Goal: Task Accomplishment & Management: Use online tool/utility

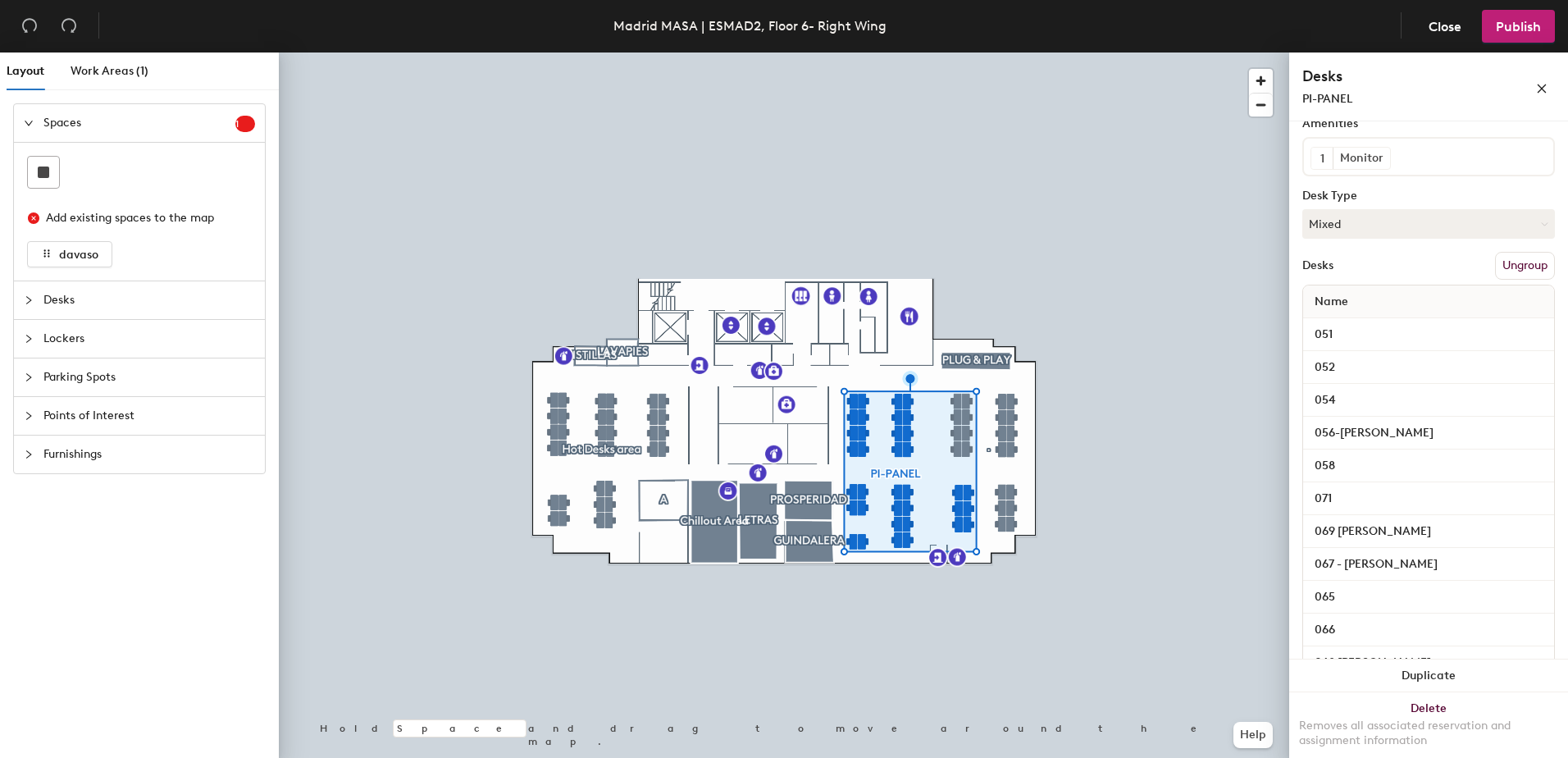
scroll to position [108, 0]
click at [1368, 342] on input "051" at bounding box center [1428, 330] width 244 height 23
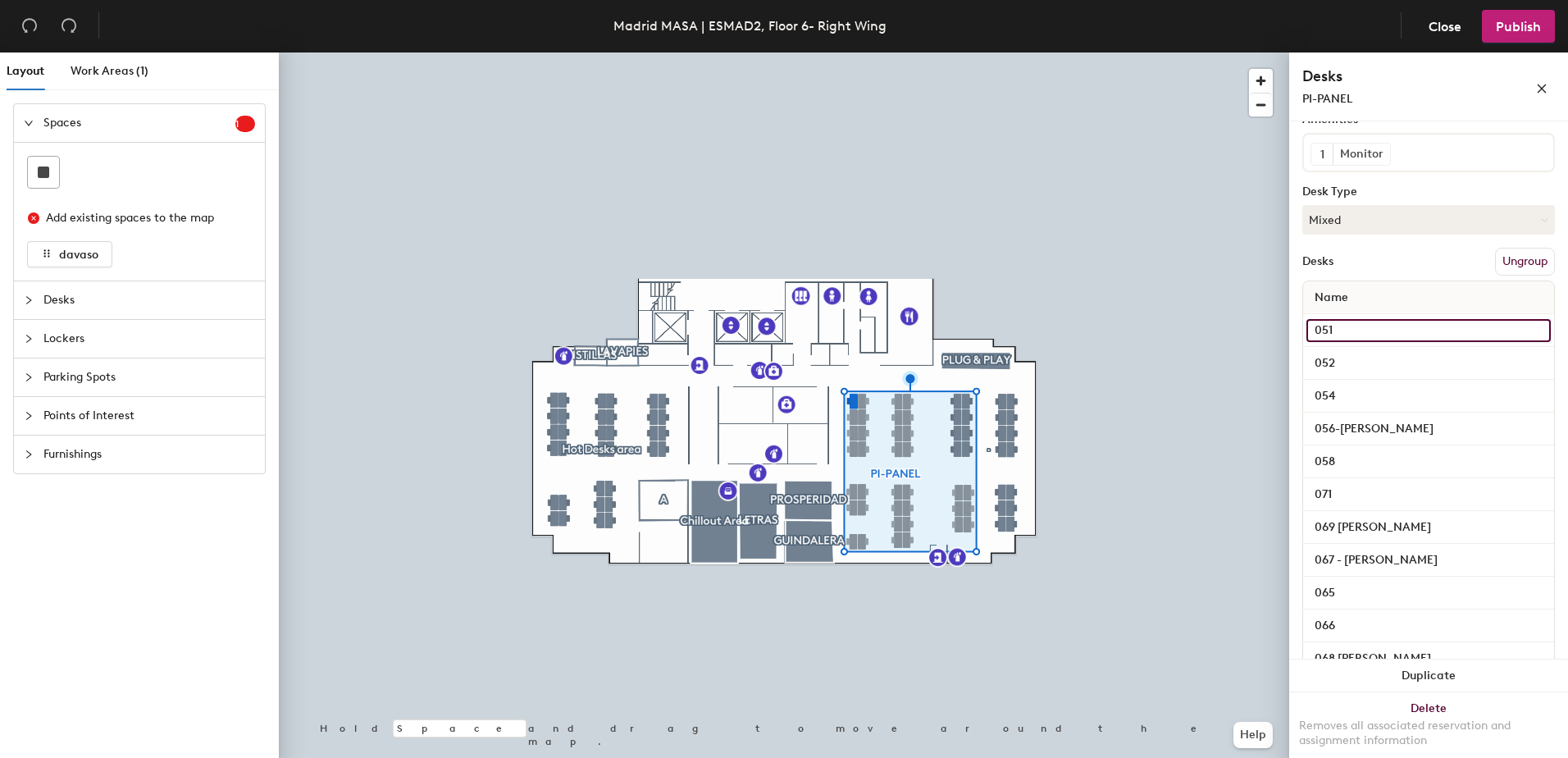
click at [1368, 342] on input "051" at bounding box center [1428, 330] width 244 height 23
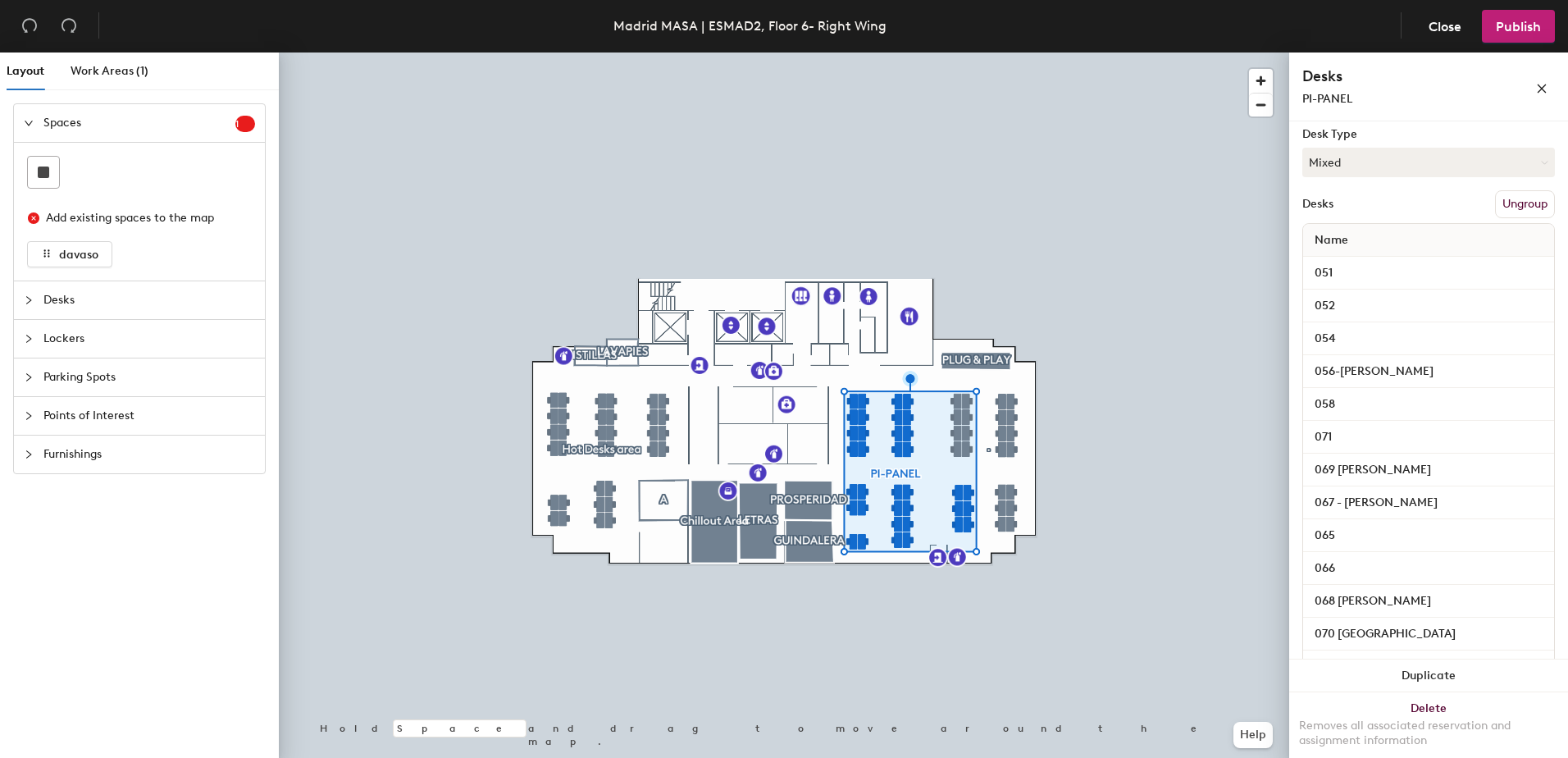
scroll to position [177, 0]
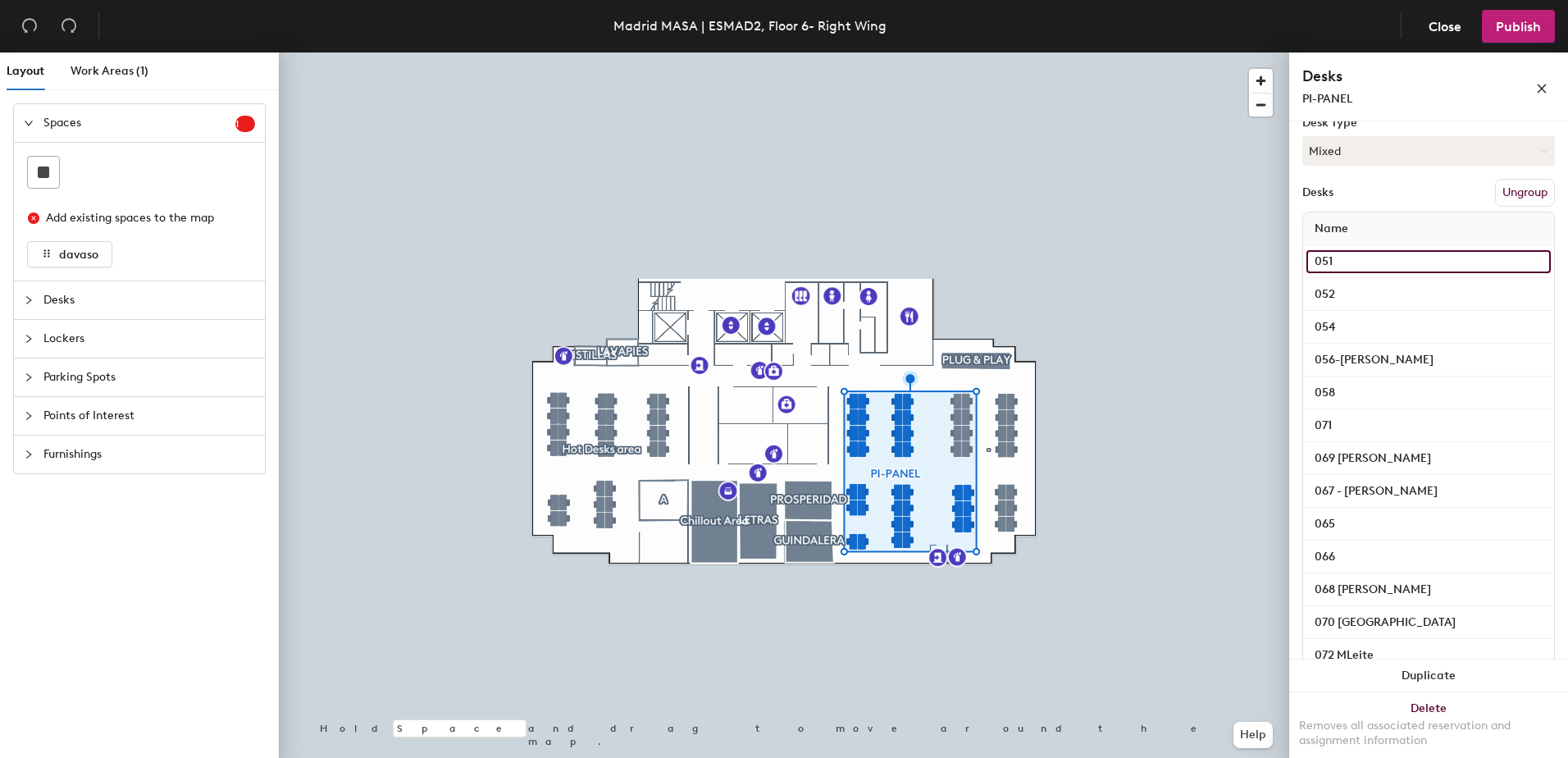
click at [1352, 273] on input "051" at bounding box center [1428, 261] width 244 height 23
paste input "[PERSON_NAME]"
click at [1370, 273] on input "051 [PERSON_NAME]" at bounding box center [1428, 261] width 244 height 23
type input "051 [PERSON_NAME]"
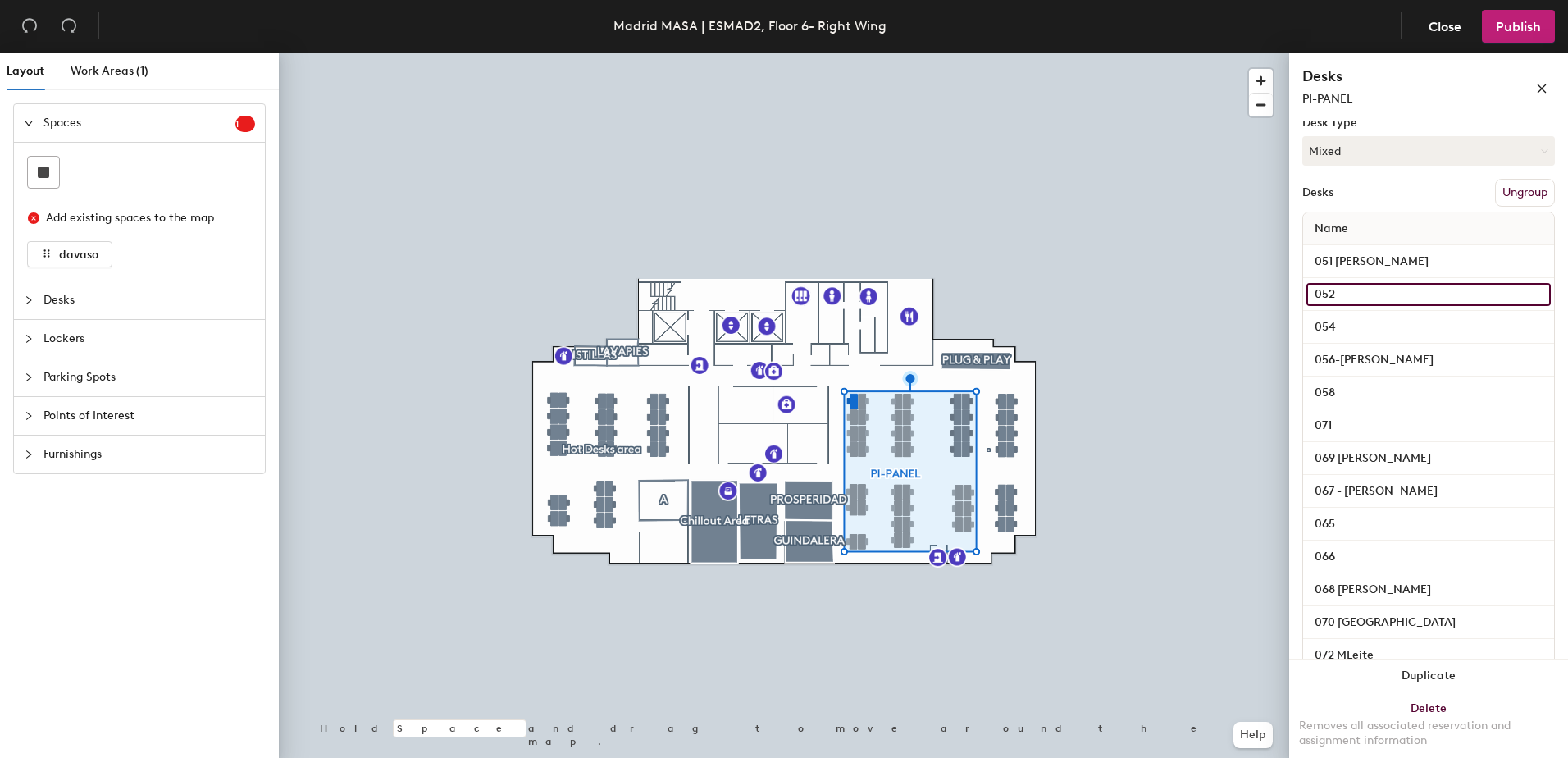
click at [1359, 305] on input "052" at bounding box center [1428, 294] width 244 height 23
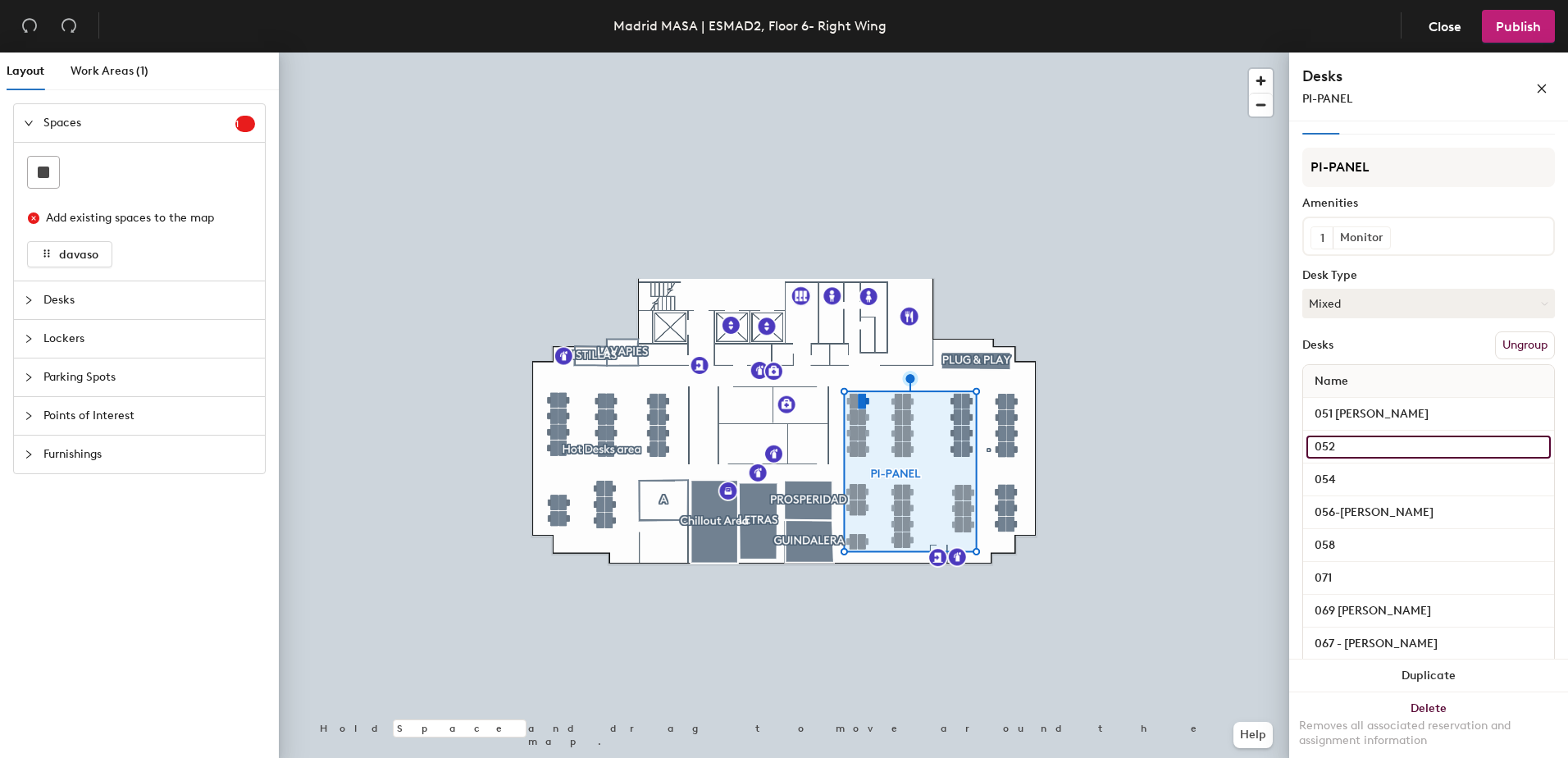
scroll to position [0, 0]
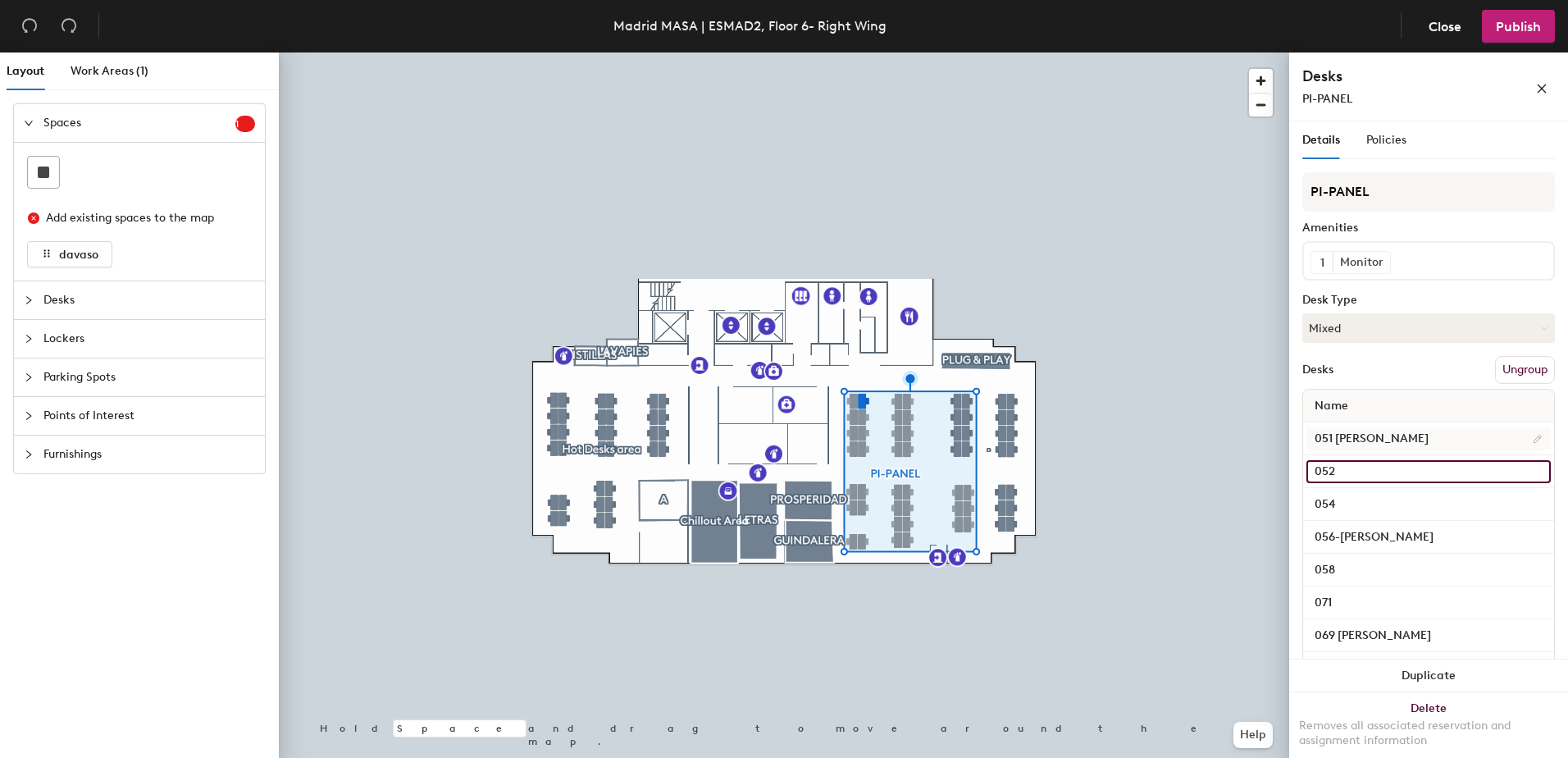
type input "052"
click at [1366, 450] on input "051 [PERSON_NAME]" at bounding box center [1428, 439] width 244 height 23
click at [1365, 450] on input "051 [PERSON_NAME]" at bounding box center [1428, 439] width 244 height 23
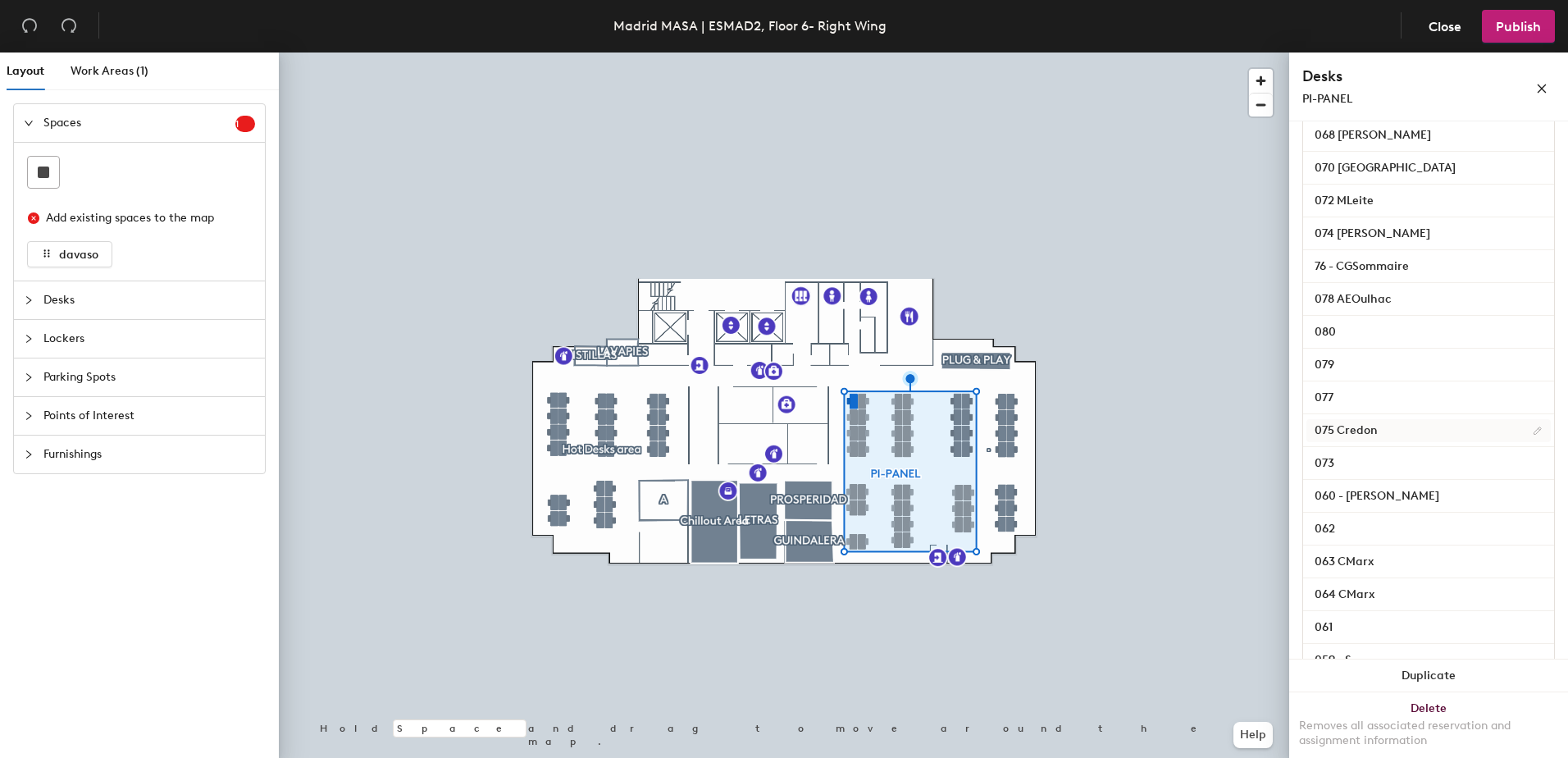
scroll to position [656, 0]
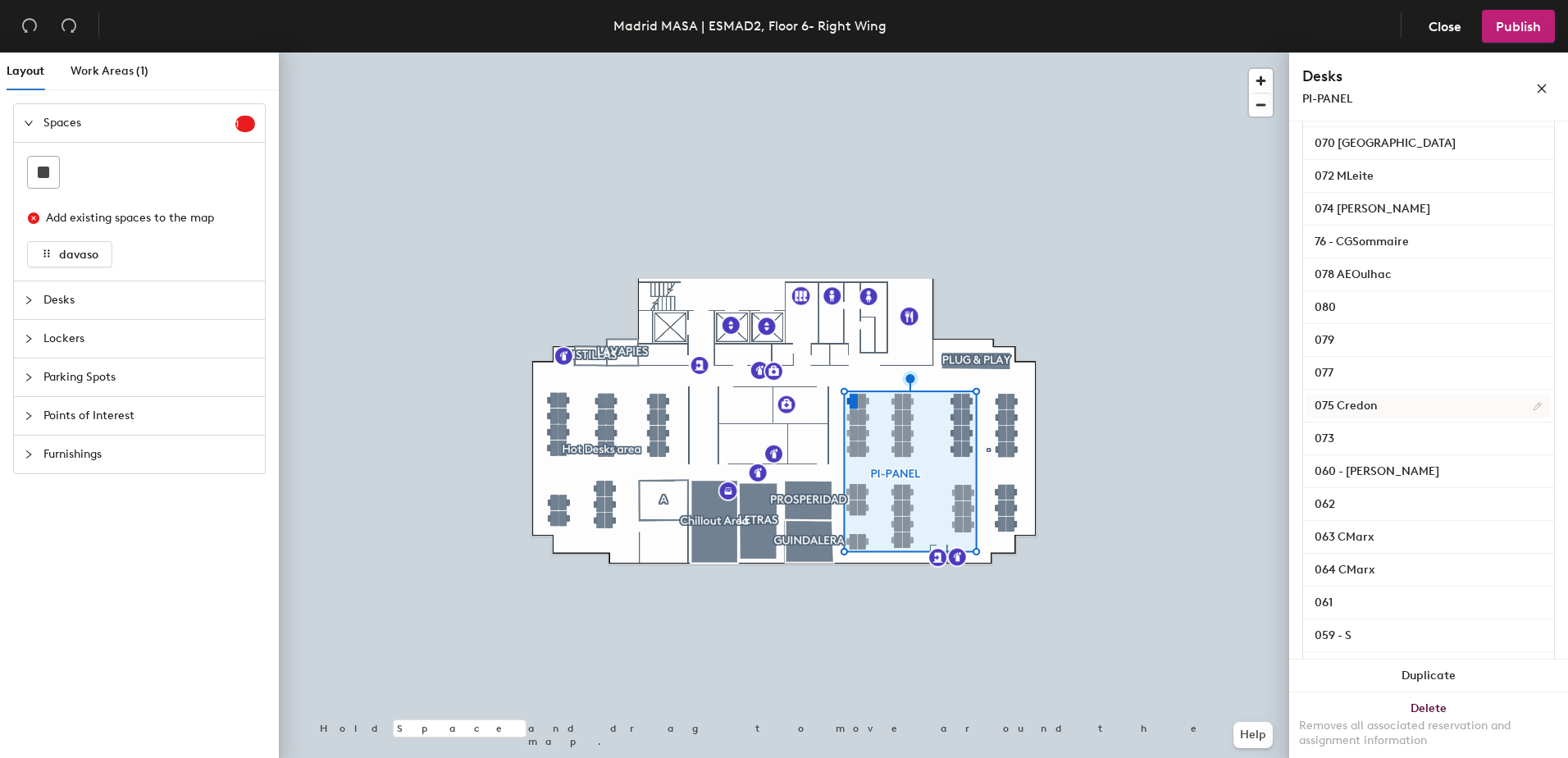
type input "051 H Hattabi"
click at [1354, 417] on input "075 Credon" at bounding box center [1428, 405] width 244 height 23
type input "075 CRedon"
click at [1432, 549] on input "063 CMarx" at bounding box center [1428, 537] width 244 height 23
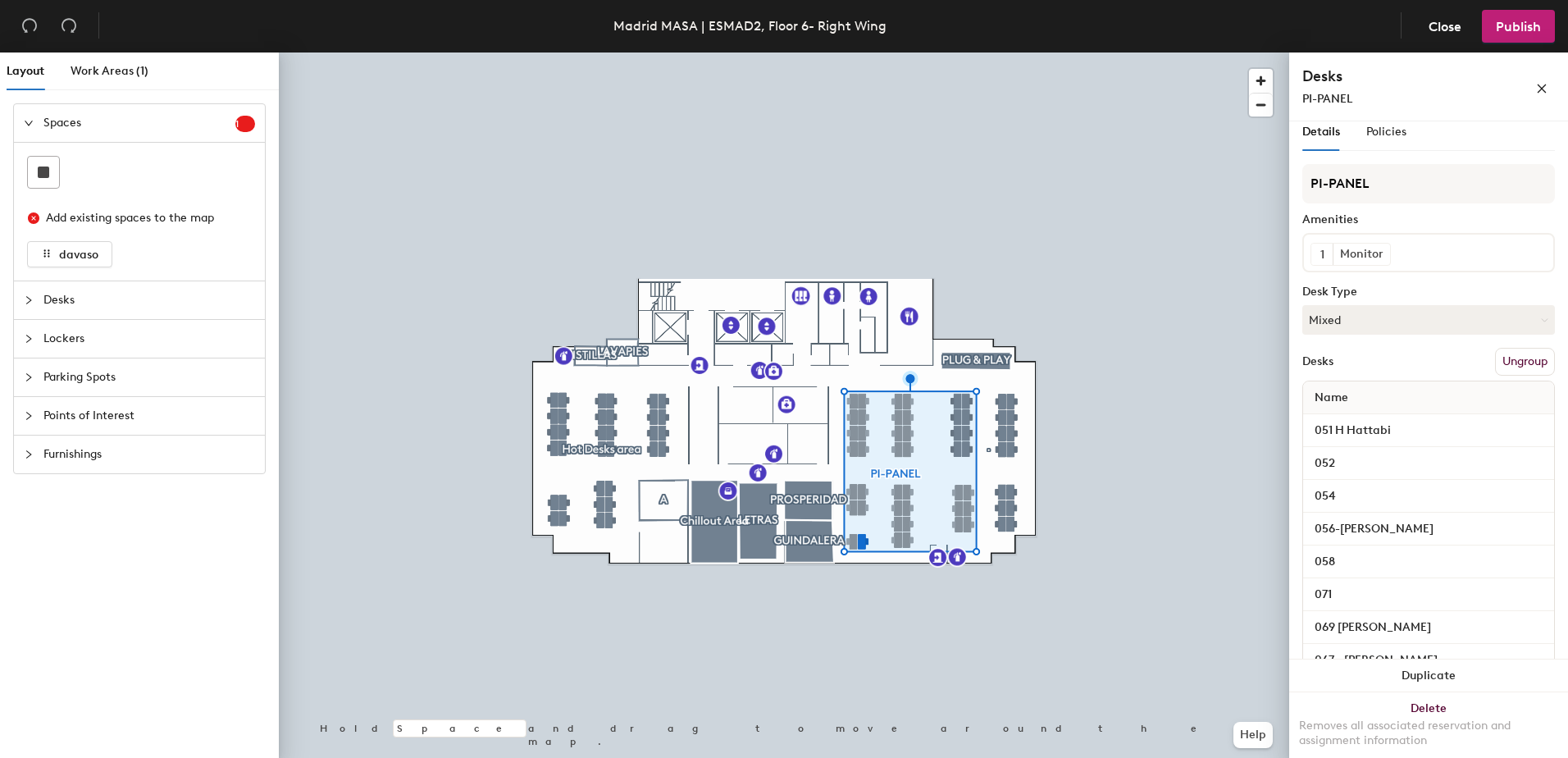
scroll to position [5, 0]
click at [1371, 478] on input "052" at bounding box center [1428, 466] width 244 height 23
click at [1363, 478] on input "052" at bounding box center [1428, 466] width 244 height 23
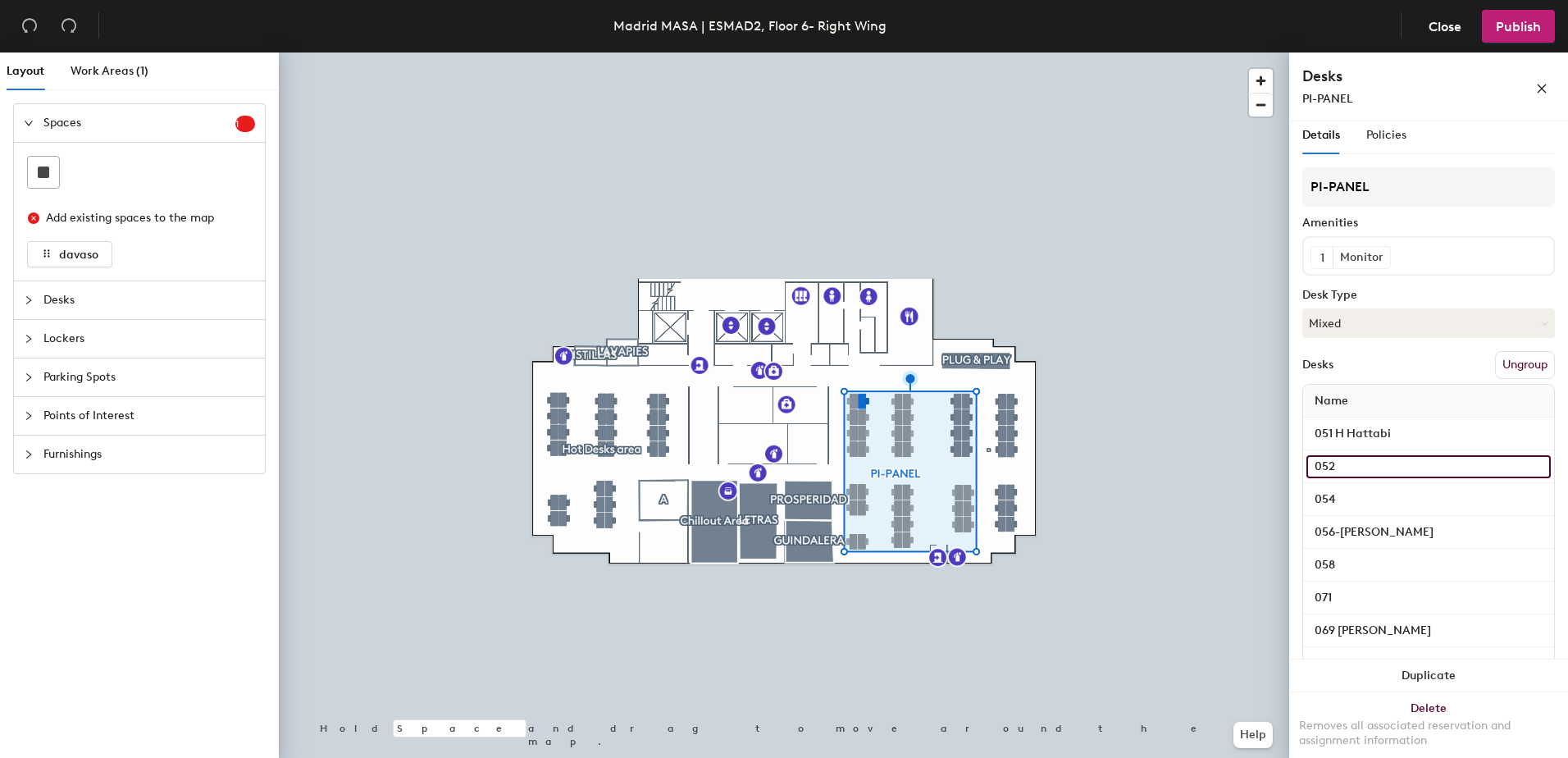
paste input "EGuerrero"
type input "052 EGuerrero"
click at [1354, 445] on input "051 H Hattabi" at bounding box center [1428, 433] width 244 height 23
click at [1349, 445] on input "051 H Hattabi" at bounding box center [1428, 433] width 244 height 23
type input "051 HHattabi"
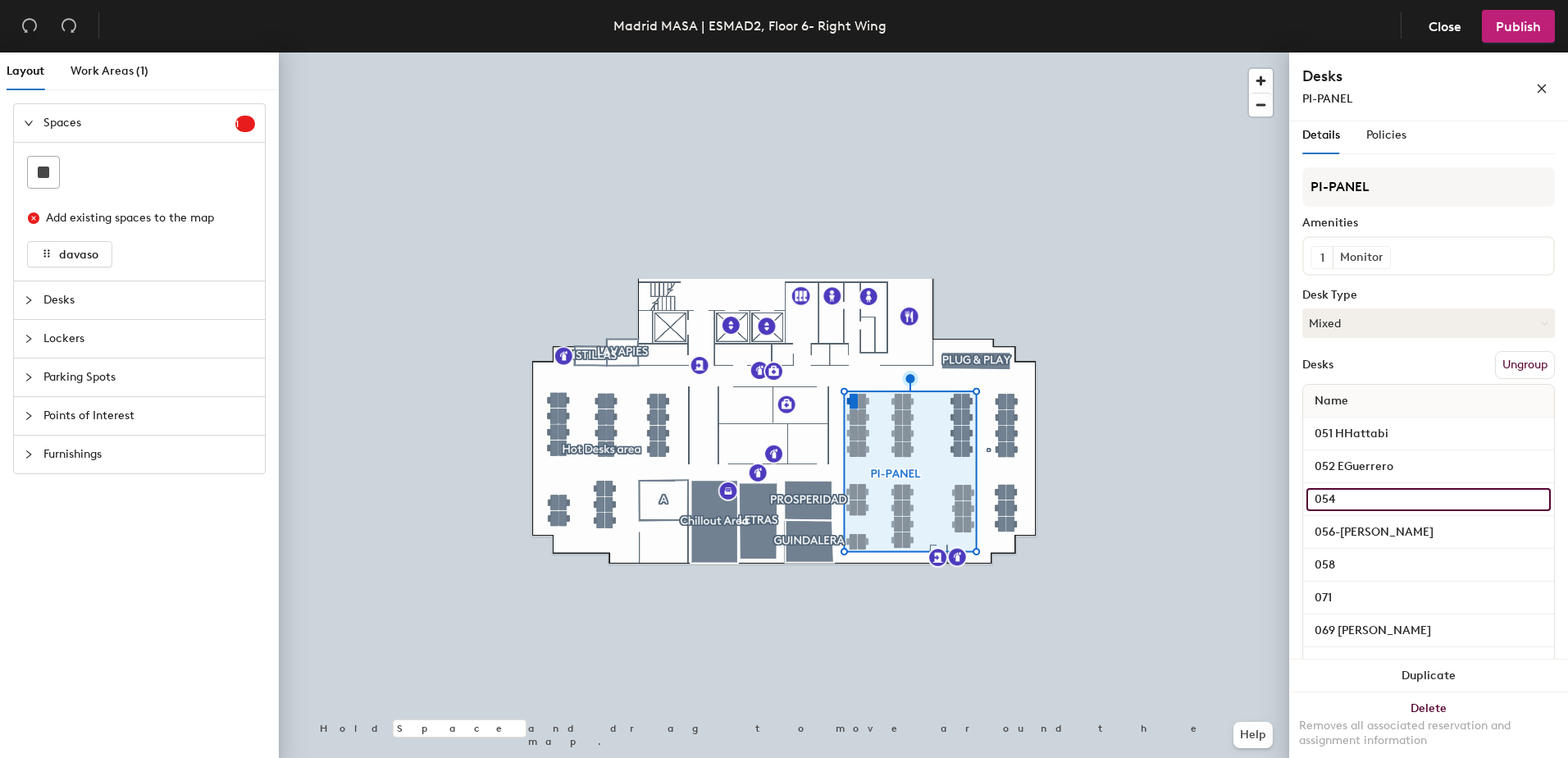
click at [1356, 511] on input "054" at bounding box center [1428, 499] width 244 height 23
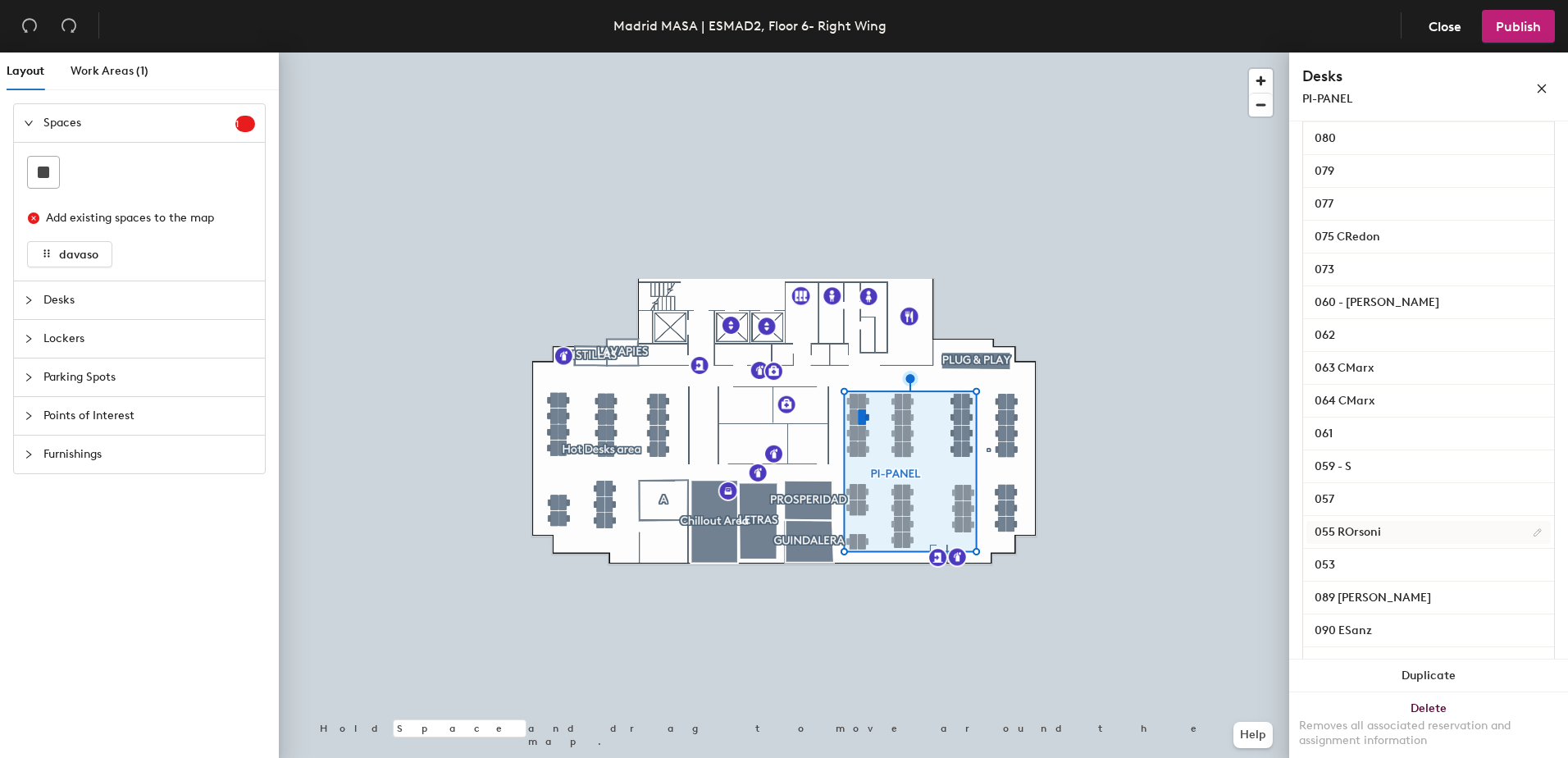
scroll to position [907, 0]
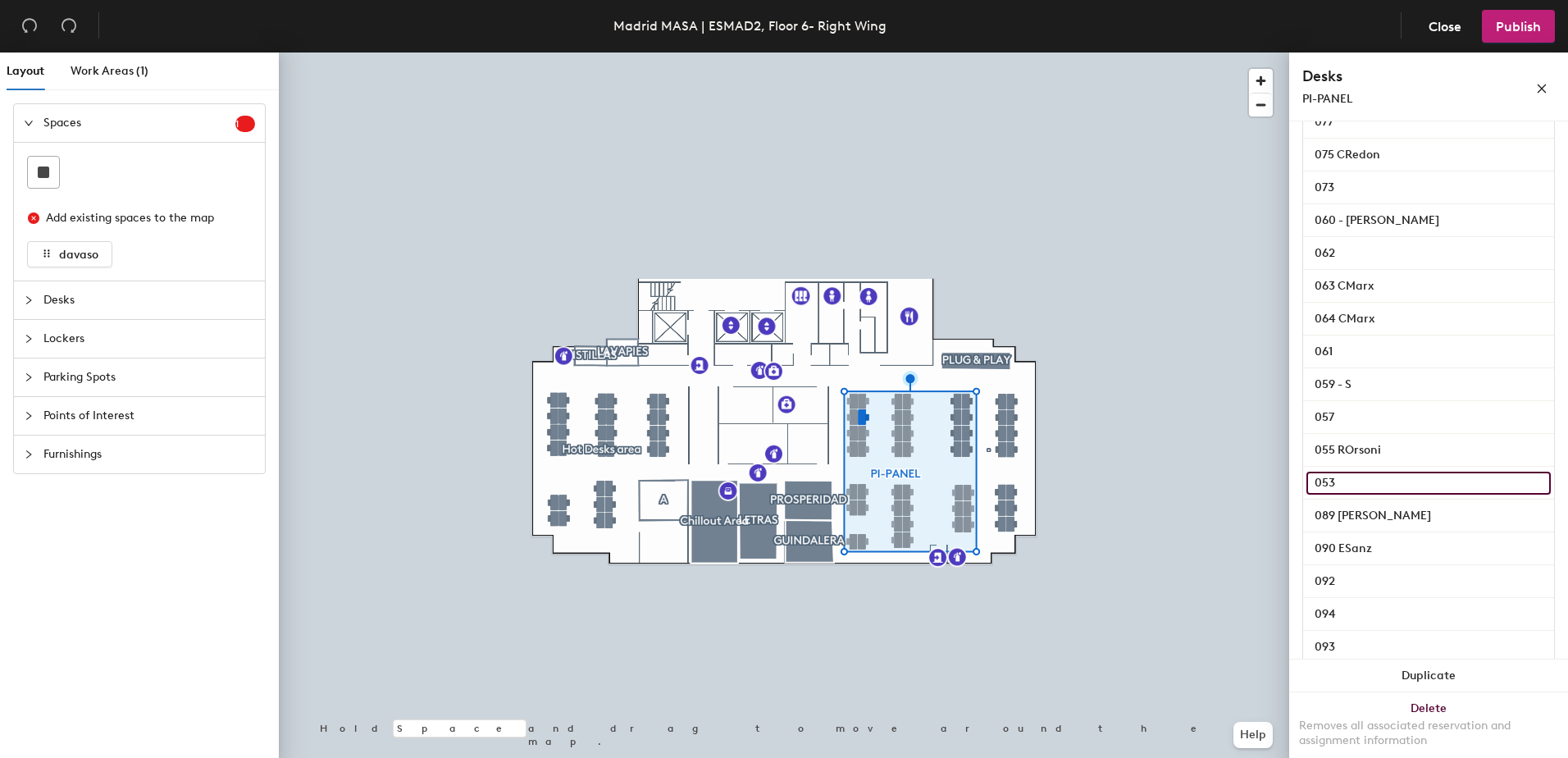
click at [1362, 494] on input "053" at bounding box center [1428, 482] width 244 height 23
paste input "PDe [PERSON_NAME]"
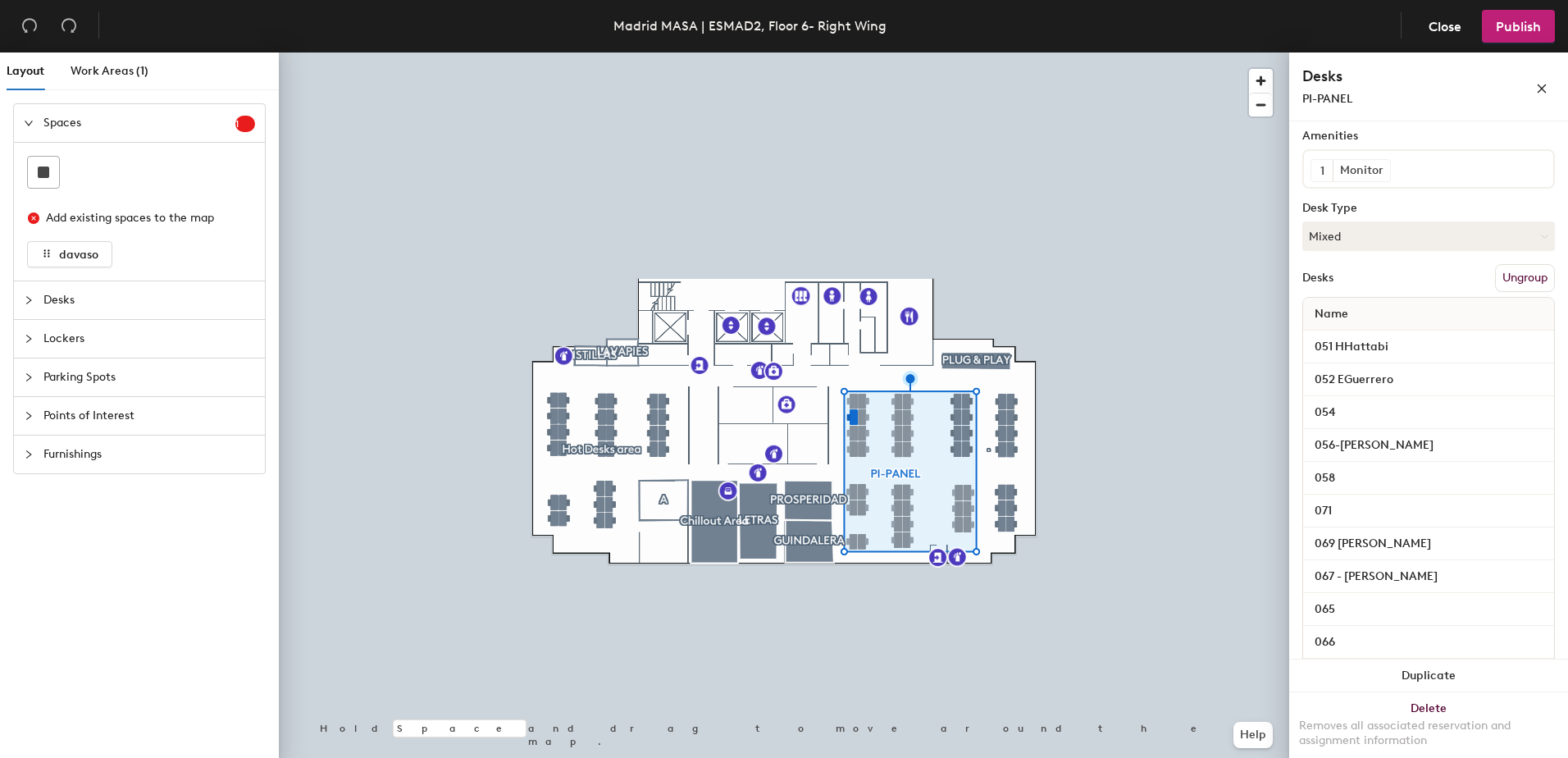
scroll to position [87, 0]
type input "053 PDe [PERSON_NAME]"
click at [1368, 429] on input "054" at bounding box center [1428, 417] width 244 height 23
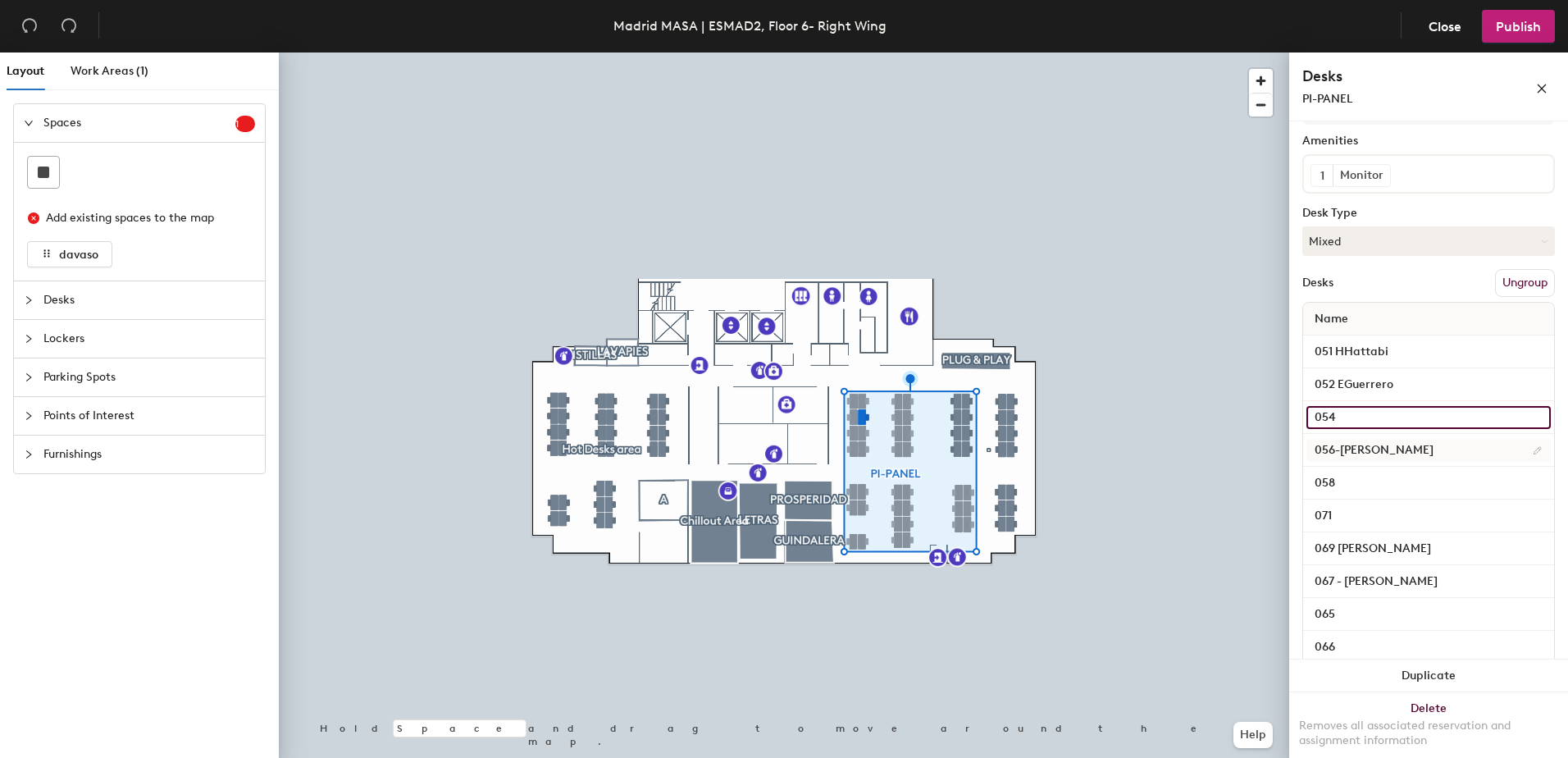
paste input "SMontero"
type input "054 SMontero"
click at [1354, 462] on input "056-[PERSON_NAME]" at bounding box center [1428, 450] width 244 height 23
click at [1366, 462] on input "056-[PERSON_NAME]" at bounding box center [1428, 450] width 244 height 23
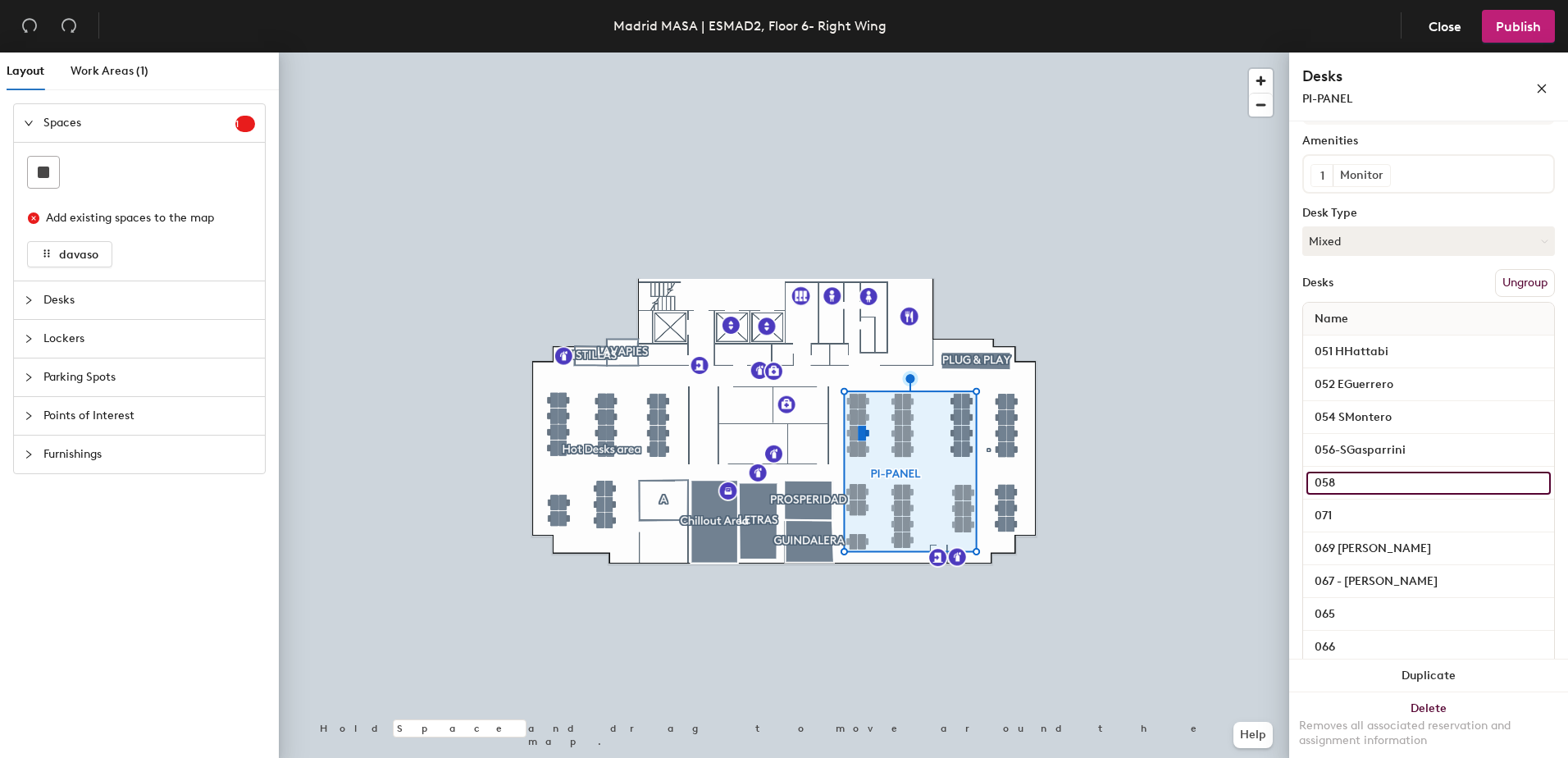
click at [1380, 494] on input "058" at bounding box center [1428, 482] width 244 height 23
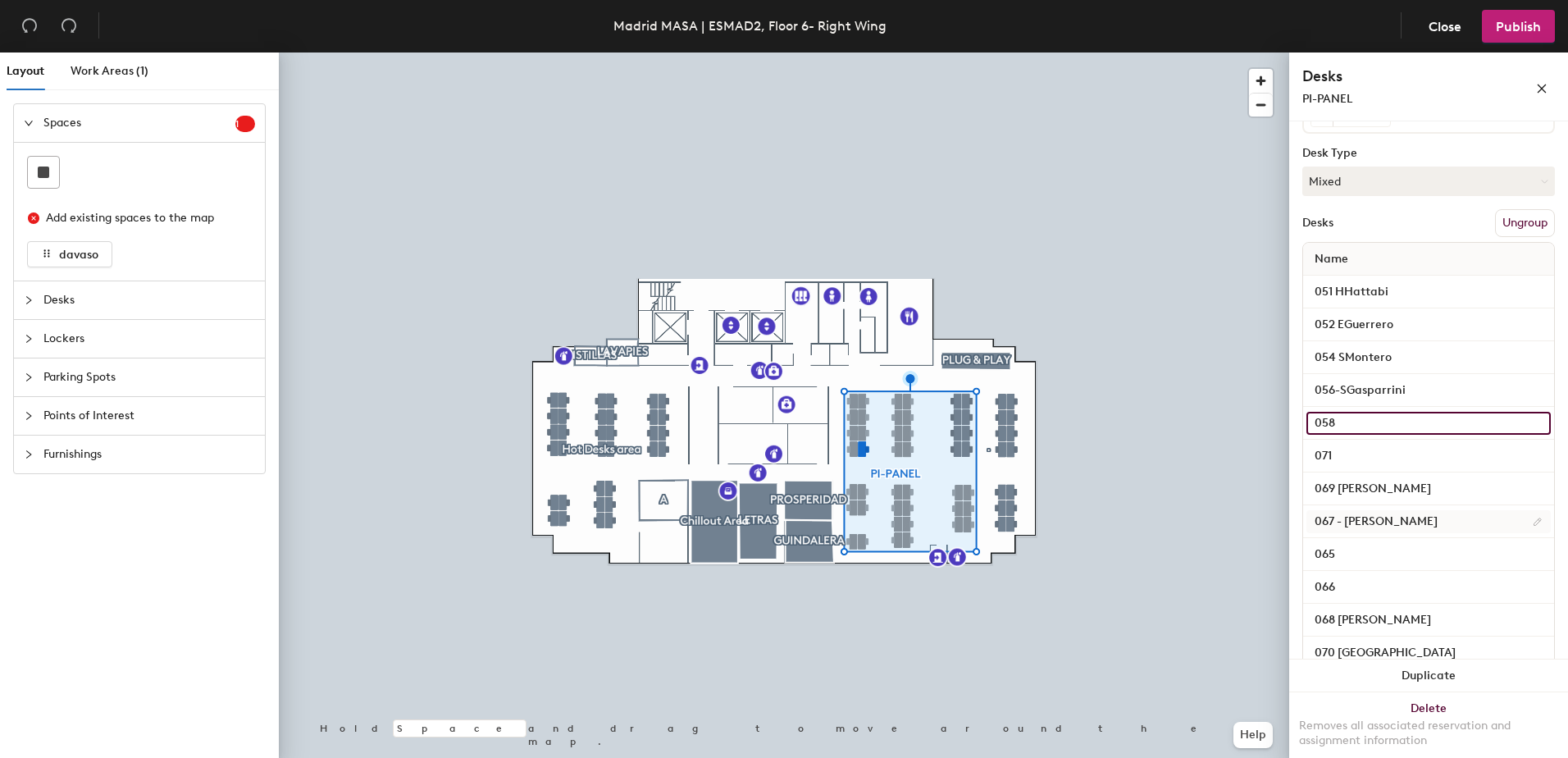
scroll to position [169, 0]
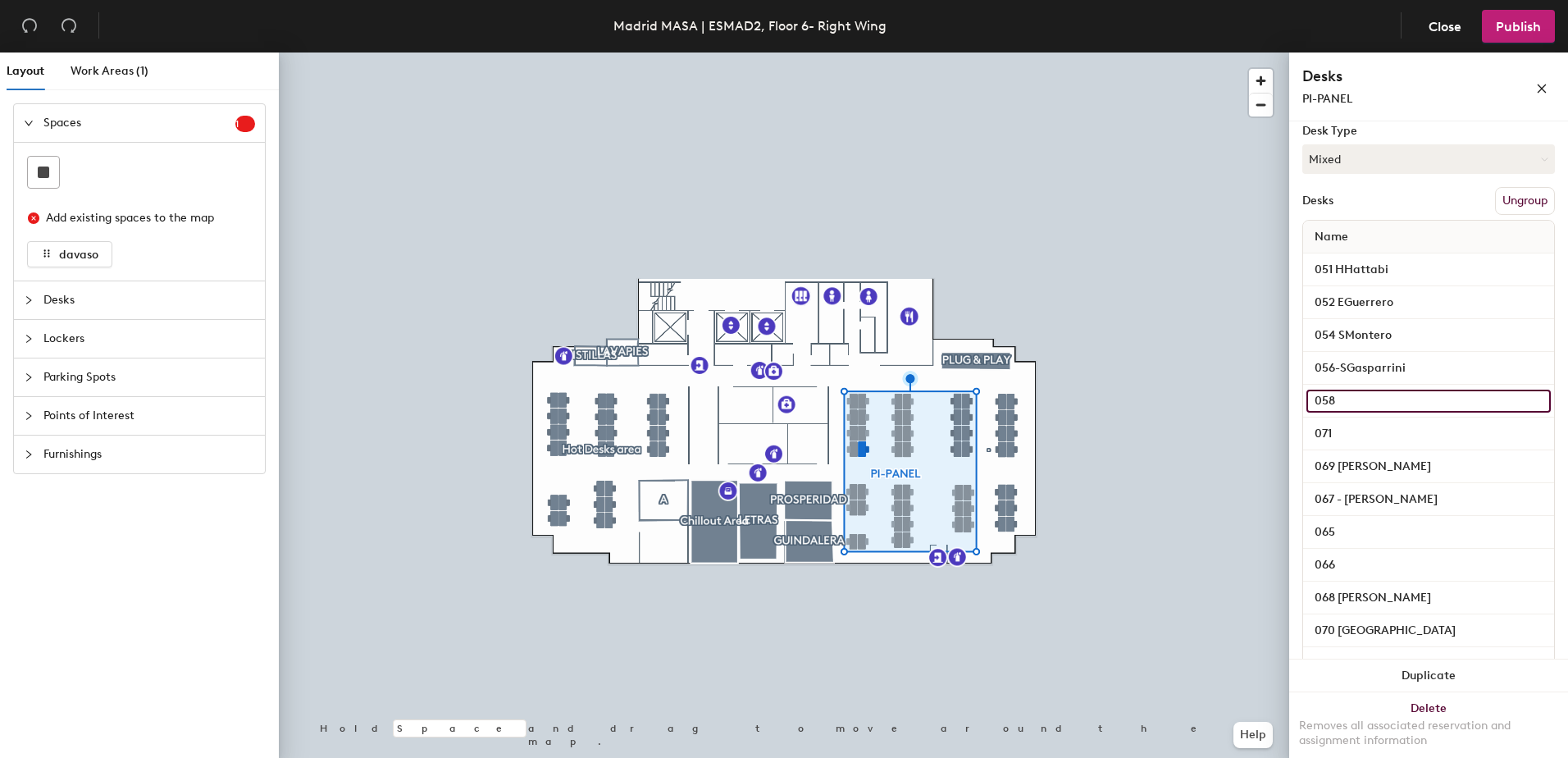
click at [1355, 413] on input "058" at bounding box center [1428, 401] width 244 height 23
click at [1345, 379] on input "056-SGasparrini" at bounding box center [1428, 367] width 244 height 23
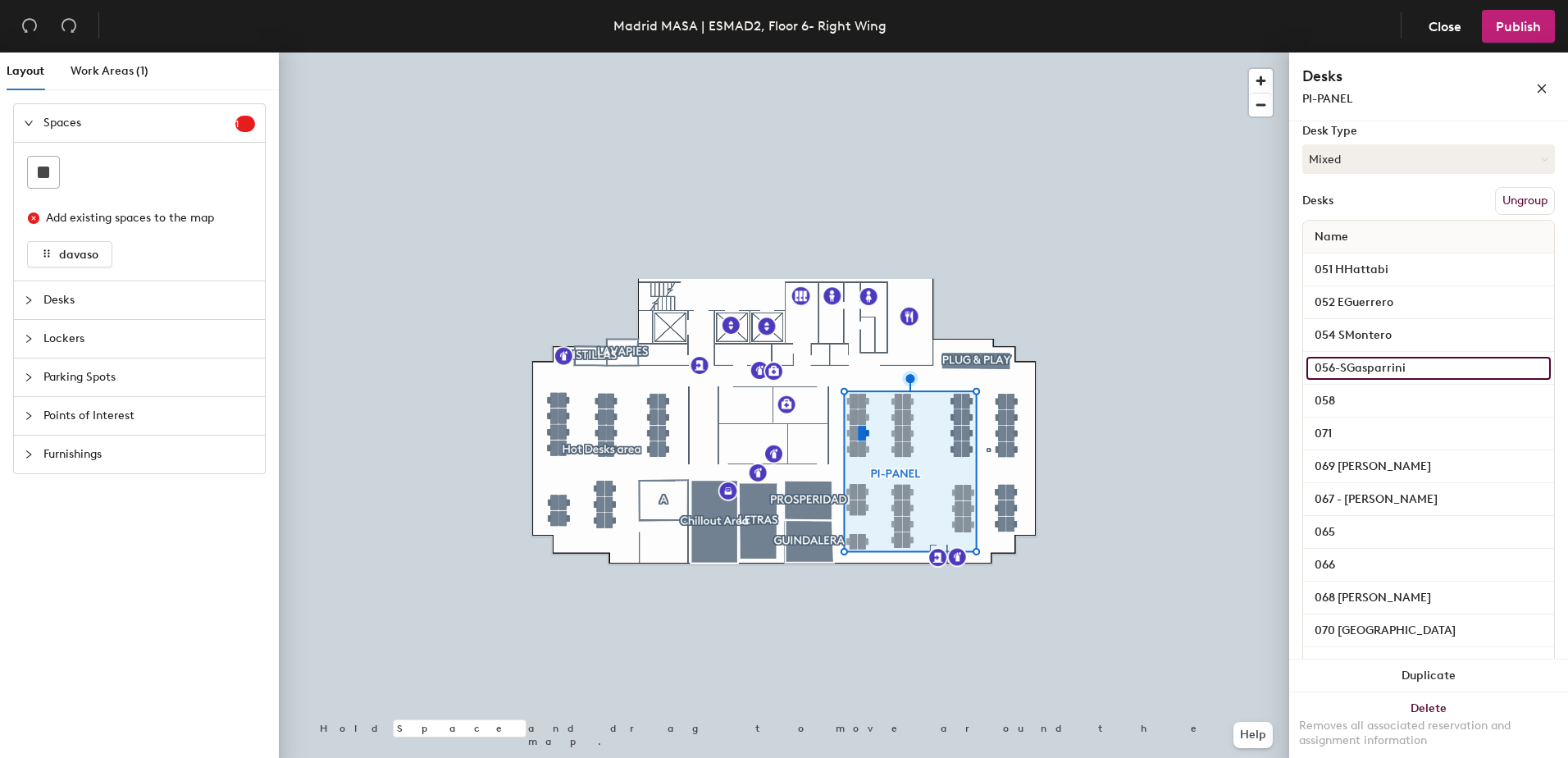
click at [1339, 379] on input "056-SGasparrini" at bounding box center [1428, 367] width 244 height 23
type input "056 SGasparrini"
click at [1353, 413] on input "058" at bounding box center [1428, 401] width 244 height 23
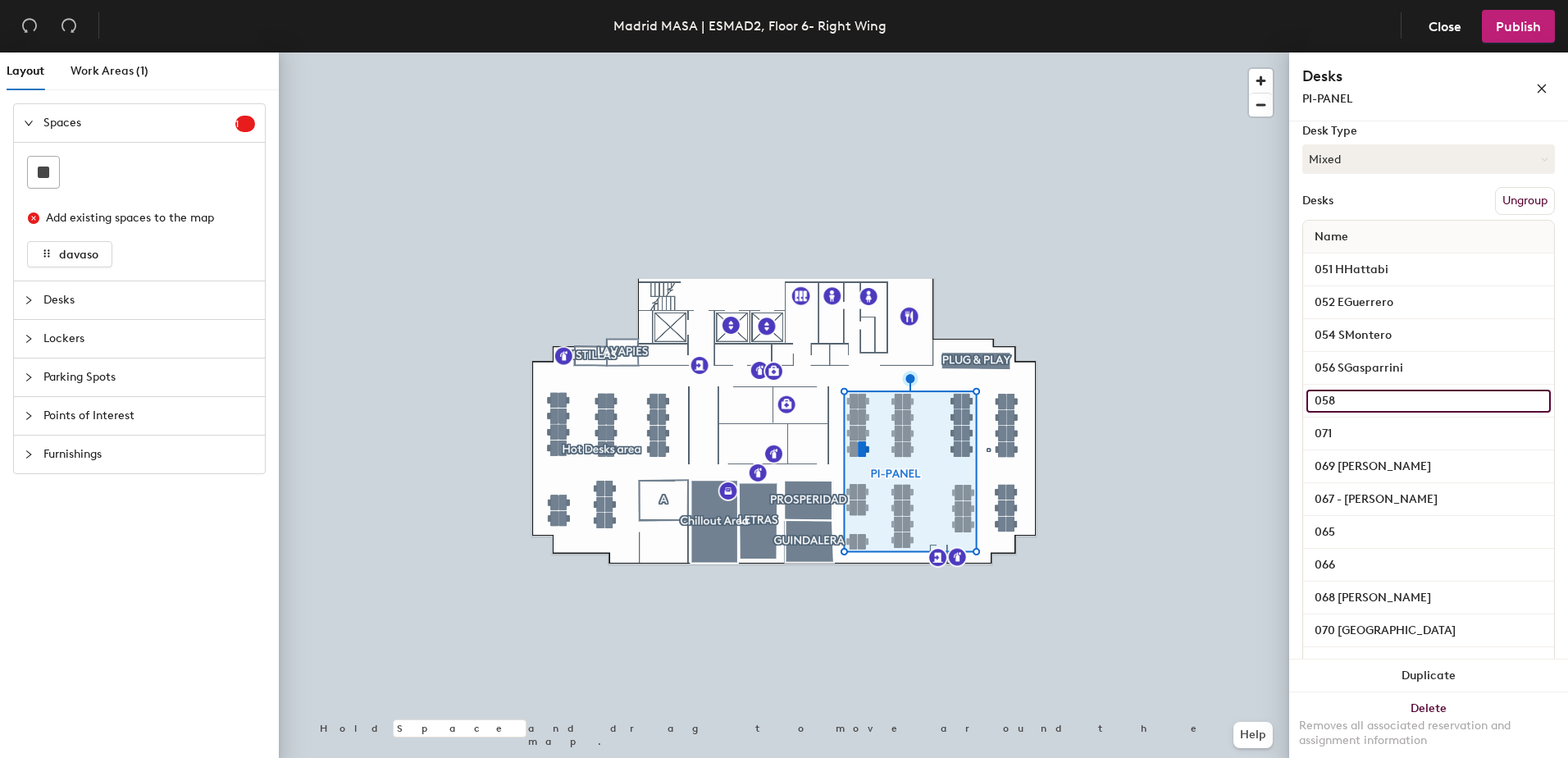
click at [1353, 413] on input "058" at bounding box center [1428, 401] width 244 height 23
type input "058"
click at [1355, 445] on input "071" at bounding box center [1428, 433] width 244 height 23
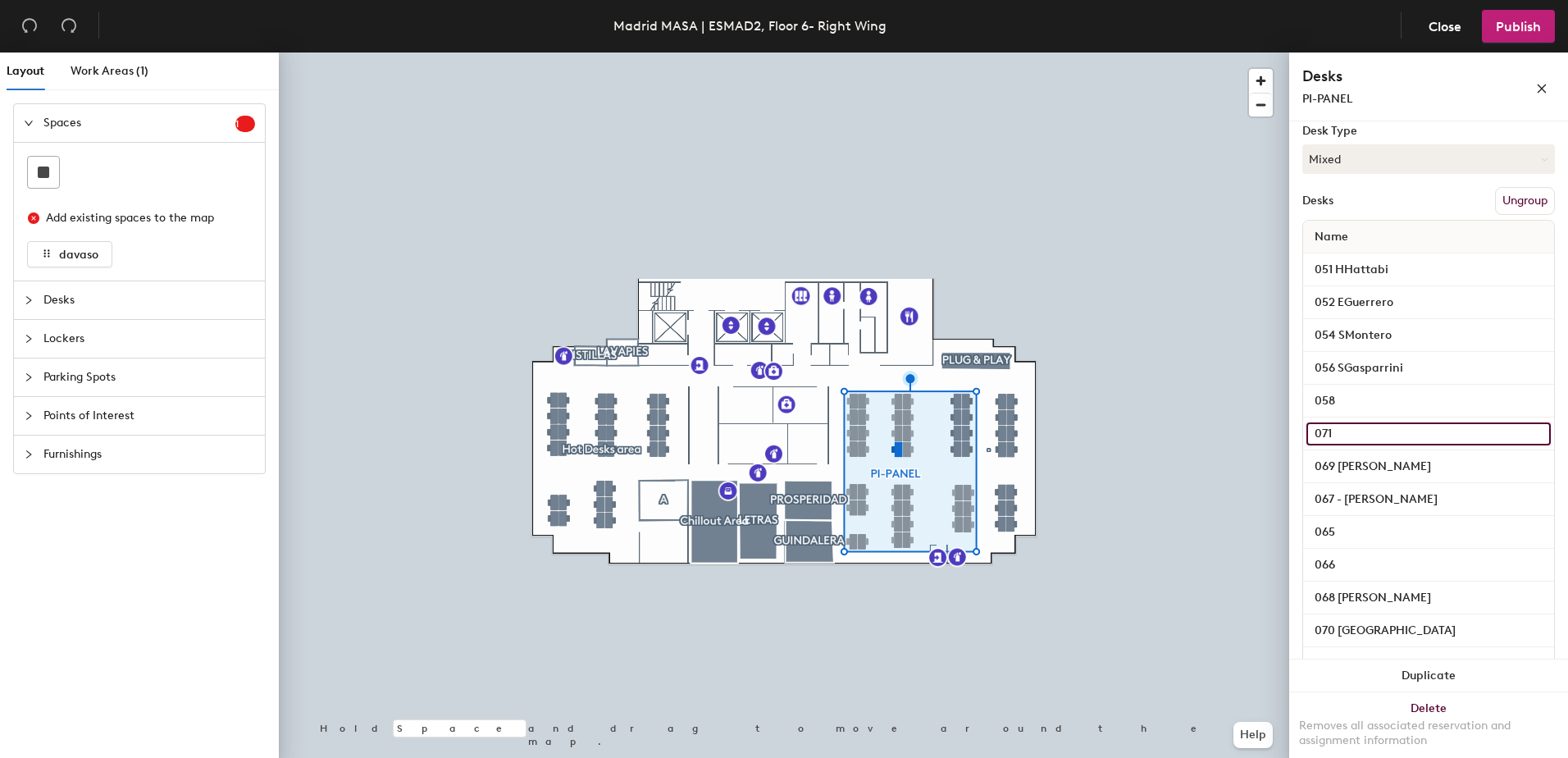
click at [1355, 445] on input "071" at bounding box center [1428, 433] width 244 height 23
type input "071"
click at [1431, 478] on input "069 [PERSON_NAME]" at bounding box center [1428, 466] width 244 height 23
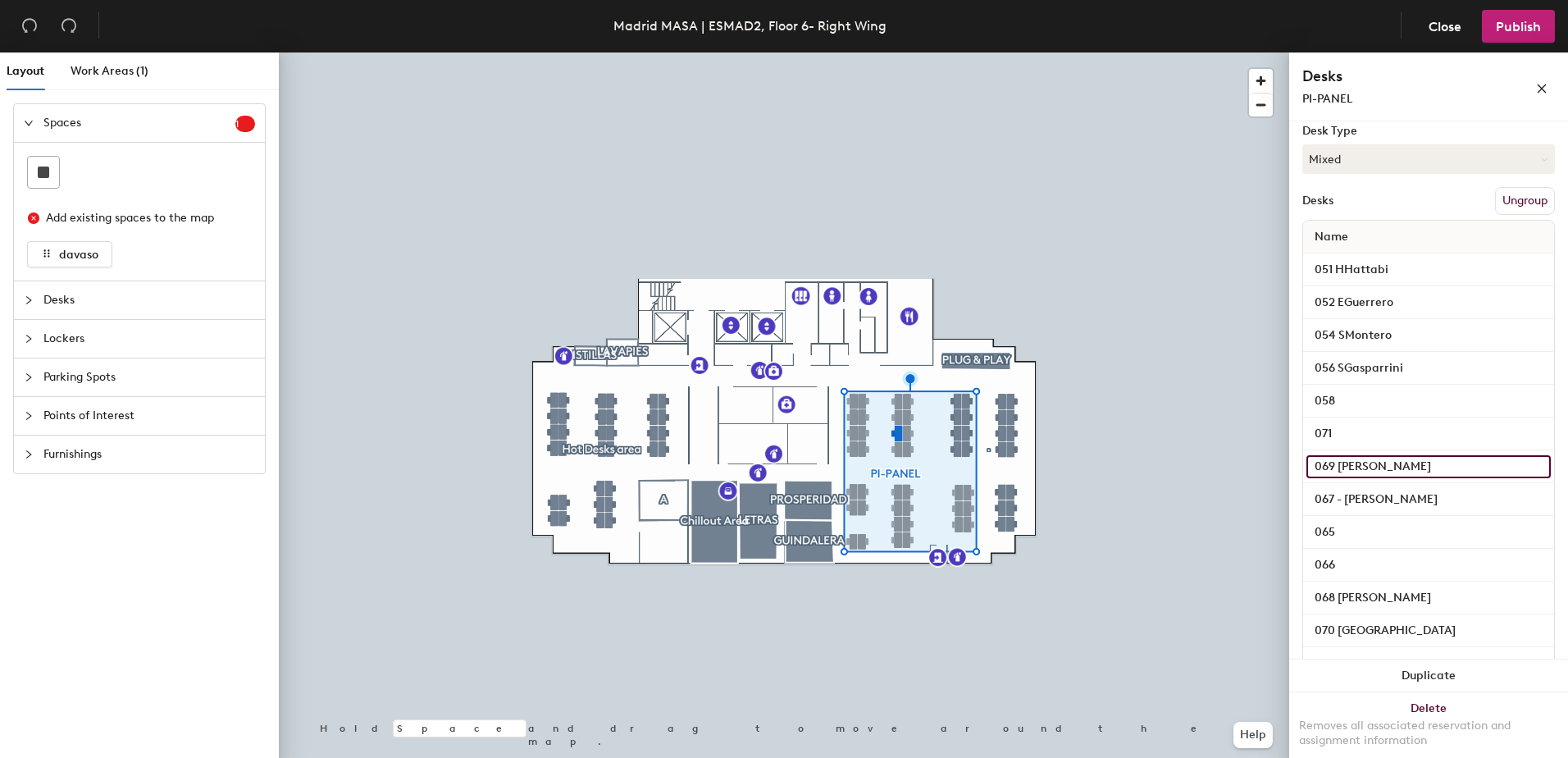
click at [1432, 478] on input "069 [PERSON_NAME]" at bounding box center [1428, 466] width 244 height 23
click at [1367, 478] on input "069 [PERSON_NAME]" at bounding box center [1428, 466] width 244 height 23
type input "069 SBiancuzzi"
click at [1441, 511] on input "067 - [PERSON_NAME]" at bounding box center [1428, 499] width 244 height 23
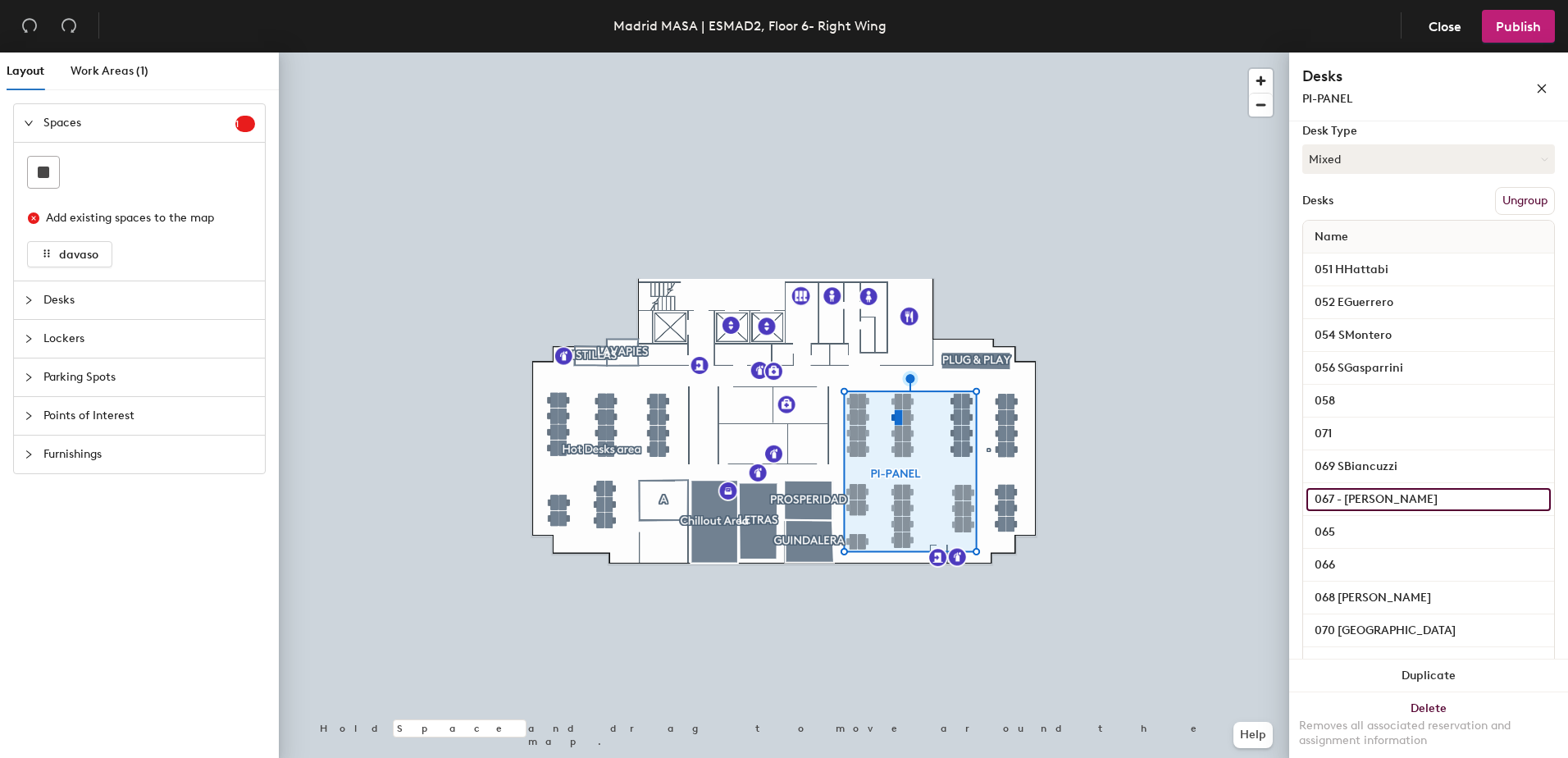
click at [1361, 511] on input "067 - [PERSON_NAME]" at bounding box center [1428, 499] width 244 height 23
click at [1347, 511] on input "067 - [PERSON_NAME]" at bounding box center [1428, 499] width 244 height 23
click at [1348, 511] on input "067 - [PERSON_NAME]" at bounding box center [1428, 499] width 244 height 23
click at [1380, 511] on input "067 Mashel Casa" at bounding box center [1428, 499] width 244 height 23
click at [1379, 511] on input "067 Mashel Casa" at bounding box center [1428, 499] width 244 height 23
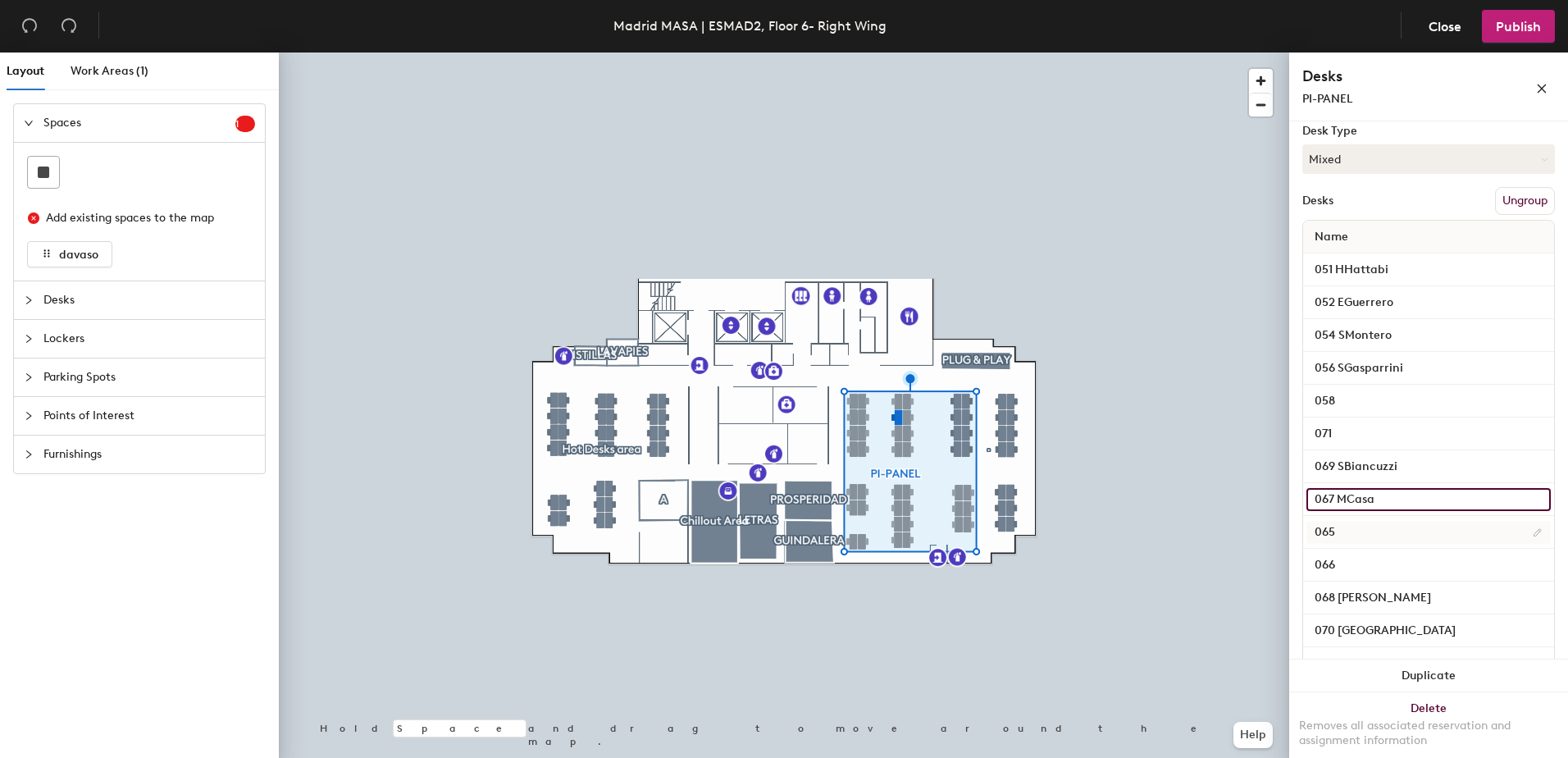
type input "067 MCasa"
click at [1371, 543] on input "065" at bounding box center [1428, 532] width 244 height 23
type input "065"
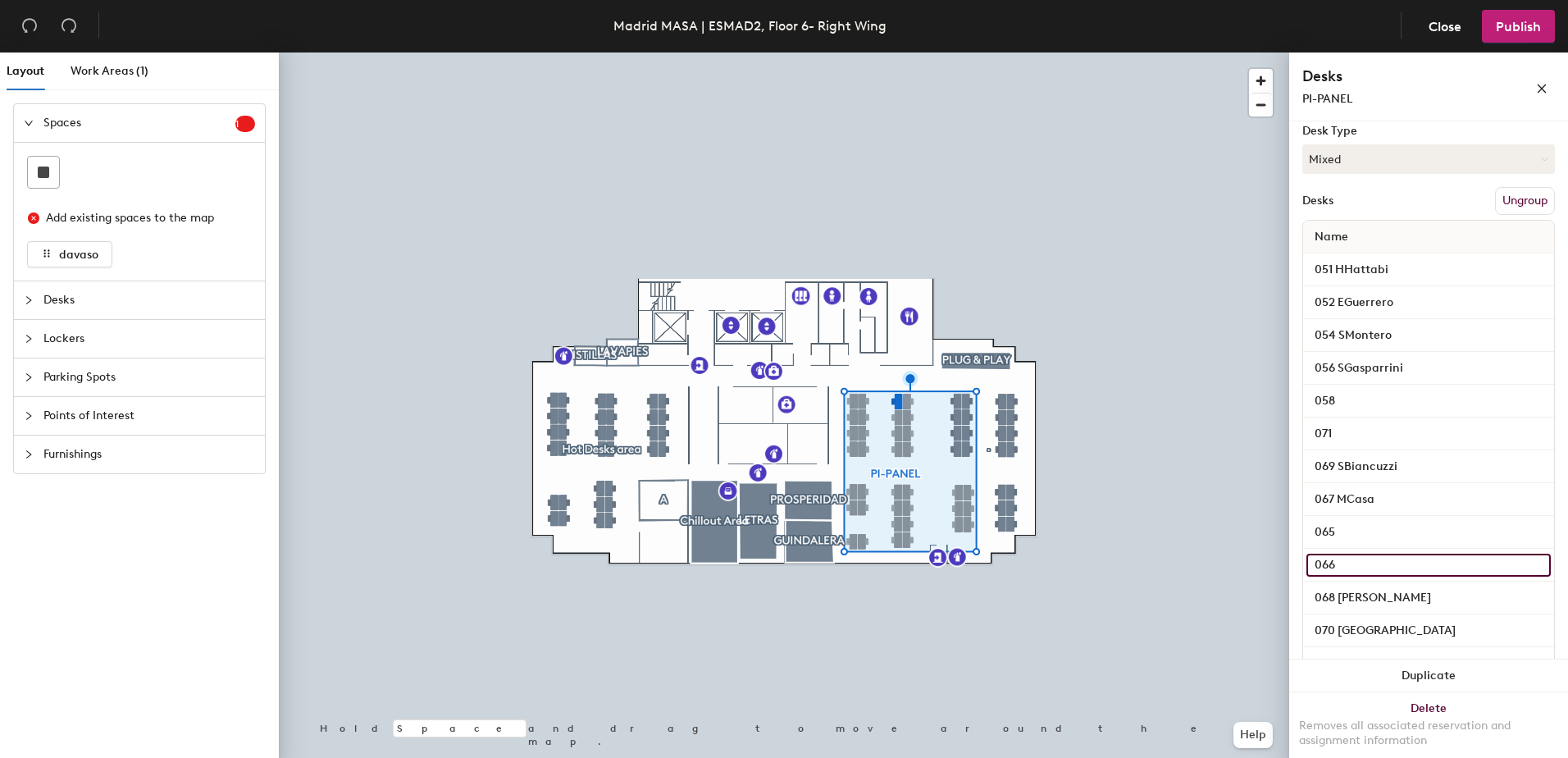
click at [1360, 577] on input "066" at bounding box center [1428, 565] width 244 height 23
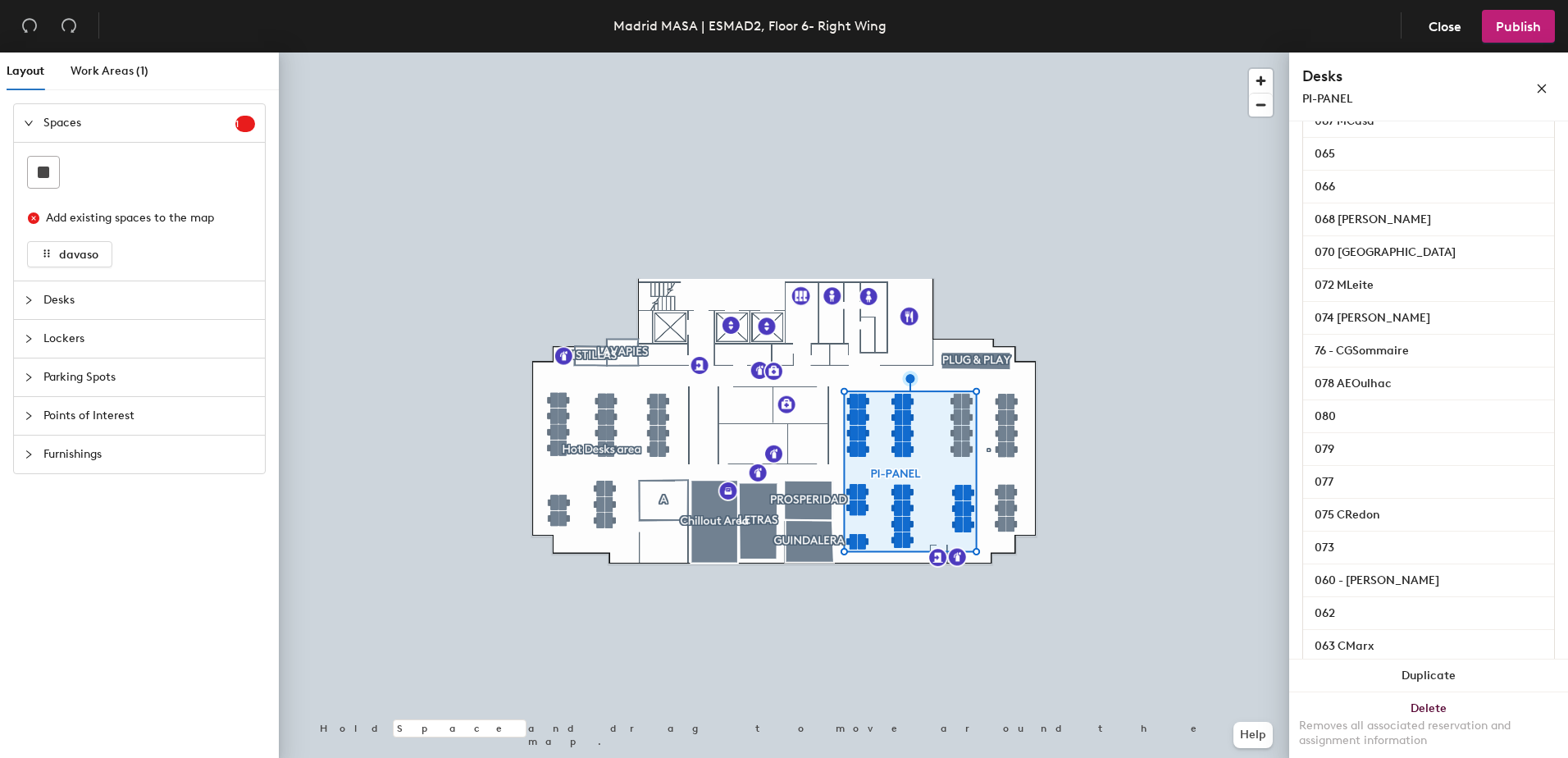
scroll to position [556, 0]
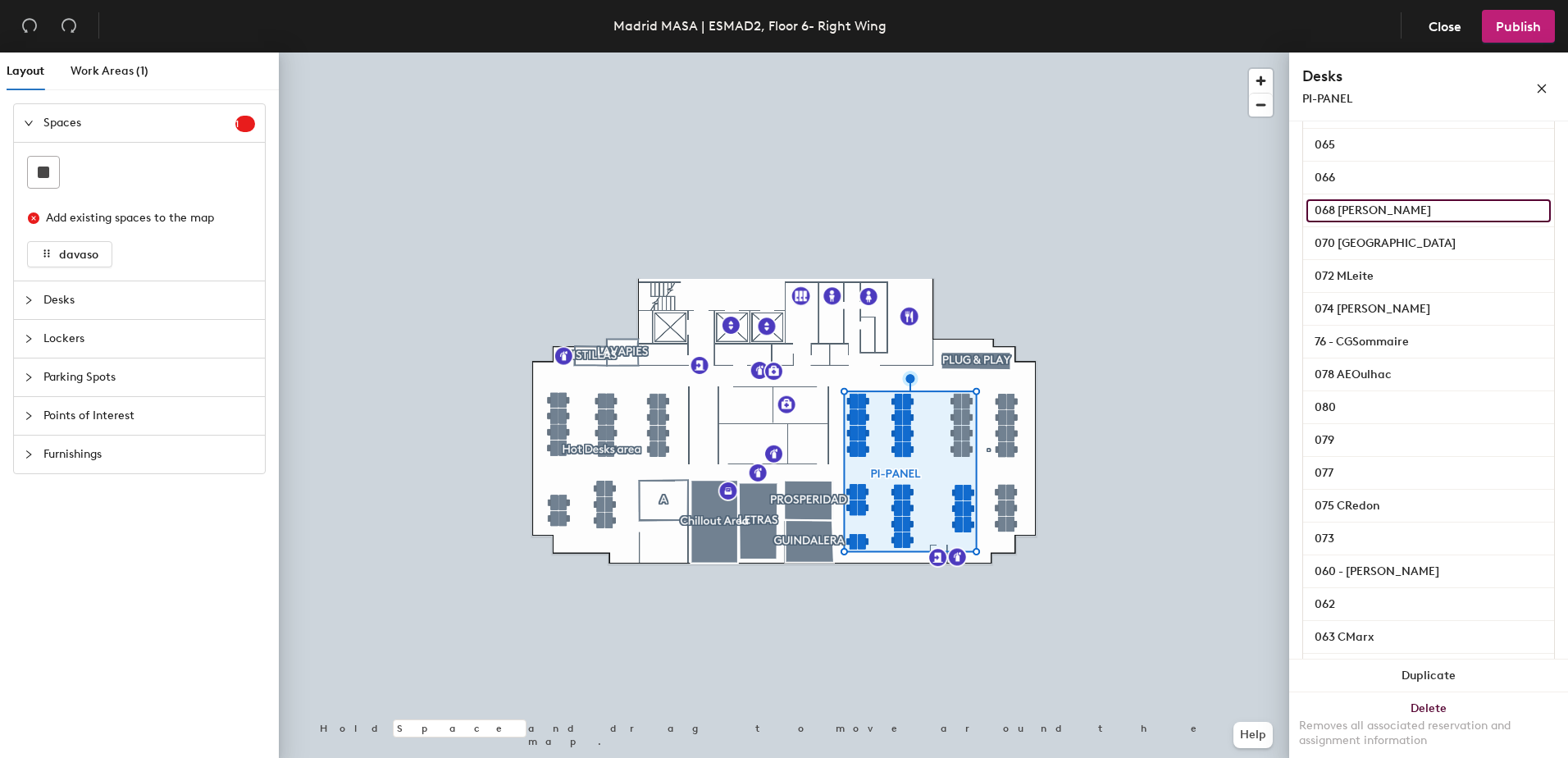
click at [1438, 222] on input "068 [PERSON_NAME]" at bounding box center [1428, 210] width 244 height 23
click at [1369, 222] on input "068 [PERSON_NAME]" at bounding box center [1428, 210] width 244 height 23
type input "068 MShields"
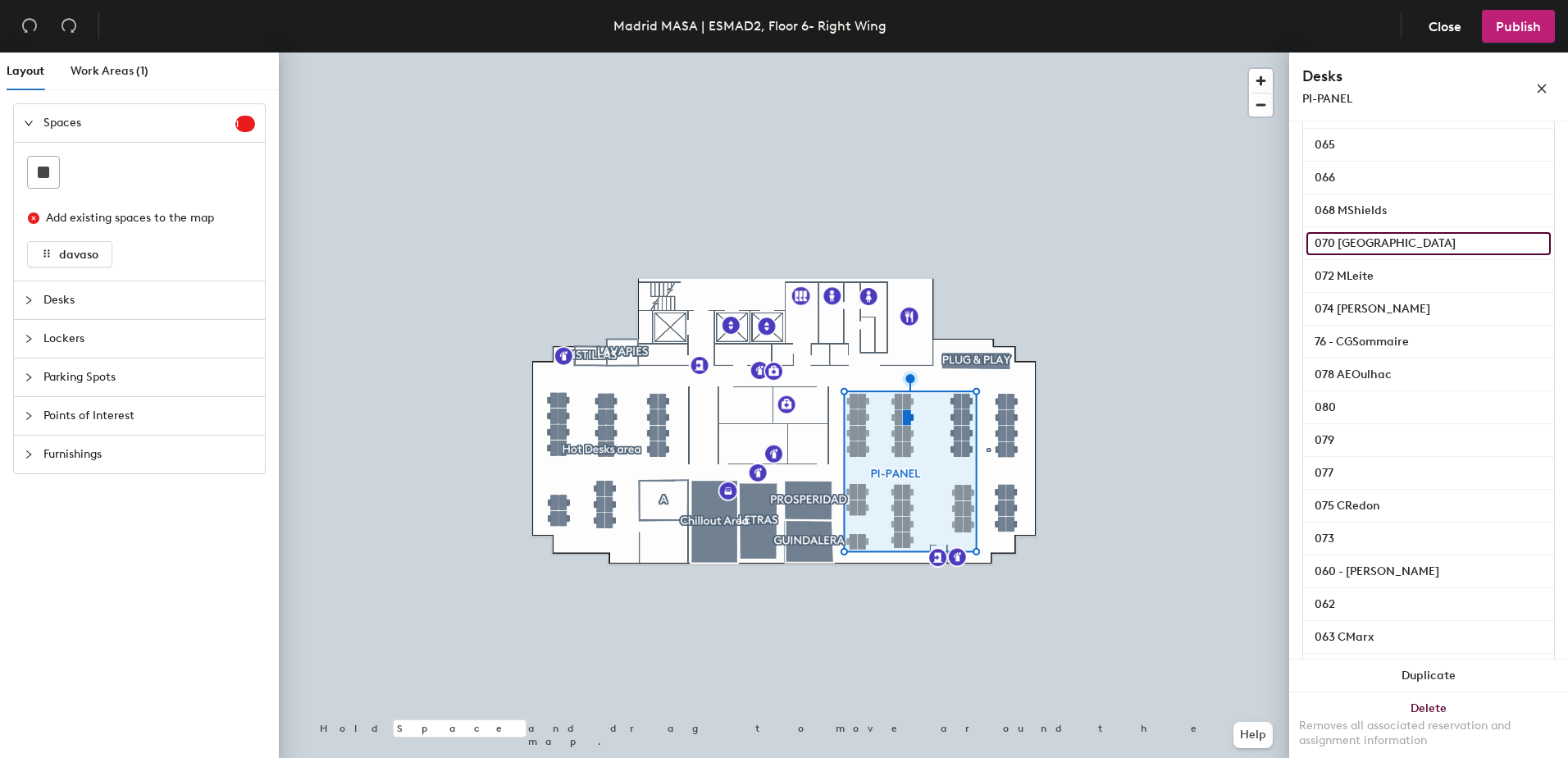
click at [1417, 255] on input "070 [GEOGRAPHIC_DATA]" at bounding box center [1428, 243] width 244 height 23
click at [1412, 255] on input "070 [GEOGRAPHIC_DATA]" at bounding box center [1428, 243] width 244 height 23
type input "070"
click at [1417, 288] on input "072 MLeite" at bounding box center [1428, 276] width 244 height 23
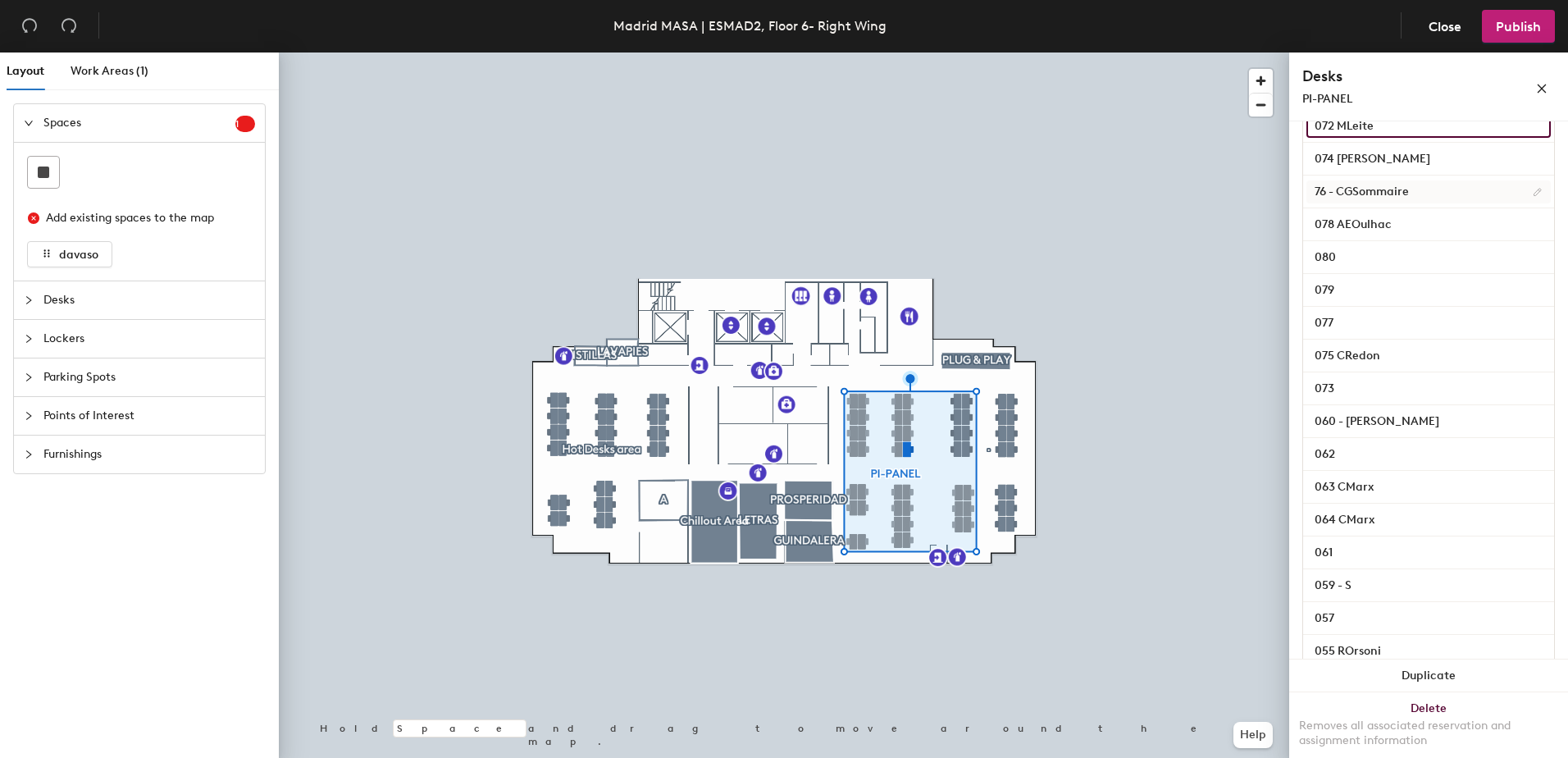
scroll to position [720, 0]
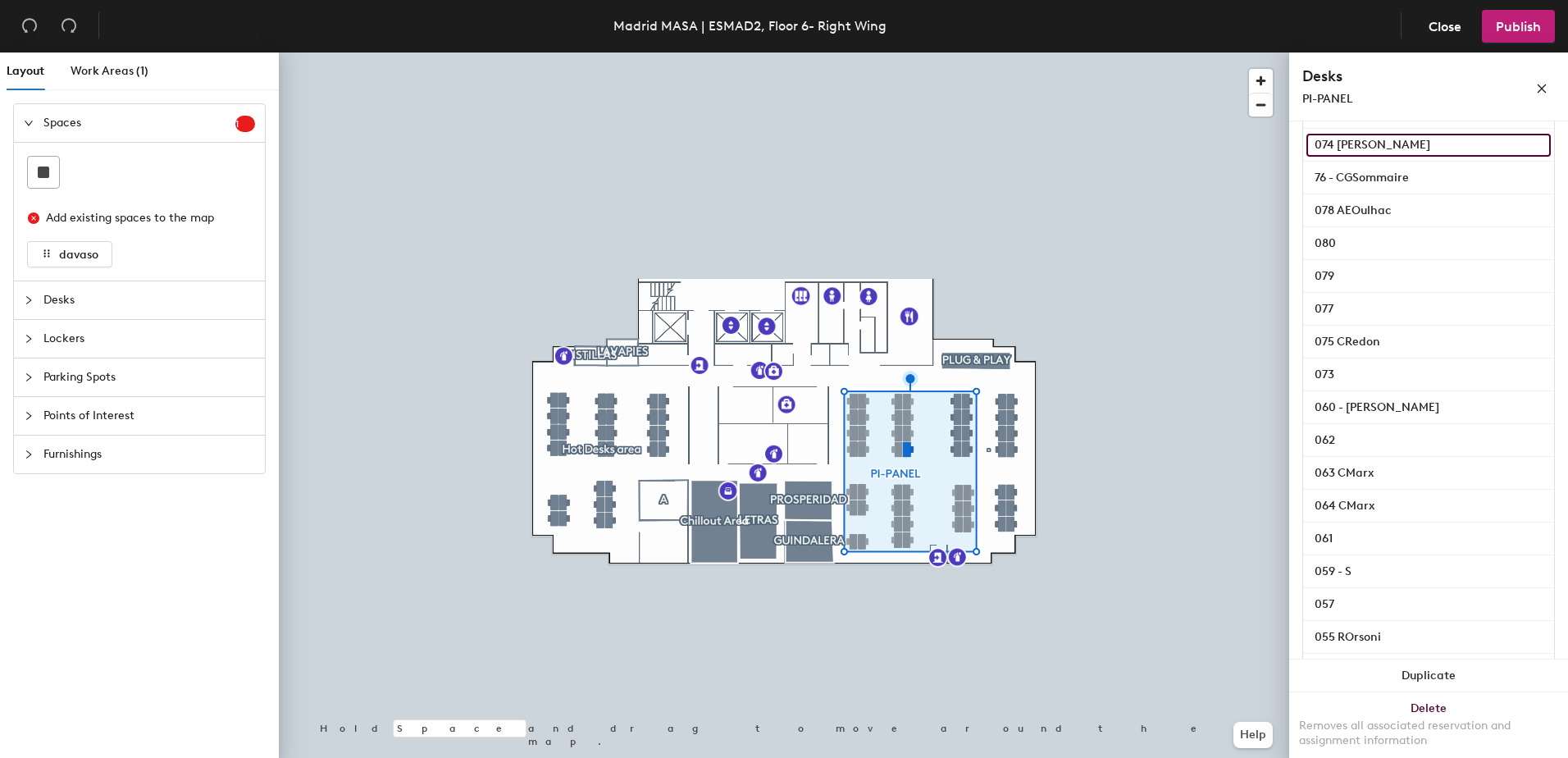
click at [1423, 156] on input "074 [PERSON_NAME]" at bounding box center [1428, 144] width 244 height 23
click at [1377, 156] on input "074 [PERSON_NAME]" at bounding box center [1428, 144] width 244 height 23
type input "074 CRedon"
click at [1318, 190] on input "76 - CGSommaire" at bounding box center [1428, 178] width 244 height 23
click at [1313, 190] on input "76 - CGSommaire" at bounding box center [1428, 178] width 244 height 23
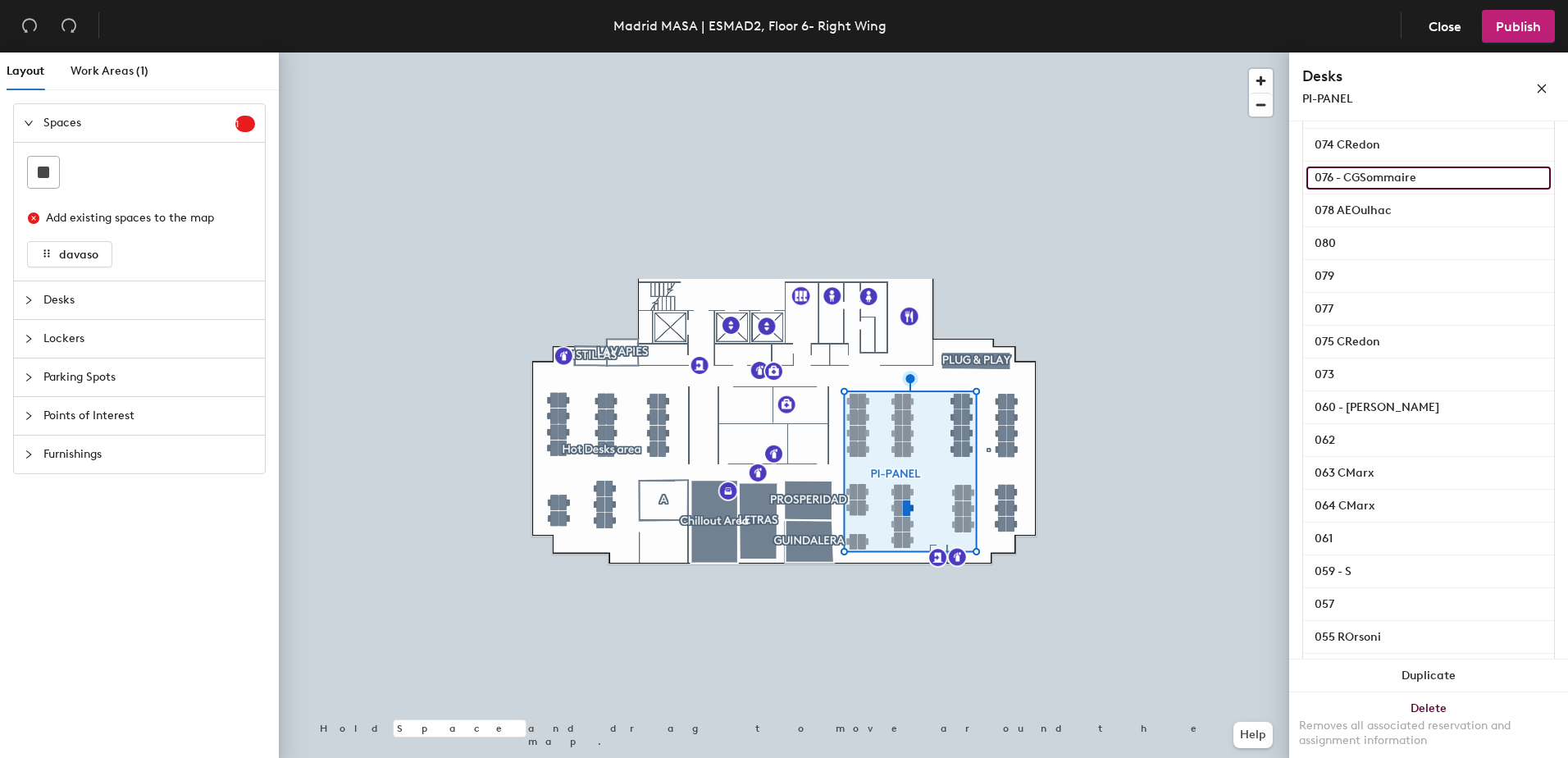
click at [1345, 190] on input "076 - CGSommaire" at bounding box center [1428, 178] width 244 height 23
click at [1342, 190] on input "076 - CGSommaire" at bounding box center [1428, 178] width 244 height 23
type input "076 CGSommaire"
click at [1420, 222] on input "078 AEOulhac" at bounding box center [1428, 210] width 244 height 23
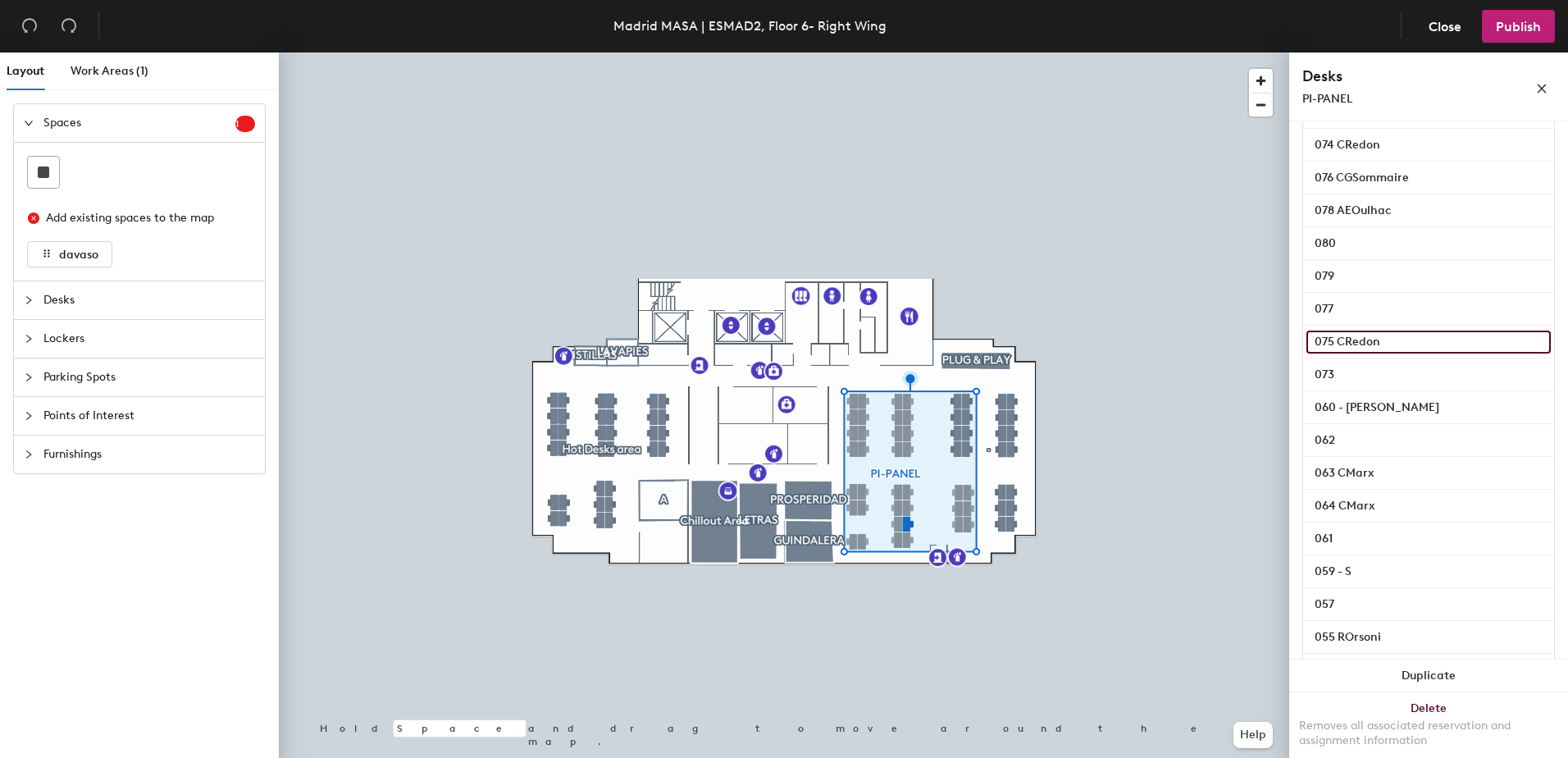
click at [1413, 354] on input "075 CRedon" at bounding box center [1428, 342] width 244 height 23
click at [1410, 354] on input "075 CRedon" at bounding box center [1428, 342] width 244 height 23
click at [1400, 354] on input "075 CRedon" at bounding box center [1428, 342] width 244 height 23
type input "075"
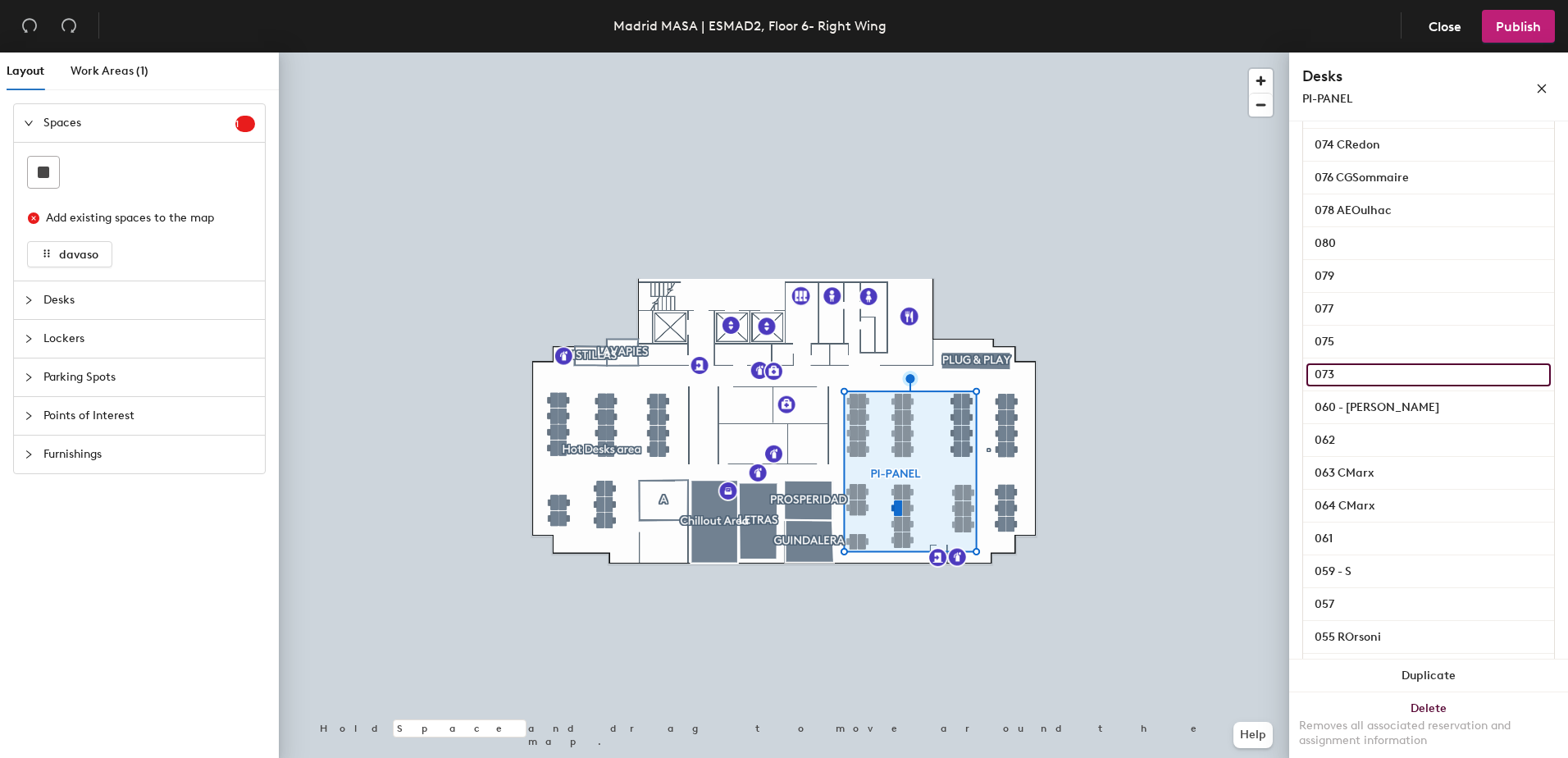
click at [1399, 386] on input "073" at bounding box center [1428, 374] width 244 height 23
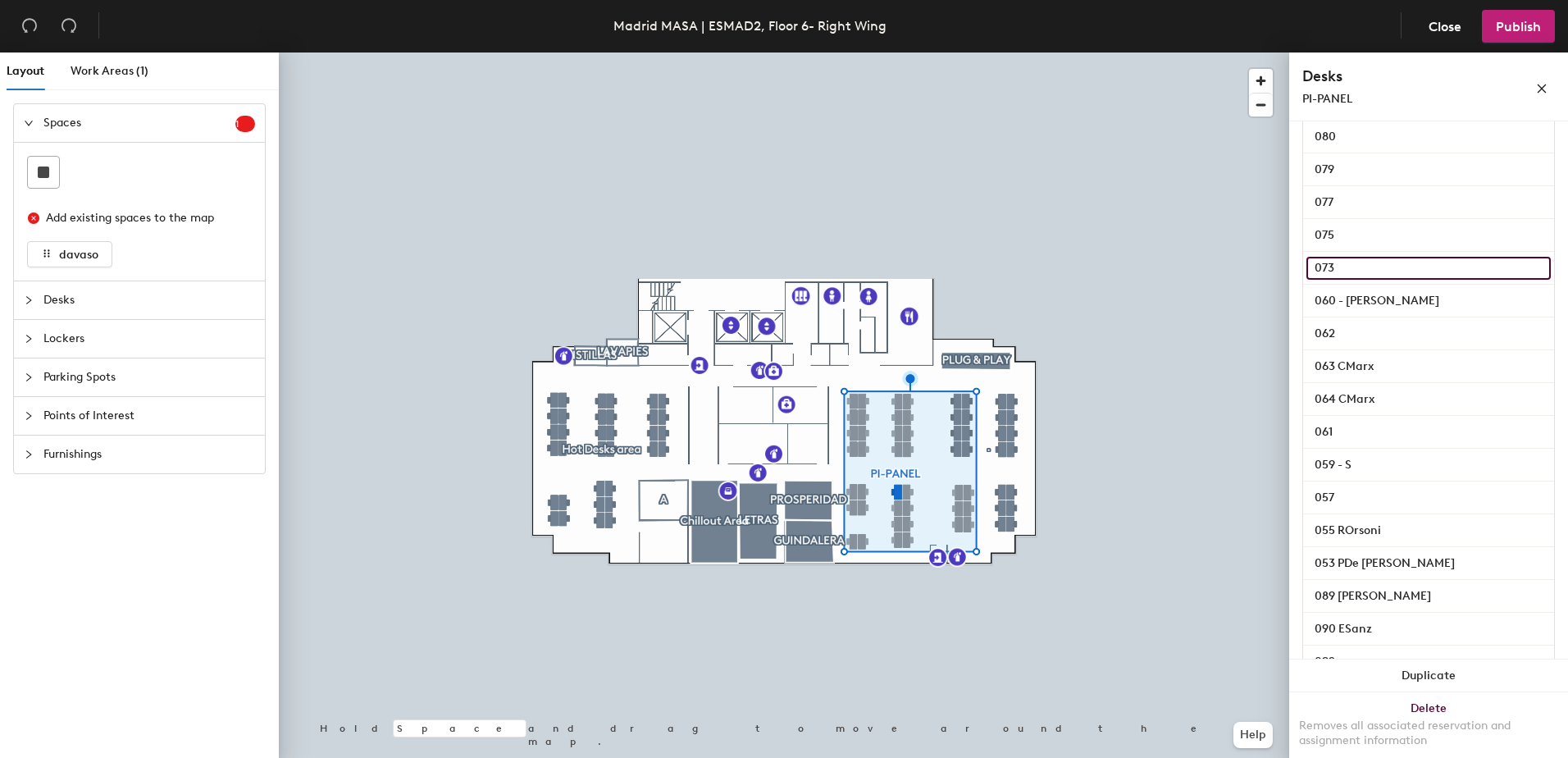
scroll to position [884, 0]
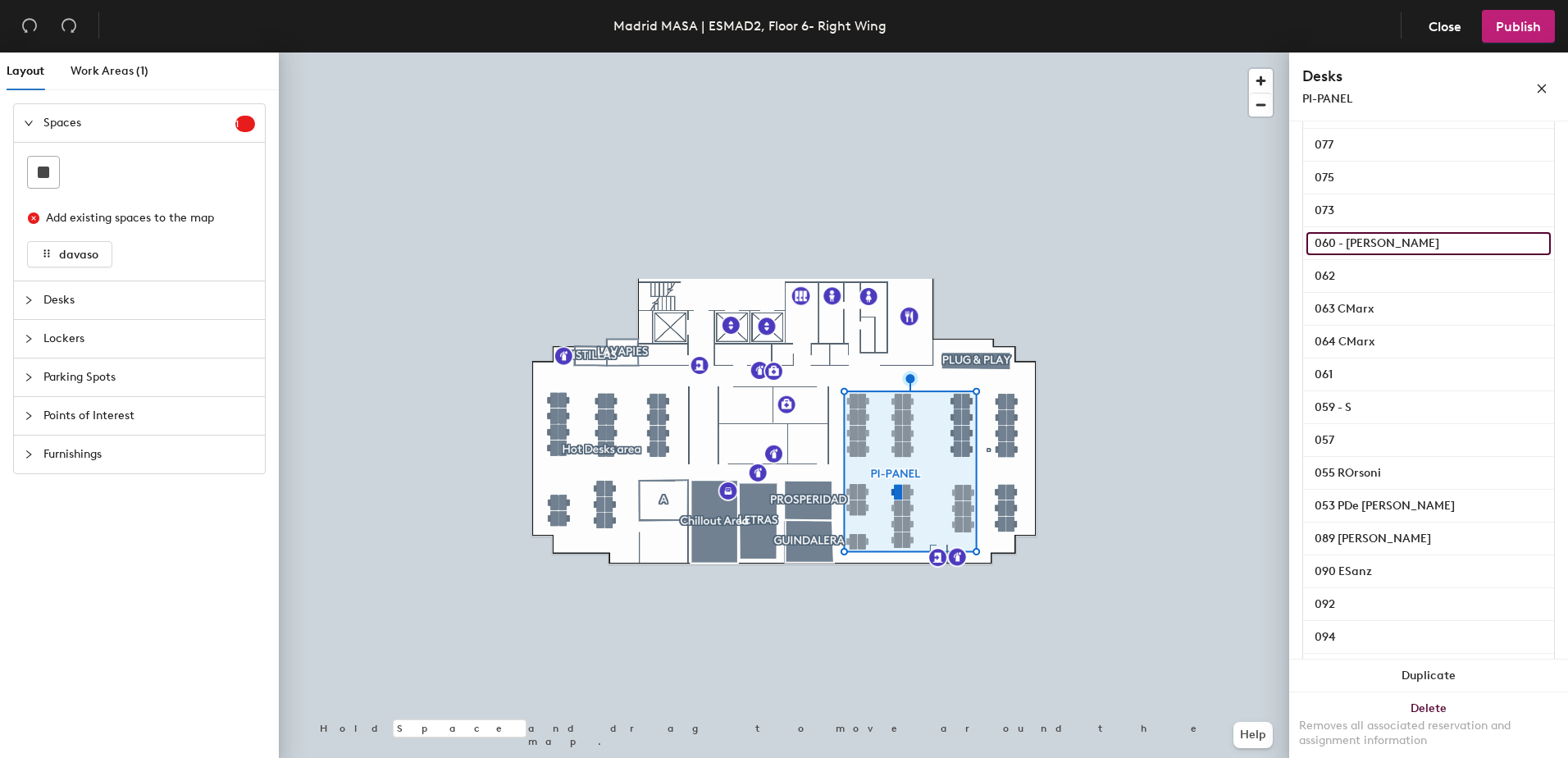
click at [1392, 255] on input "060 - [PERSON_NAME]" at bounding box center [1428, 243] width 244 height 23
click at [1348, 255] on input "060 - ROrsoni" at bounding box center [1428, 243] width 244 height 23
click at [1345, 255] on input "060 - ROrsoni" at bounding box center [1428, 243] width 244 height 23
type input "060 ROrsoni"
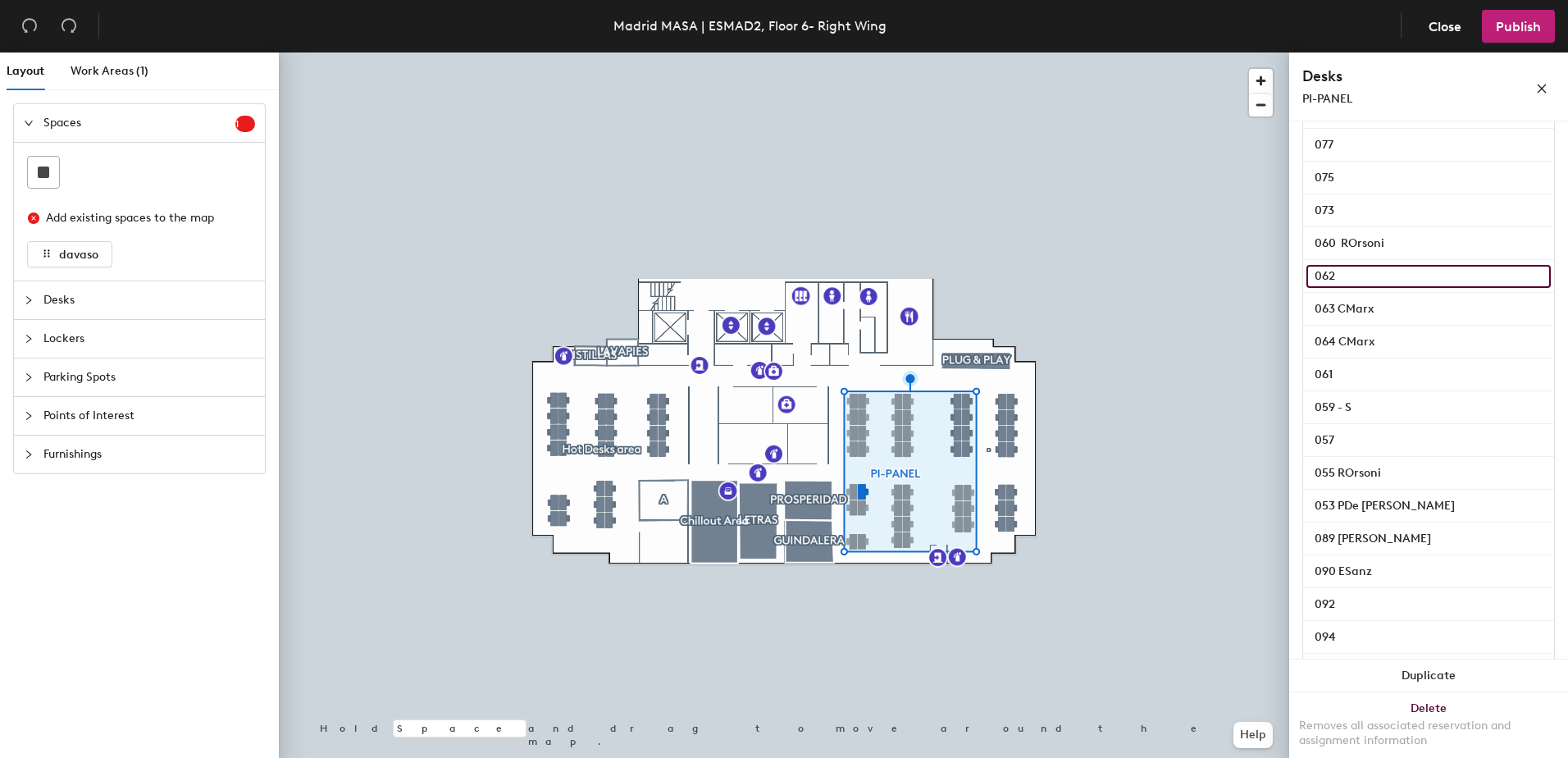
click at [1370, 288] on input "062" at bounding box center [1428, 276] width 244 height 23
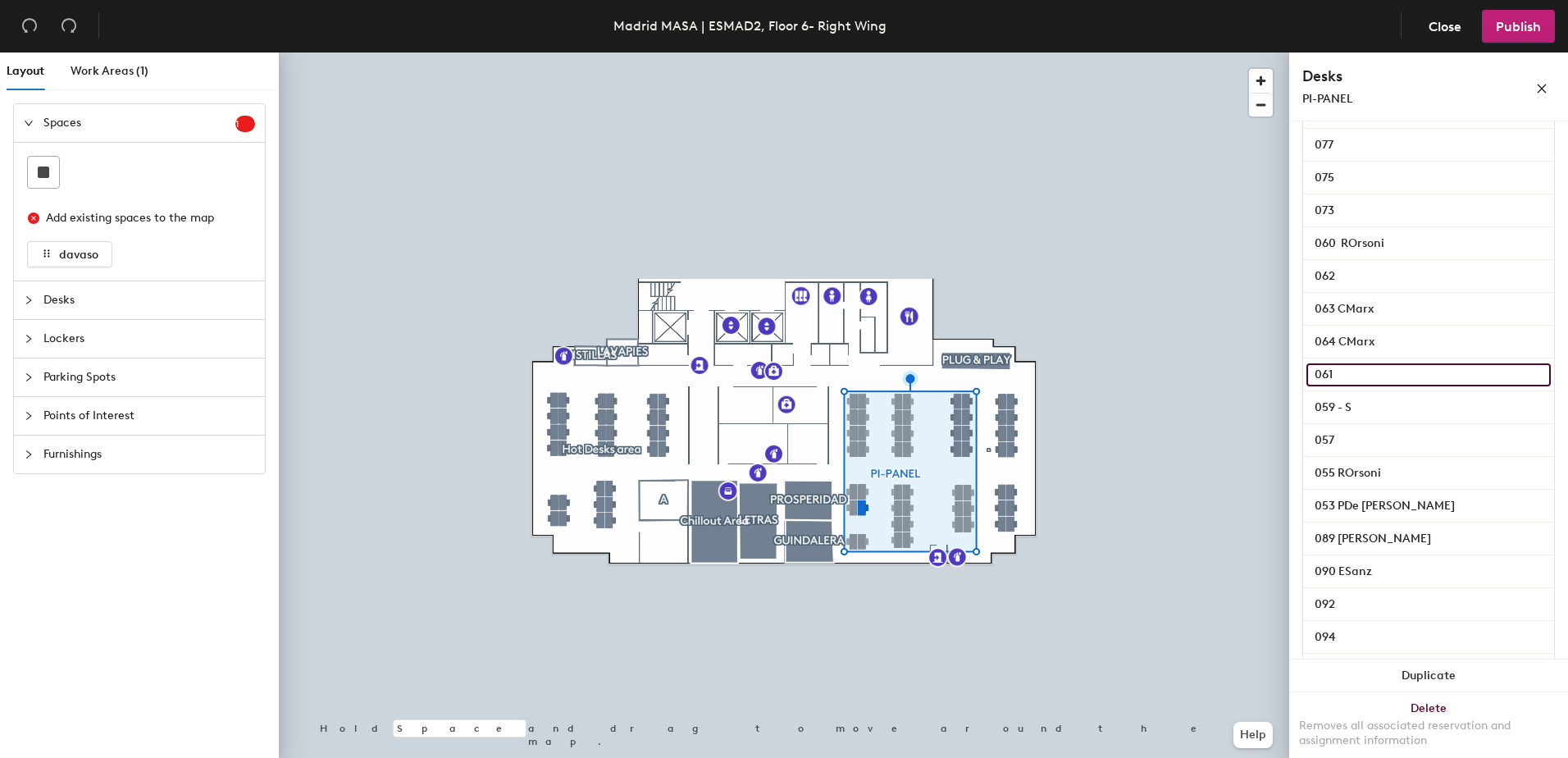
click at [1354, 386] on input "061" at bounding box center [1428, 374] width 244 height 23
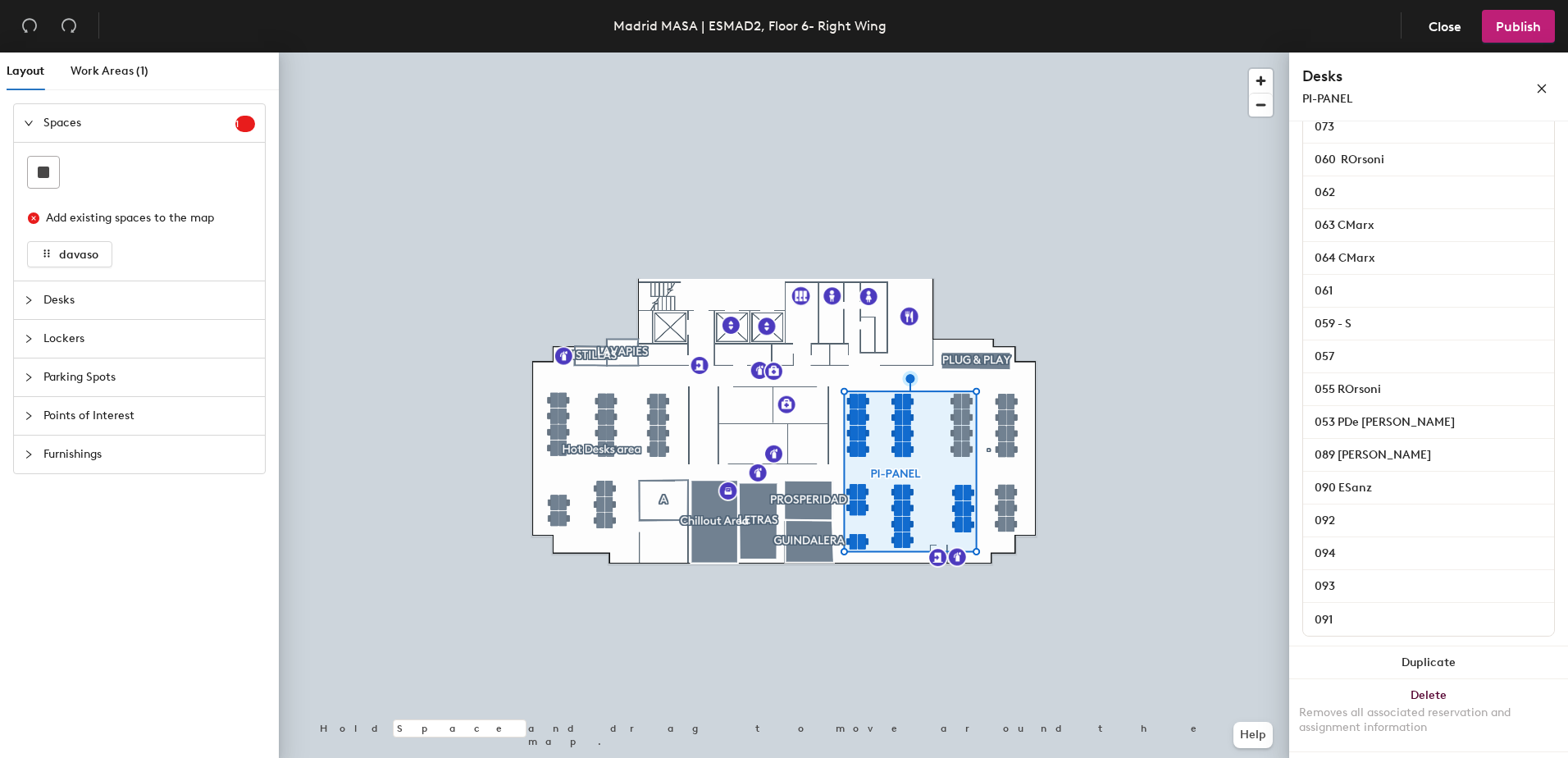
scroll to position [989, 0]
click at [1372, 319] on input "059 - S" at bounding box center [1428, 324] width 244 height 23
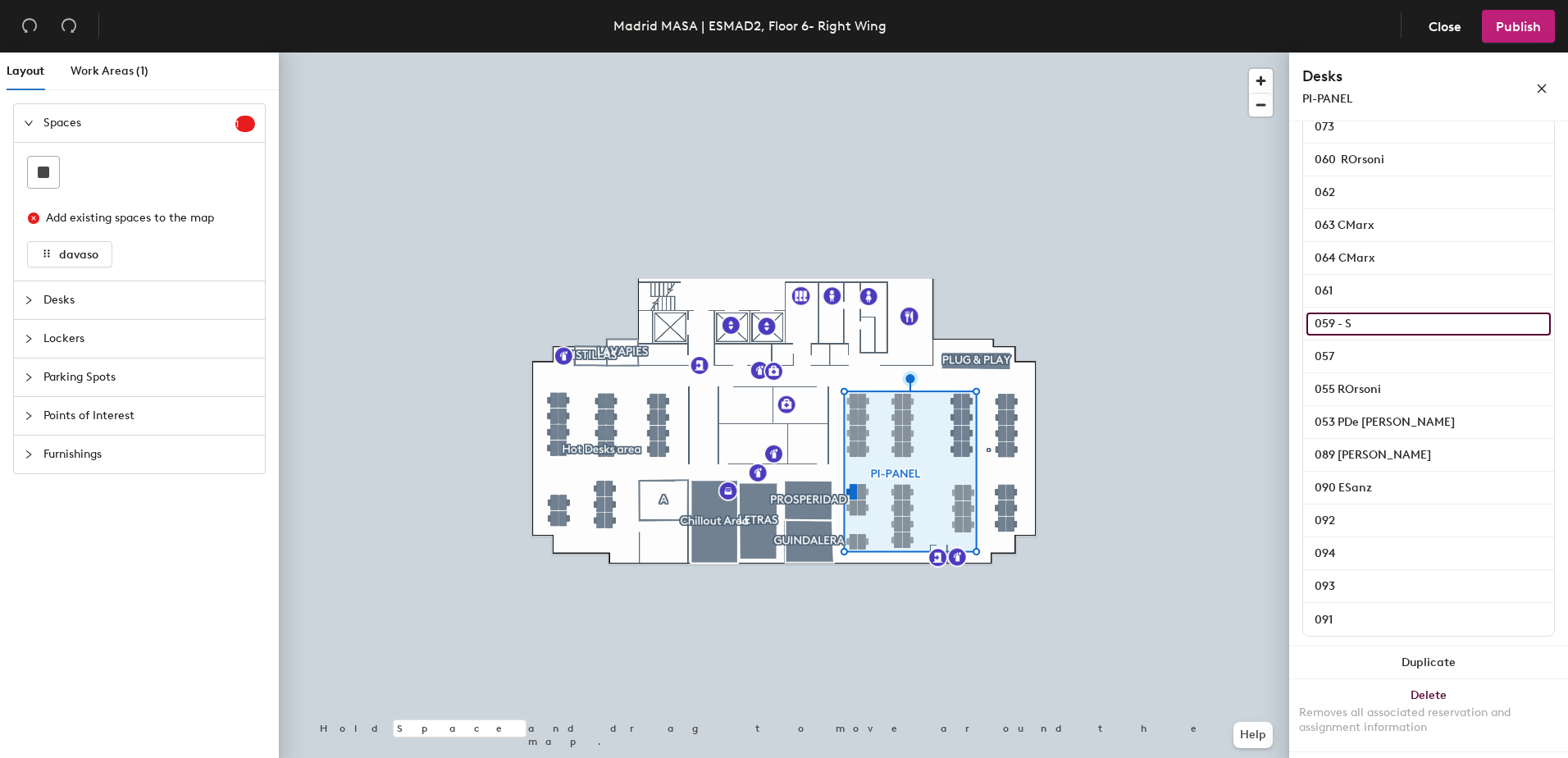
click at [1366, 320] on input "059 - S" at bounding box center [1428, 324] width 244 height 23
type input "059 - SG"
click at [1359, 363] on input "057" at bounding box center [1428, 356] width 244 height 23
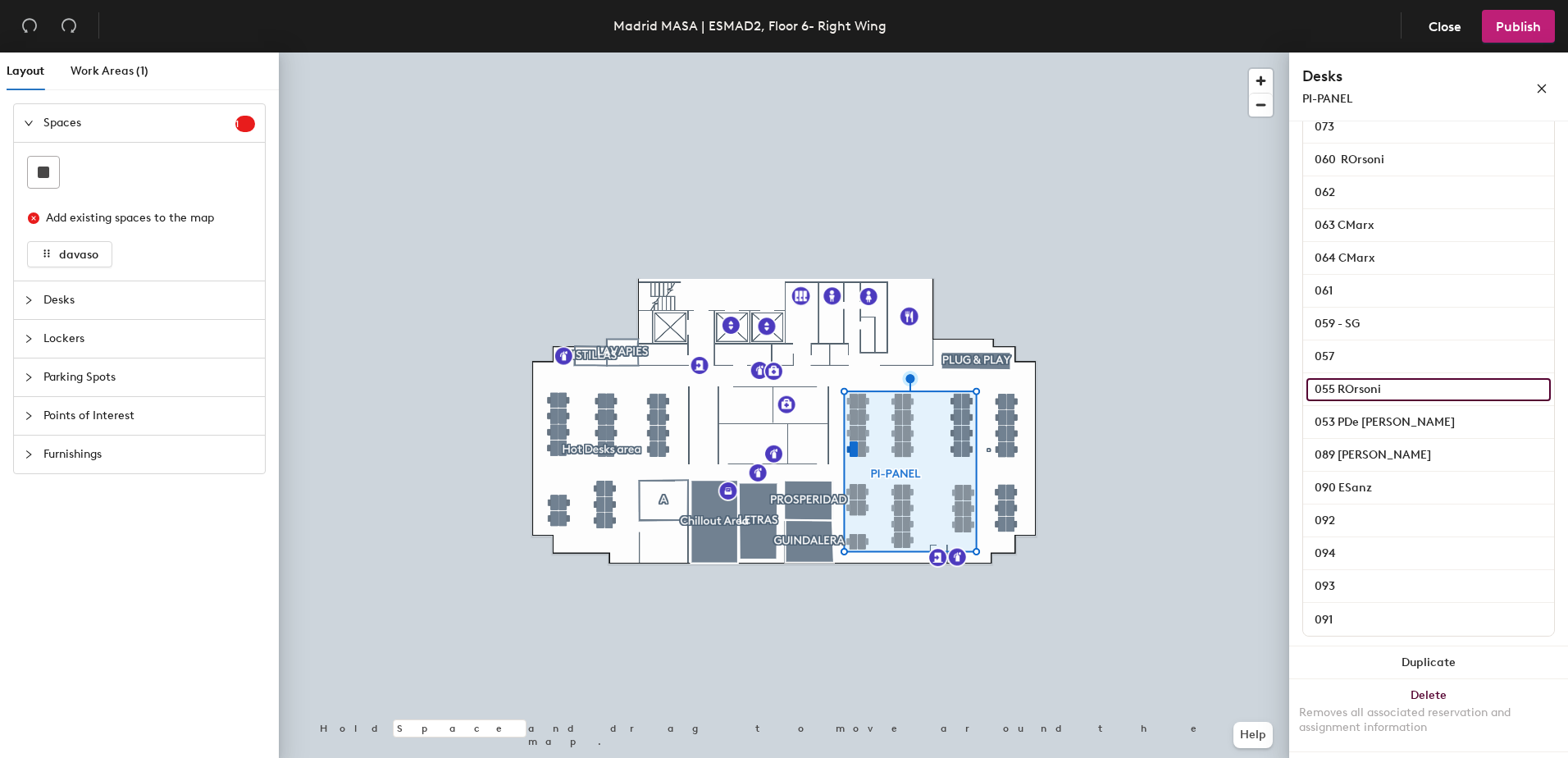
click at [1392, 397] on input "055 ROrsoni" at bounding box center [1428, 389] width 244 height 23
click at [1399, 386] on input "055 ROrsoni" at bounding box center [1428, 389] width 244 height 23
type input "055"
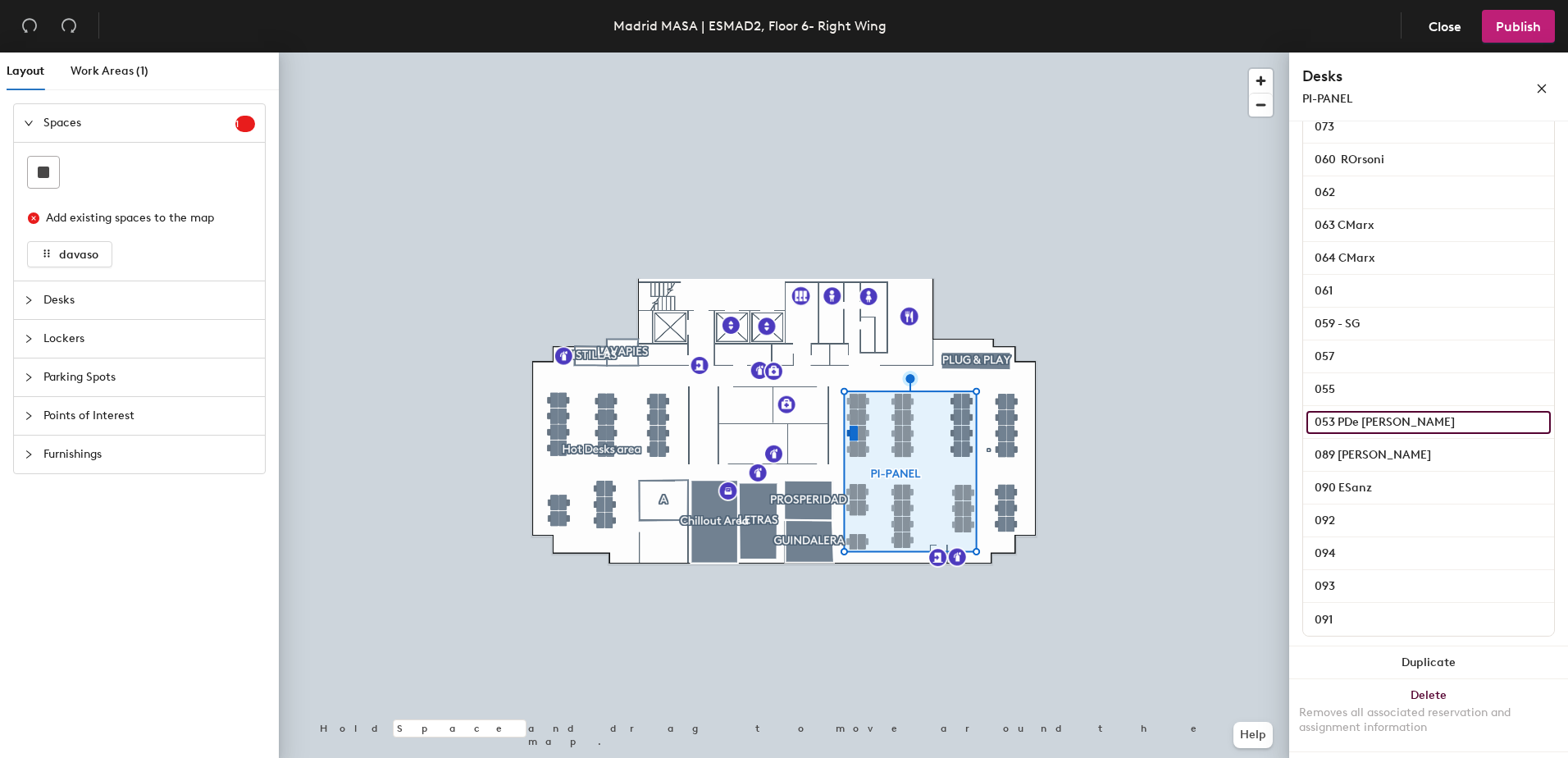
click at [1439, 424] on input "053 PDe [PERSON_NAME]" at bounding box center [1428, 422] width 244 height 23
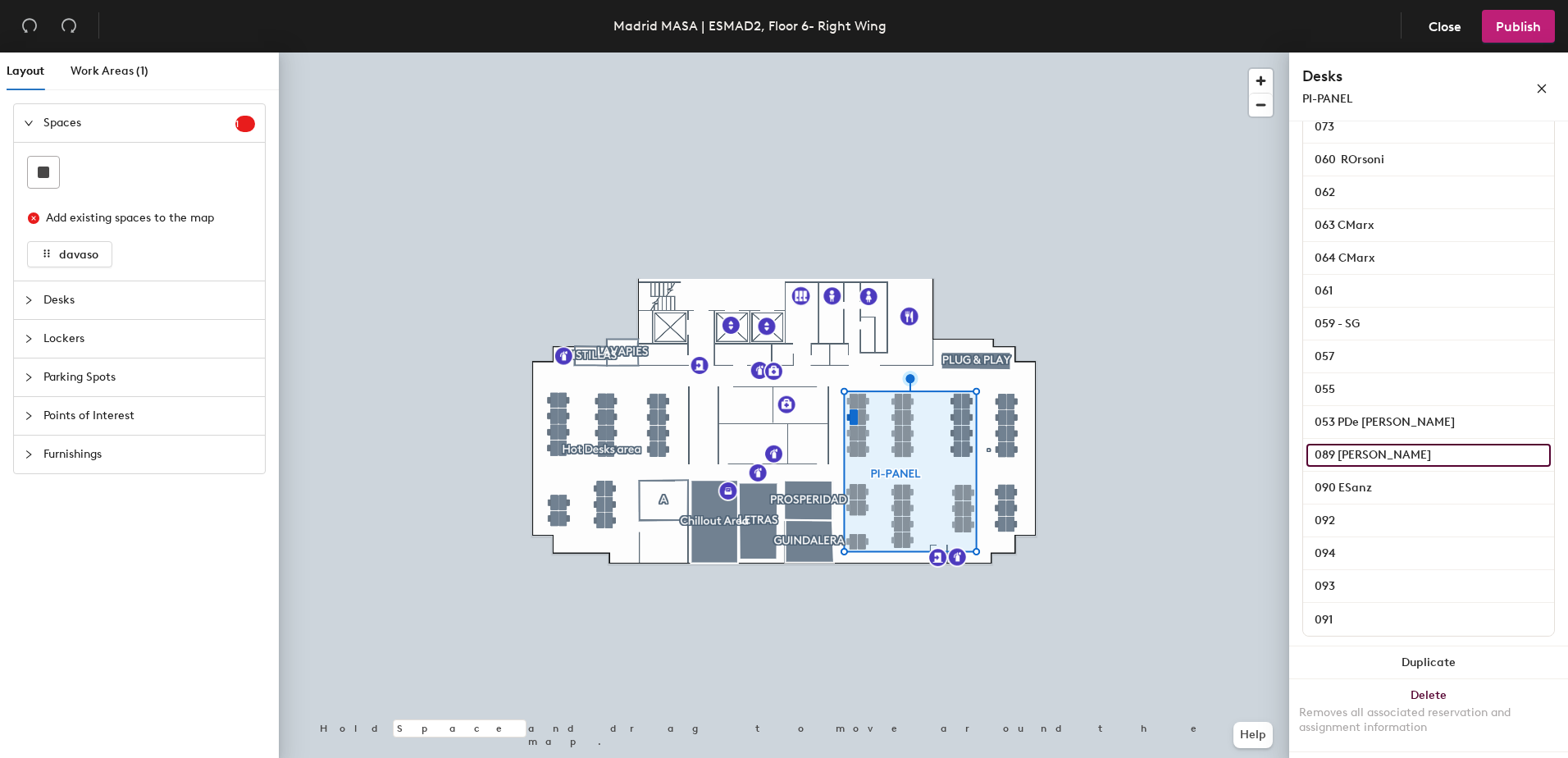
click at [1434, 451] on input "089 [PERSON_NAME]" at bounding box center [1428, 454] width 244 height 23
click at [1435, 454] on input "089 [PERSON_NAME]" at bounding box center [1428, 454] width 244 height 23
click at [1382, 454] on input "089 [PERSON_NAME]" at bounding box center [1428, 454] width 244 height 23
click at [1385, 457] on input "089 [PERSON_NAME]" at bounding box center [1428, 454] width 244 height 23
click at [1382, 454] on input "089 [PERSON_NAME]" at bounding box center [1428, 454] width 244 height 23
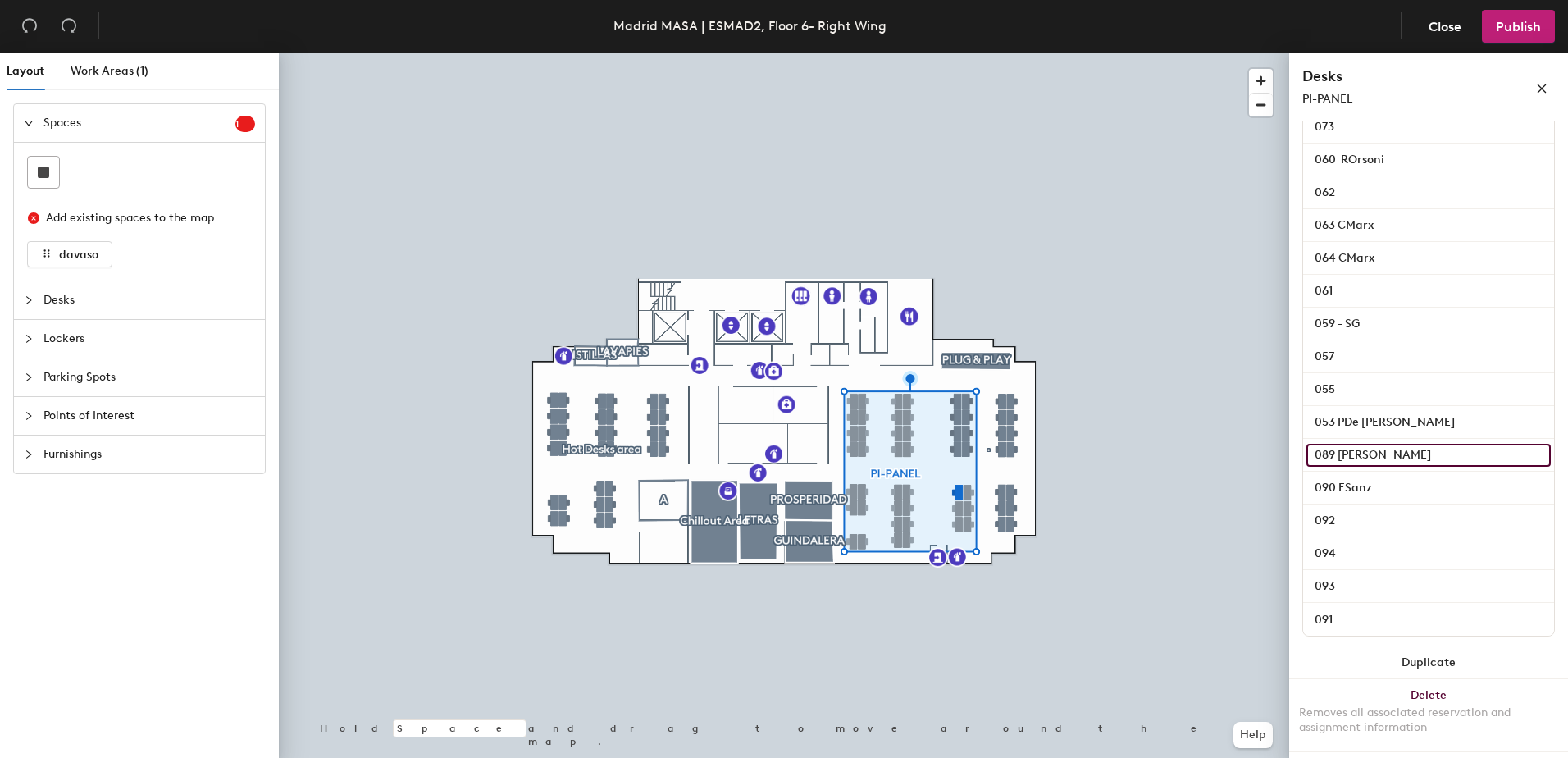
click at [1380, 457] on input "089 [PERSON_NAME]" at bounding box center [1428, 454] width 244 height 23
type input "089 KTandron"
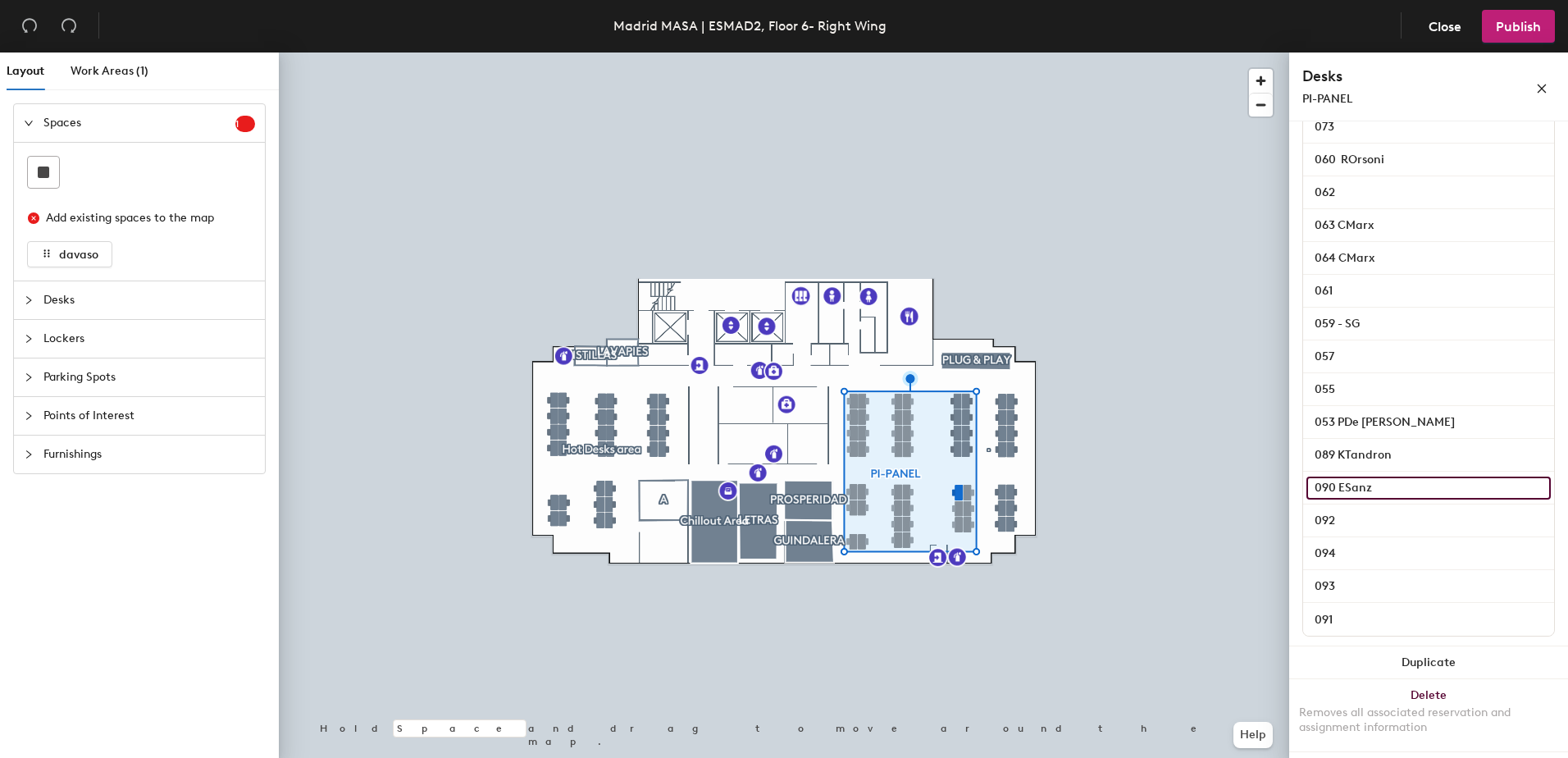
click at [1401, 491] on input "090 ESanz" at bounding box center [1428, 488] width 244 height 23
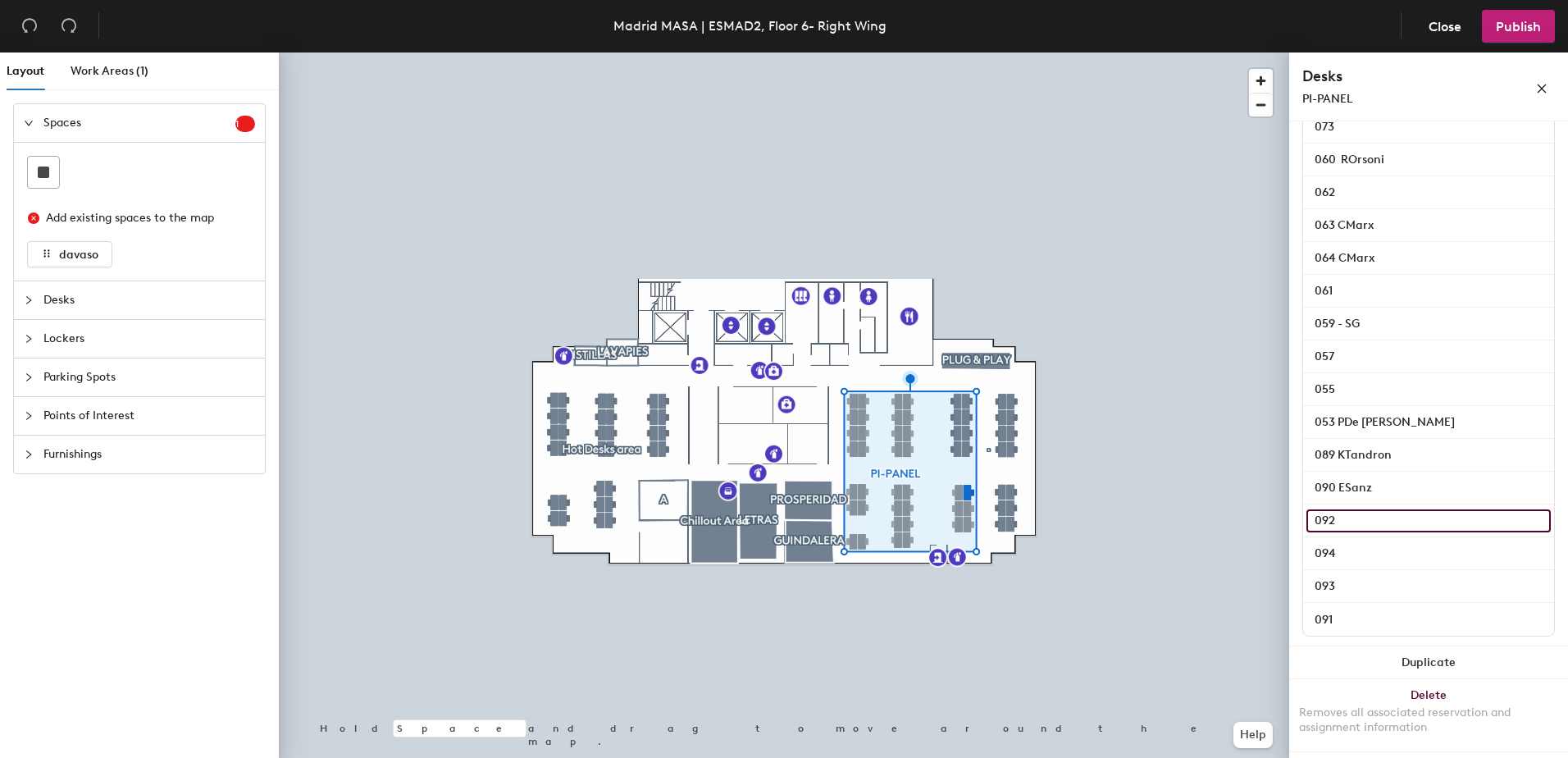
click at [1376, 528] on input "092" at bounding box center [1428, 520] width 244 height 23
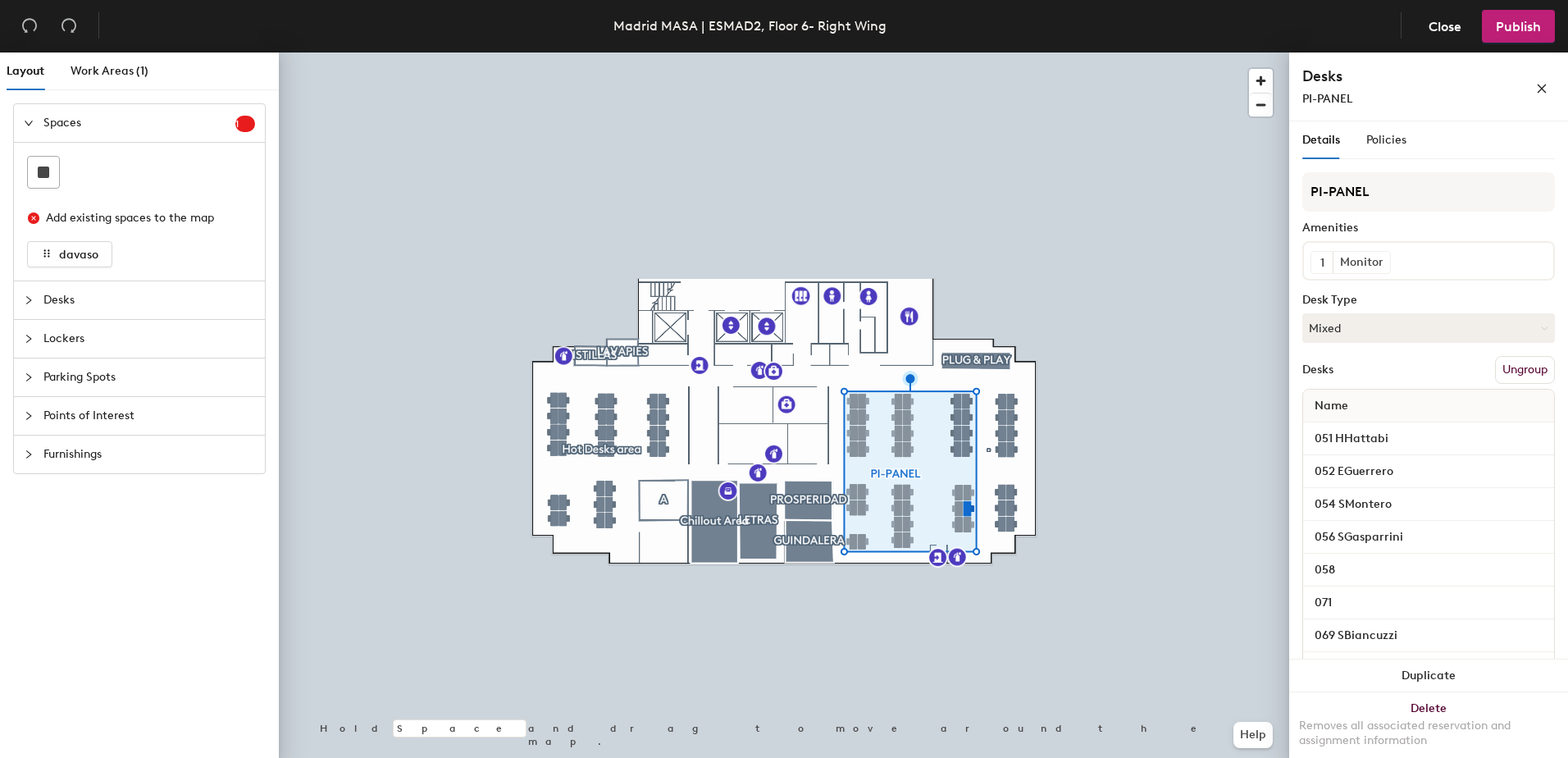
scroll to position [989, 0]
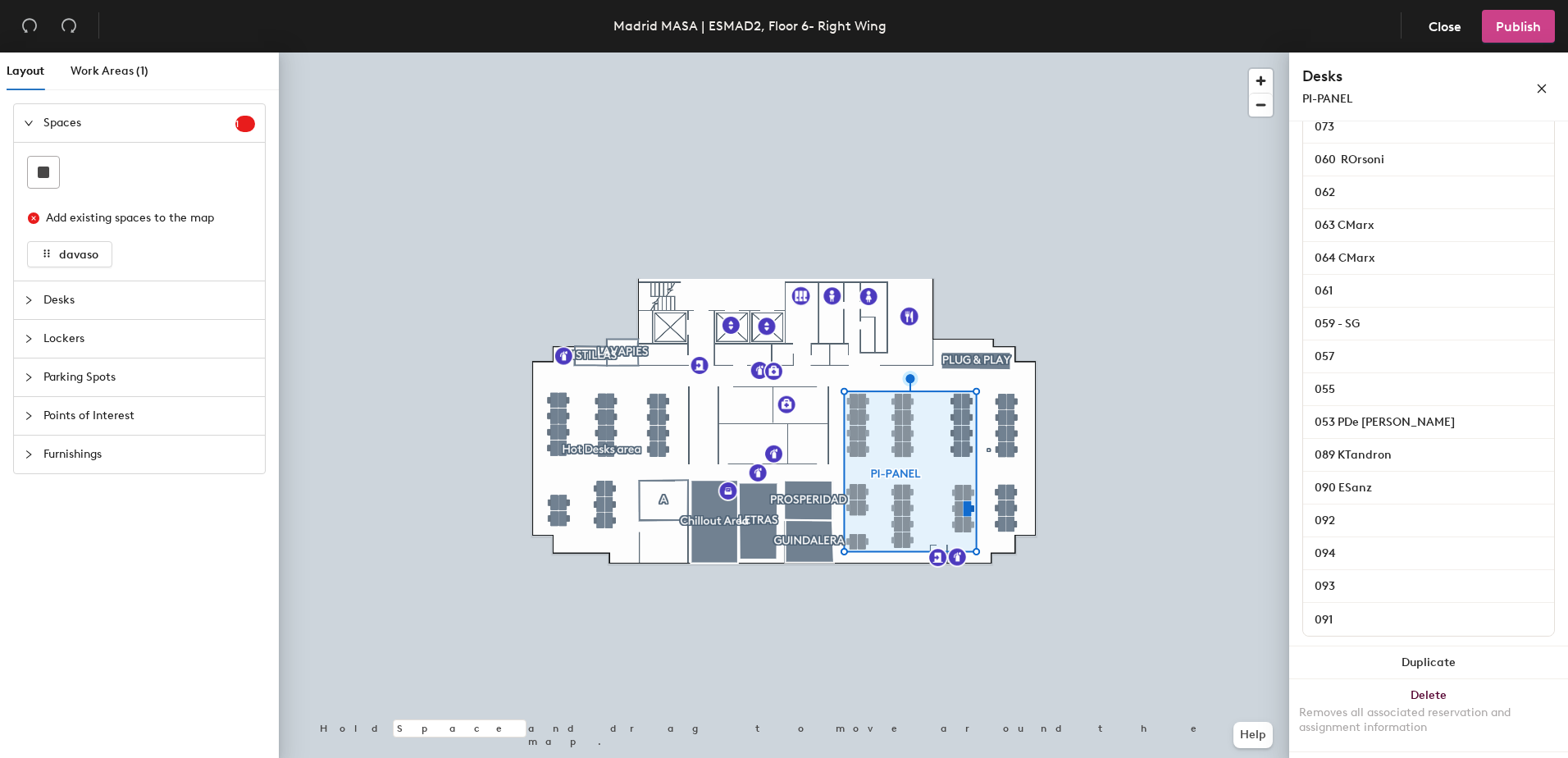
click at [1523, 24] on span "Publish" at bounding box center [1518, 26] width 45 height 16
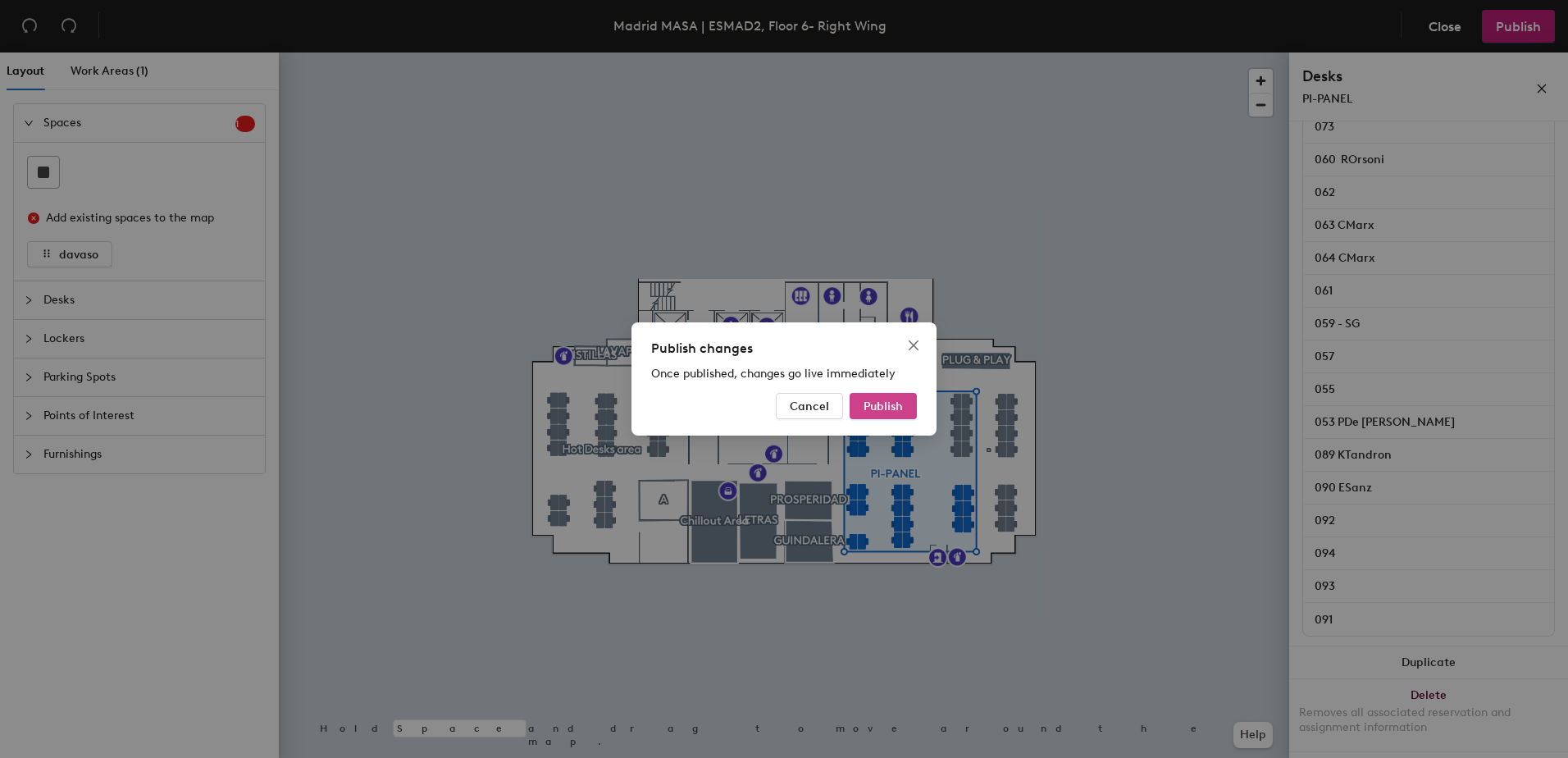
click at [875, 404] on span "Publish" at bounding box center [883, 405] width 40 height 14
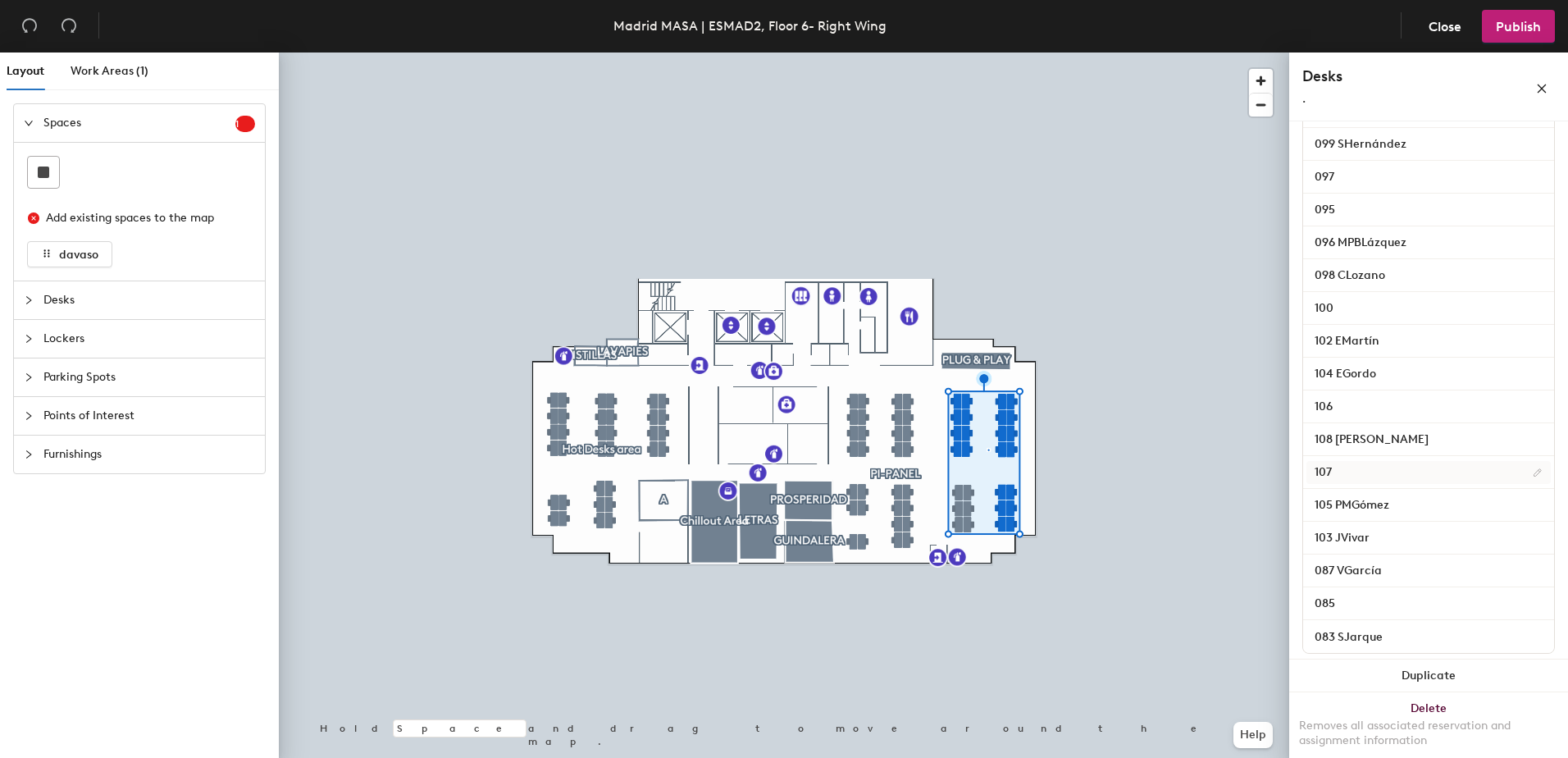
scroll to position [529, 0]
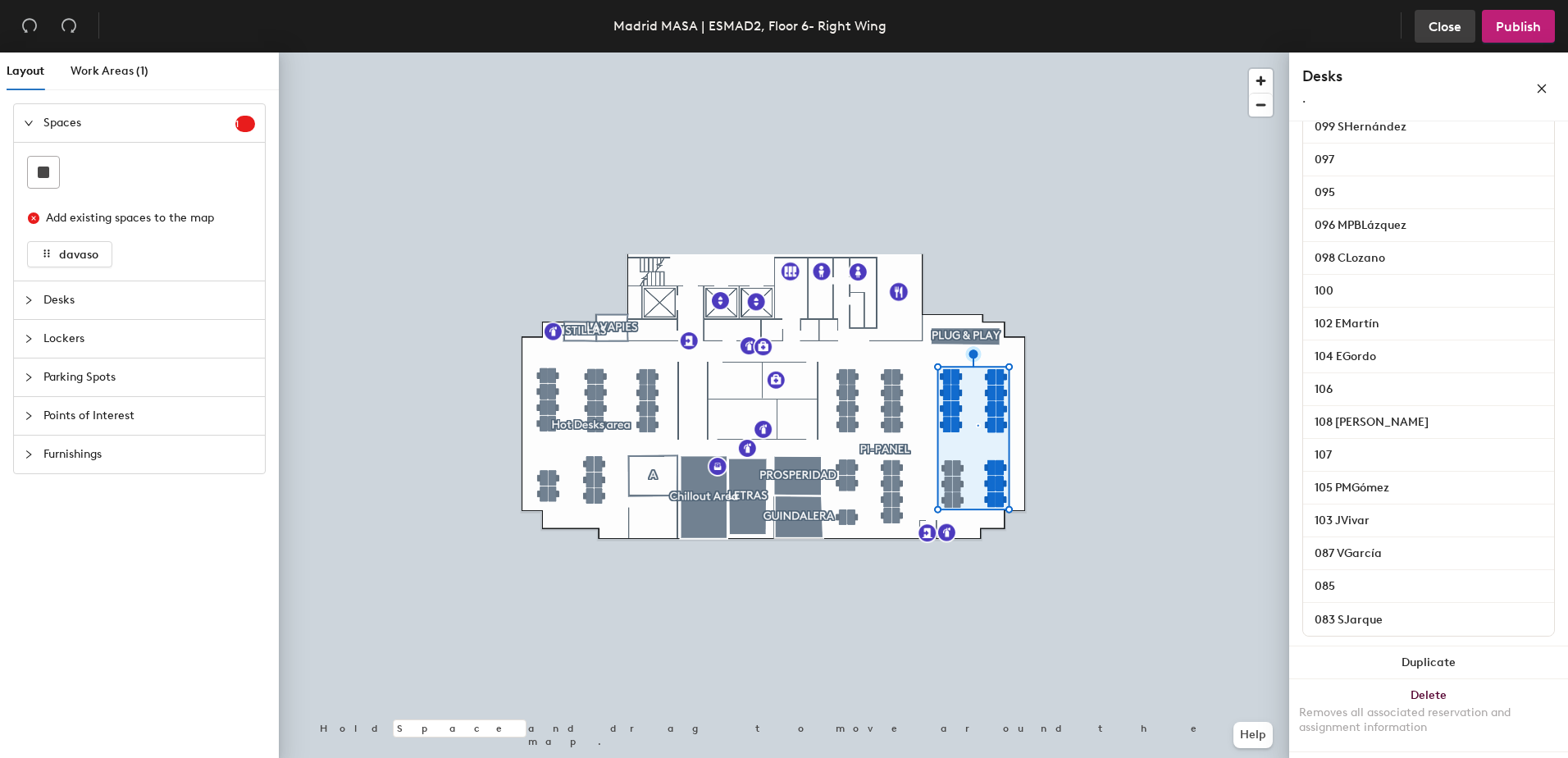
click at [1450, 23] on span "Close" at bounding box center [1444, 26] width 32 height 16
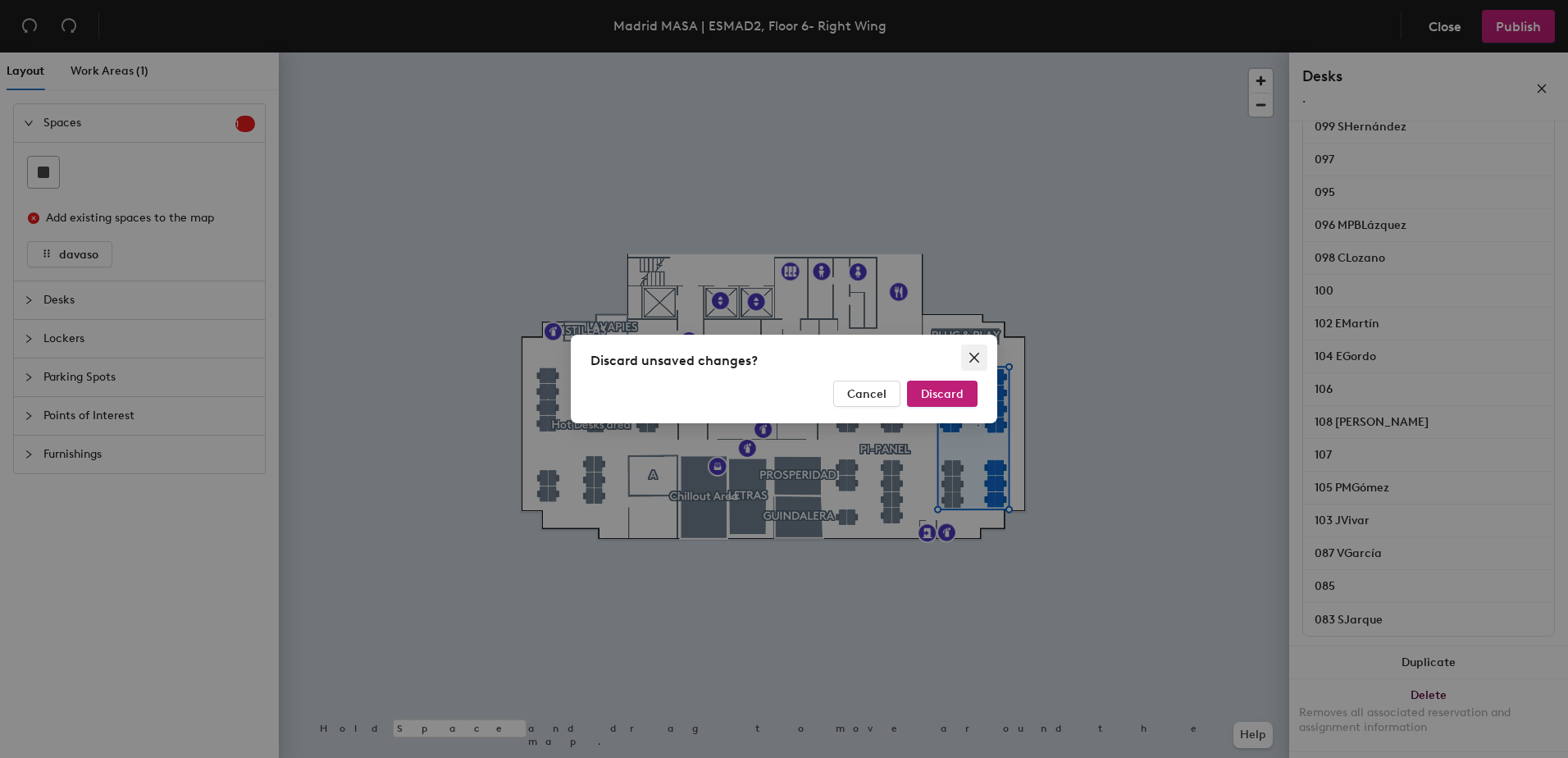
click at [973, 359] on icon "close" at bounding box center [974, 357] width 10 height 10
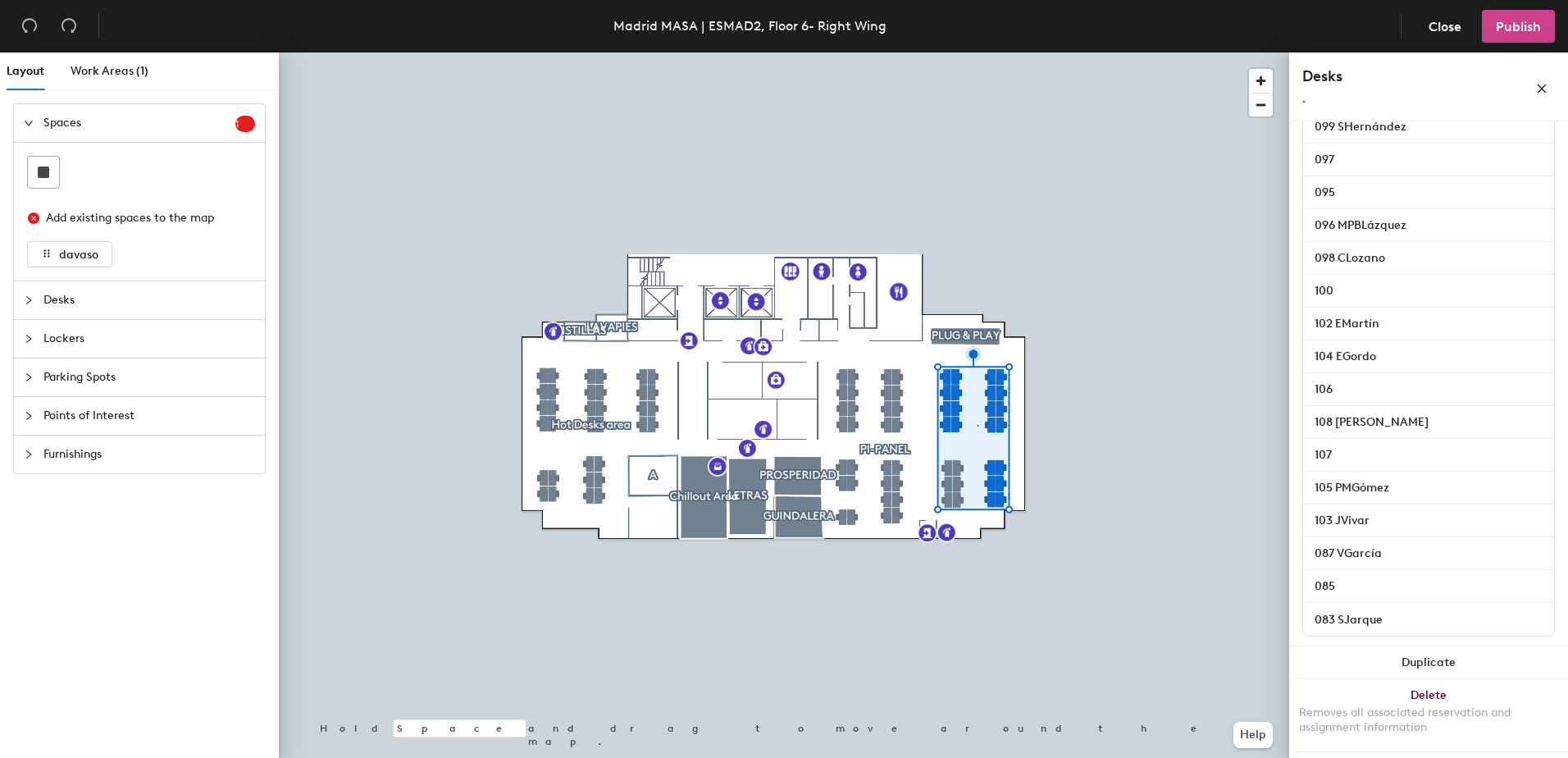
click at [1518, 22] on span "Publish" at bounding box center [1518, 26] width 45 height 16
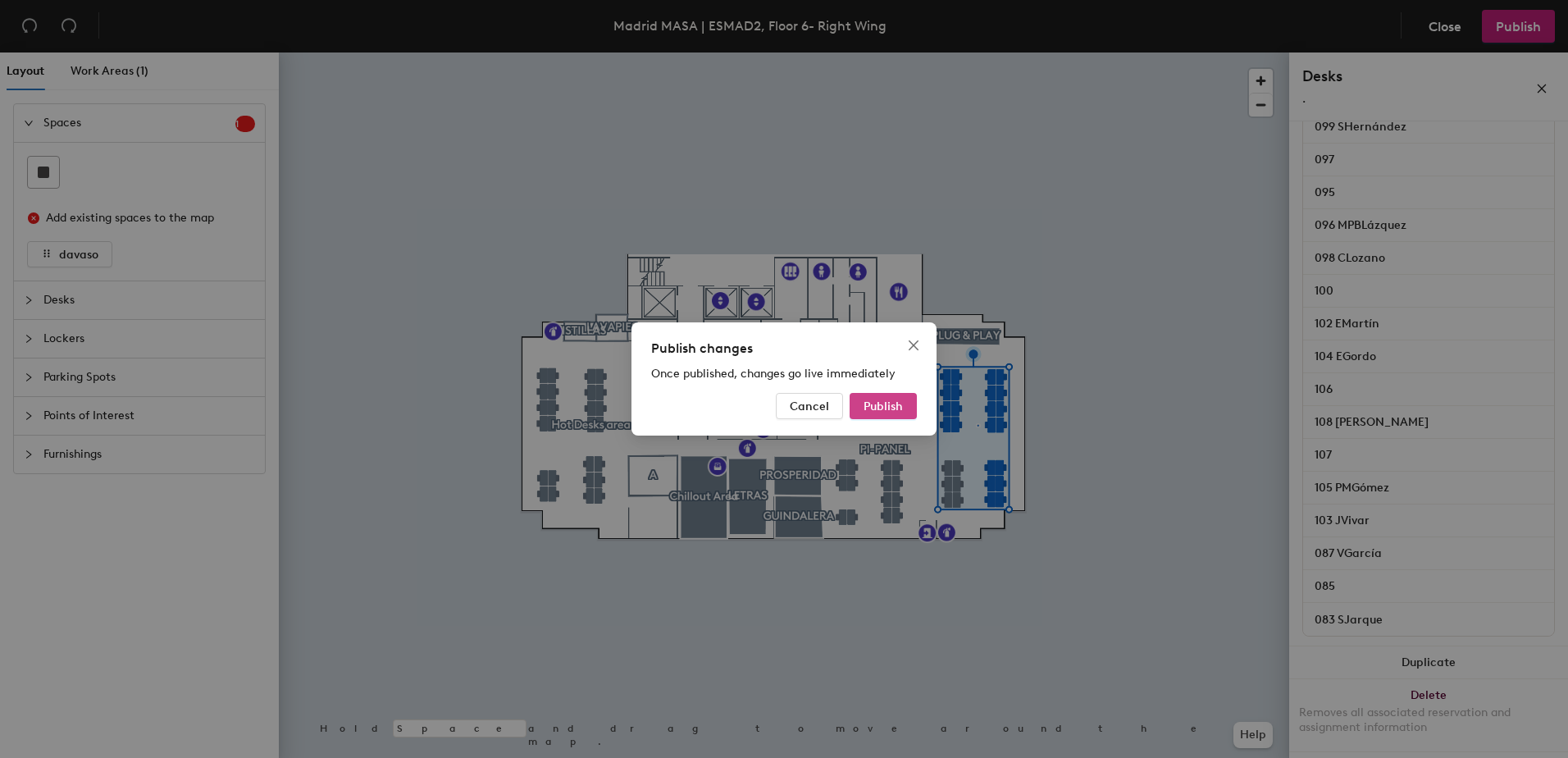
click at [881, 408] on span "Publish" at bounding box center [883, 405] width 40 height 14
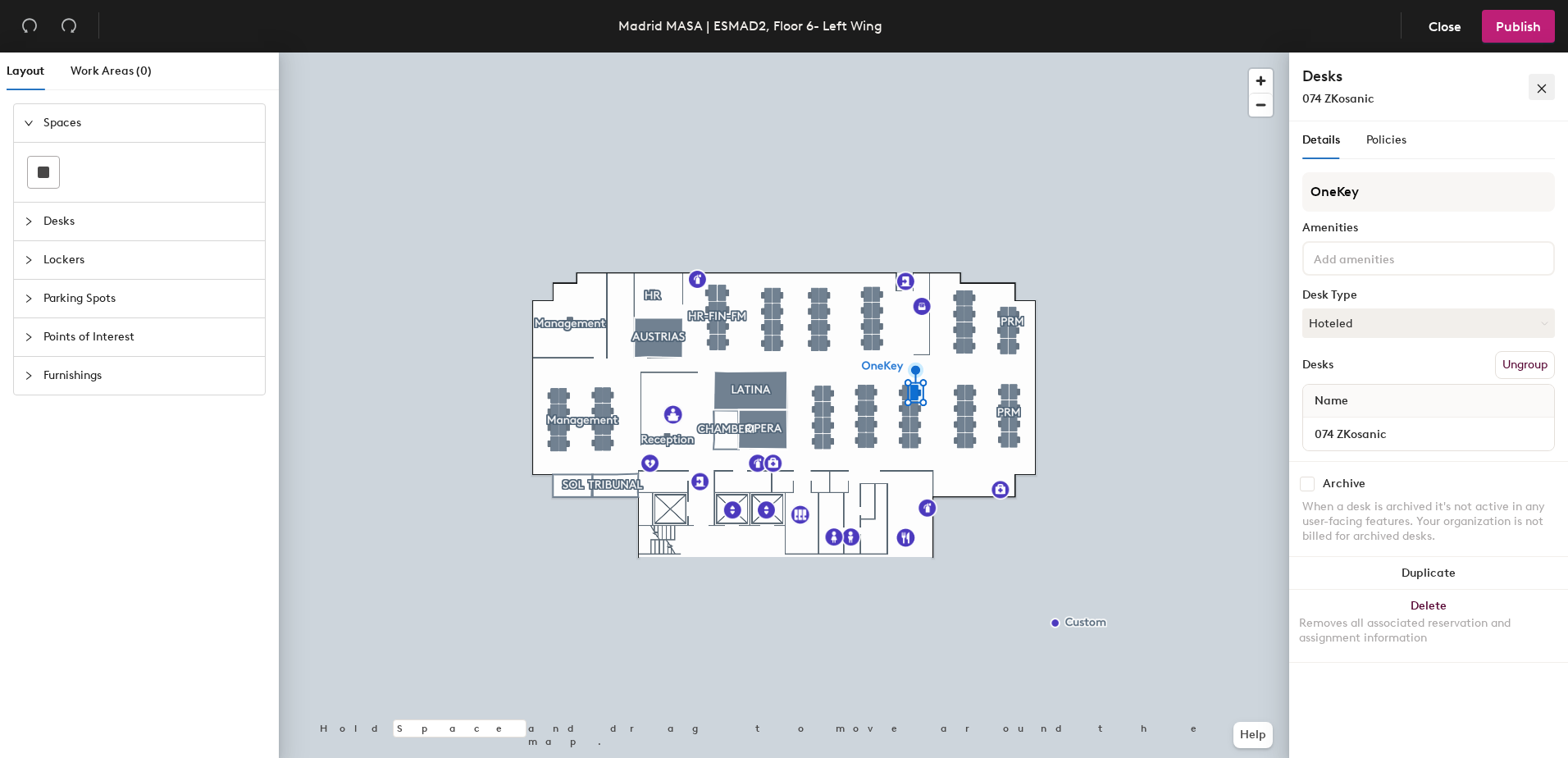
click at [1538, 89] on icon "close" at bounding box center [1541, 88] width 11 height 11
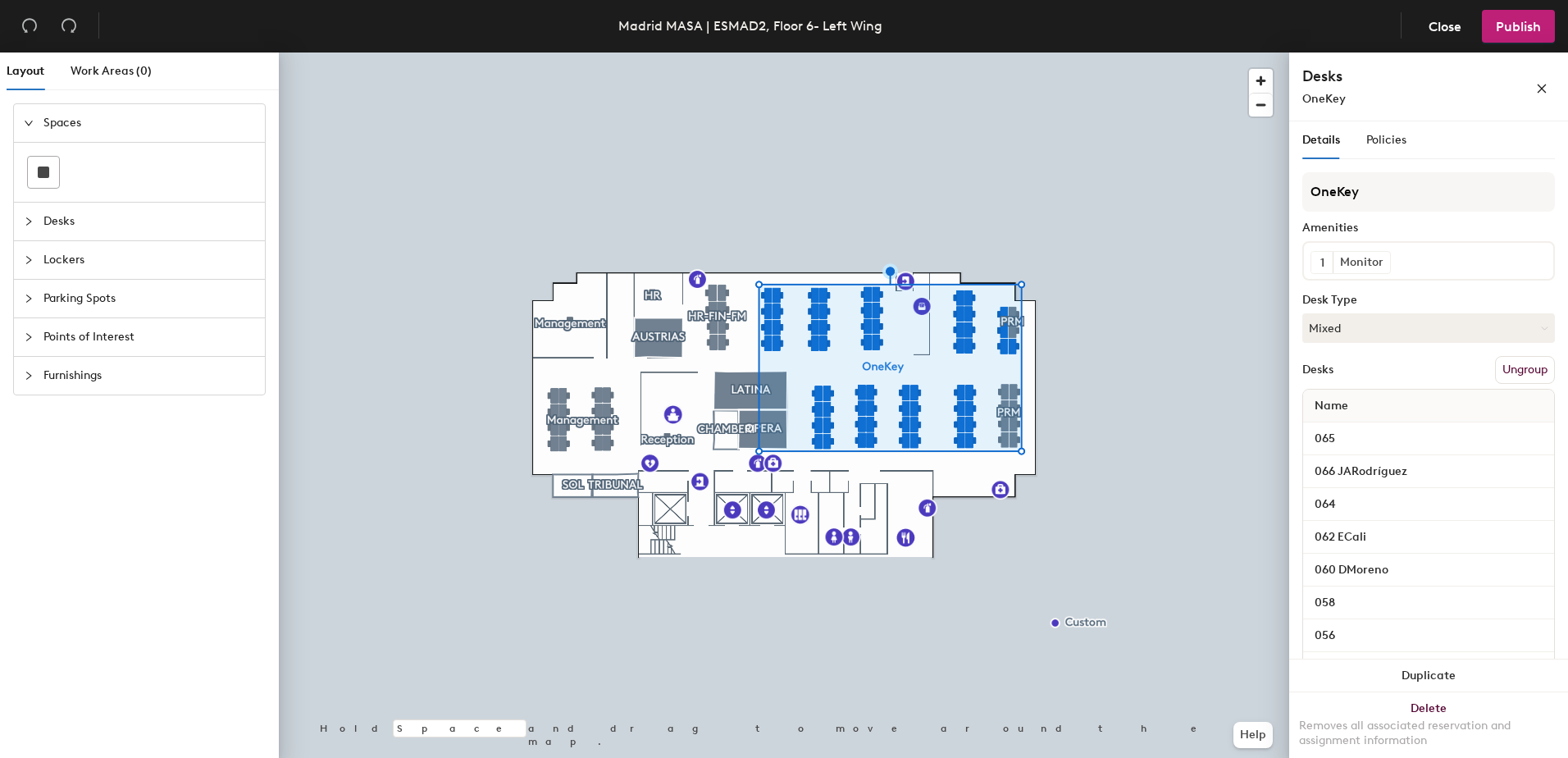
click at [1134, 53] on div at bounding box center [784, 53] width 1011 height 0
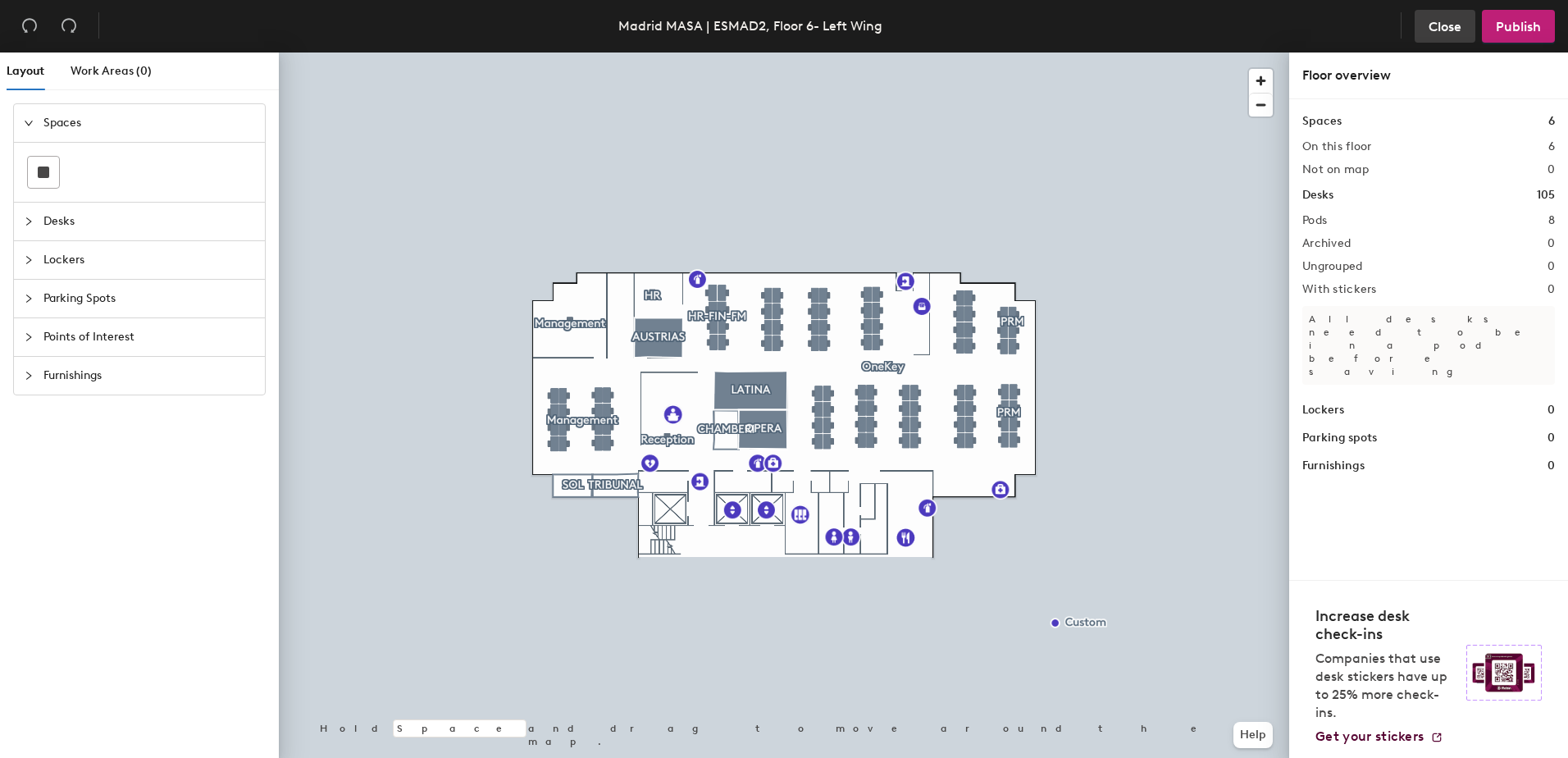
click at [1441, 25] on span "Close" at bounding box center [1444, 26] width 32 height 16
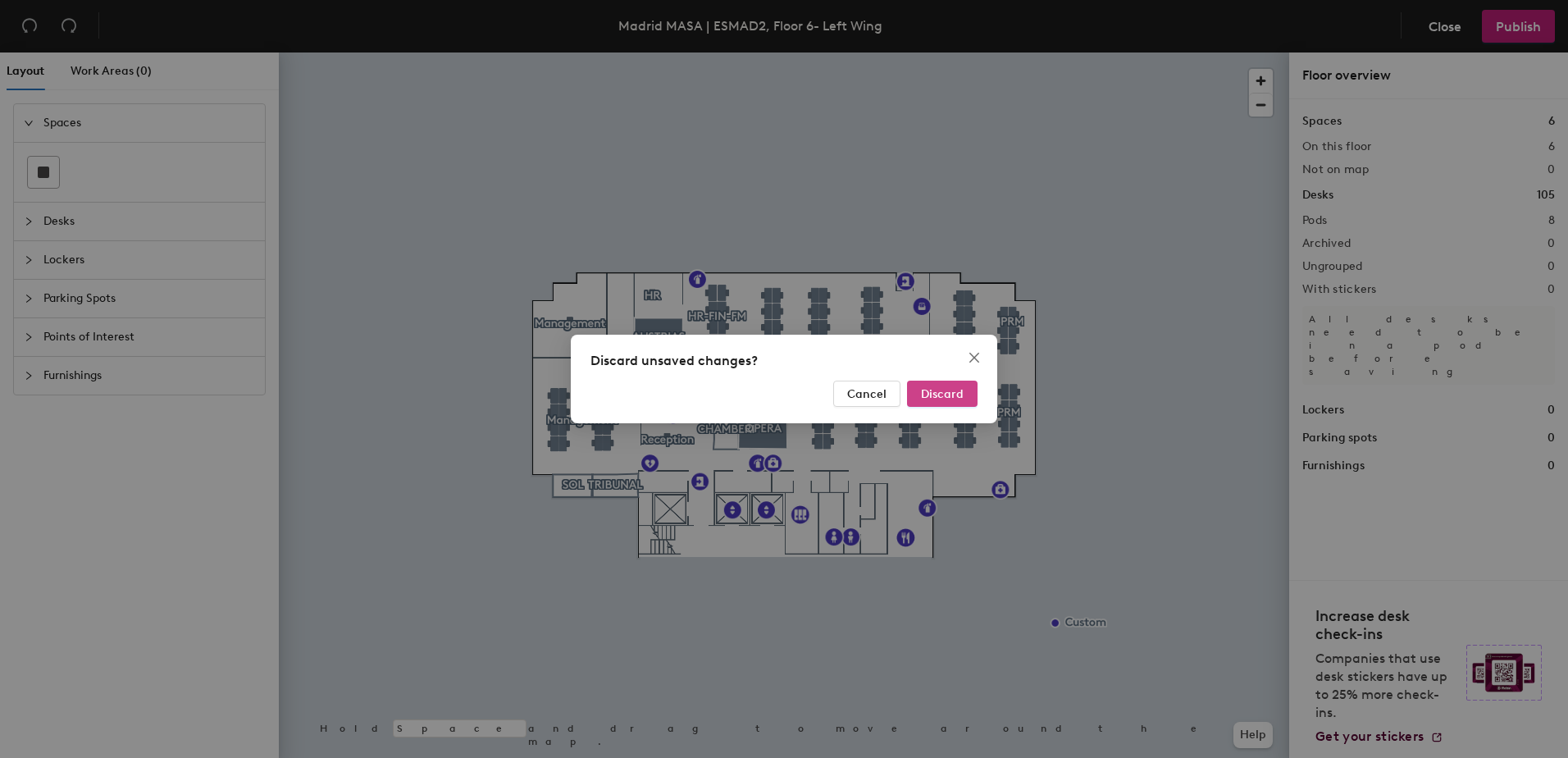
click at [934, 391] on span "Discard" at bounding box center [942, 393] width 43 height 14
